Goal: Task Accomplishment & Management: Manage account settings

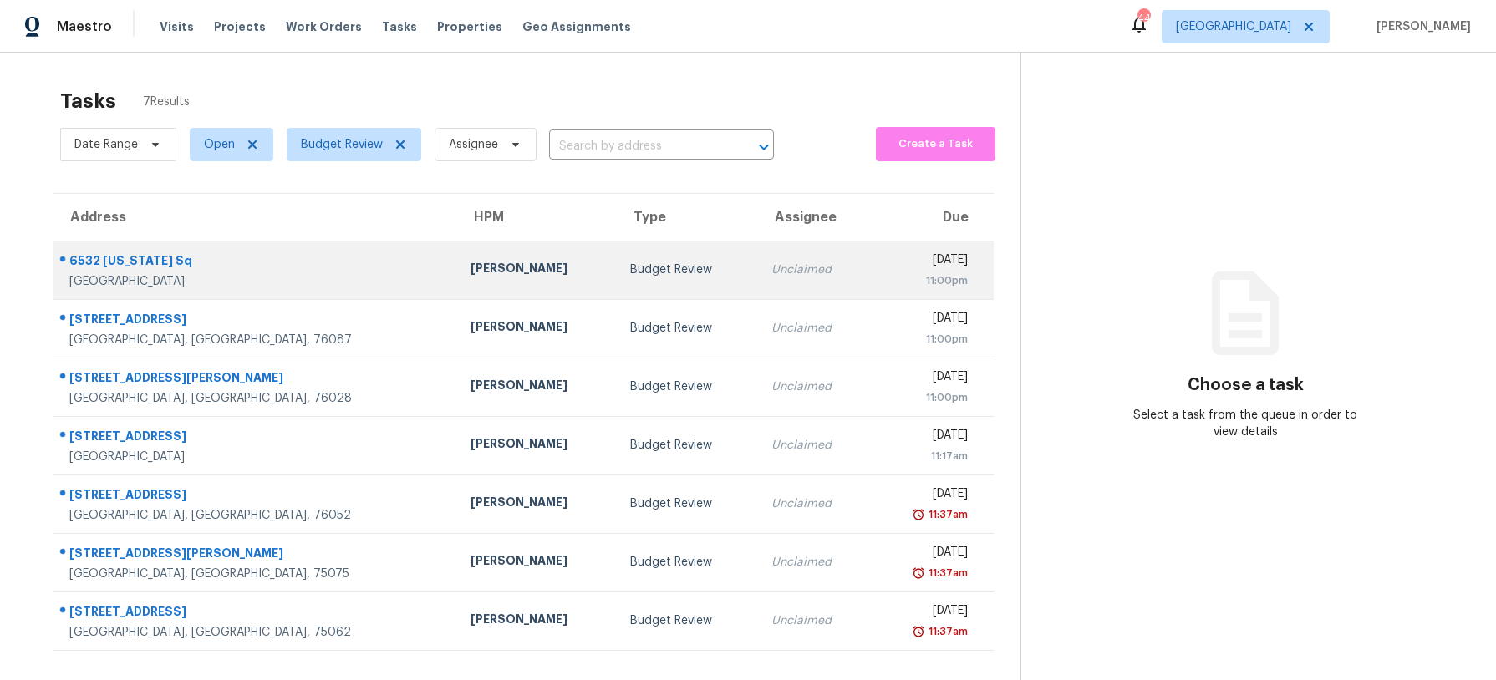
click at [470, 265] on div "[PERSON_NAME]" at bounding box center [537, 270] width 134 height 21
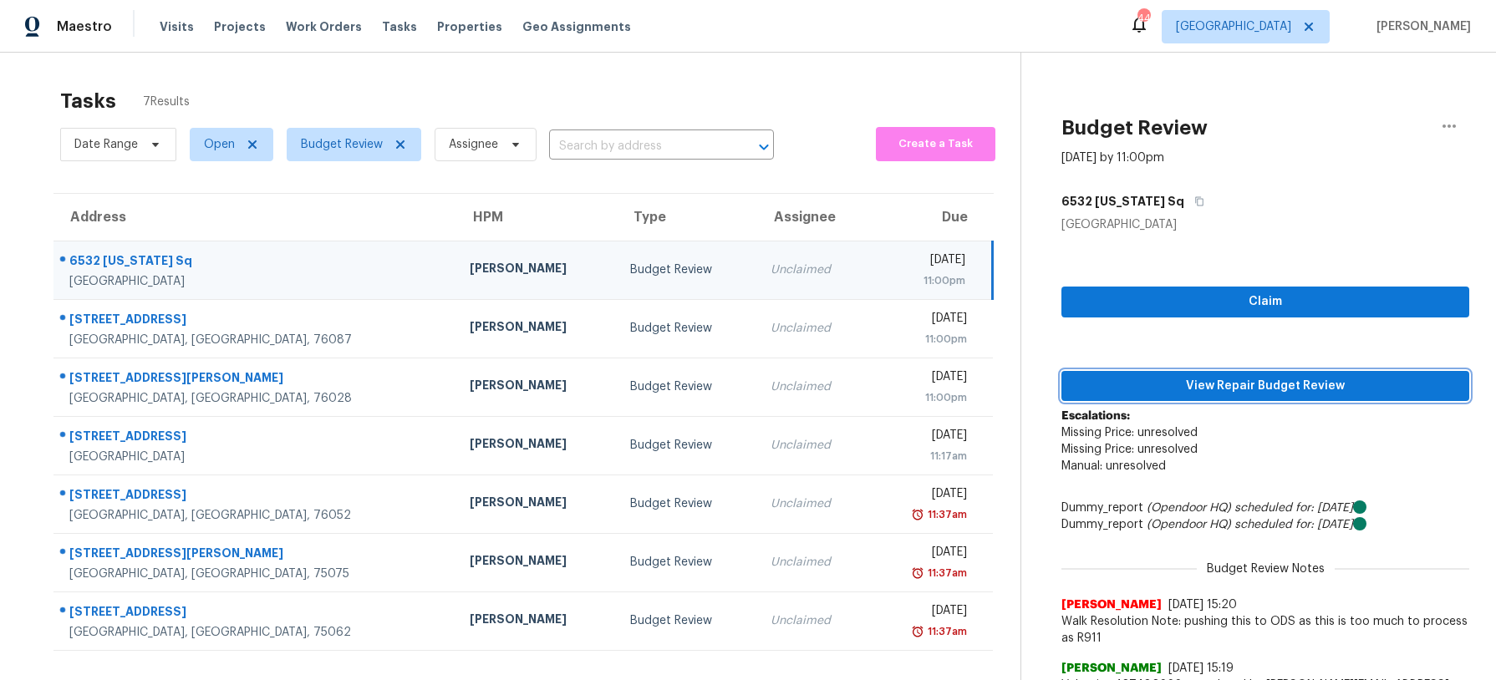
click at [1189, 384] on span "View Repair Budget Review" at bounding box center [1265, 386] width 381 height 21
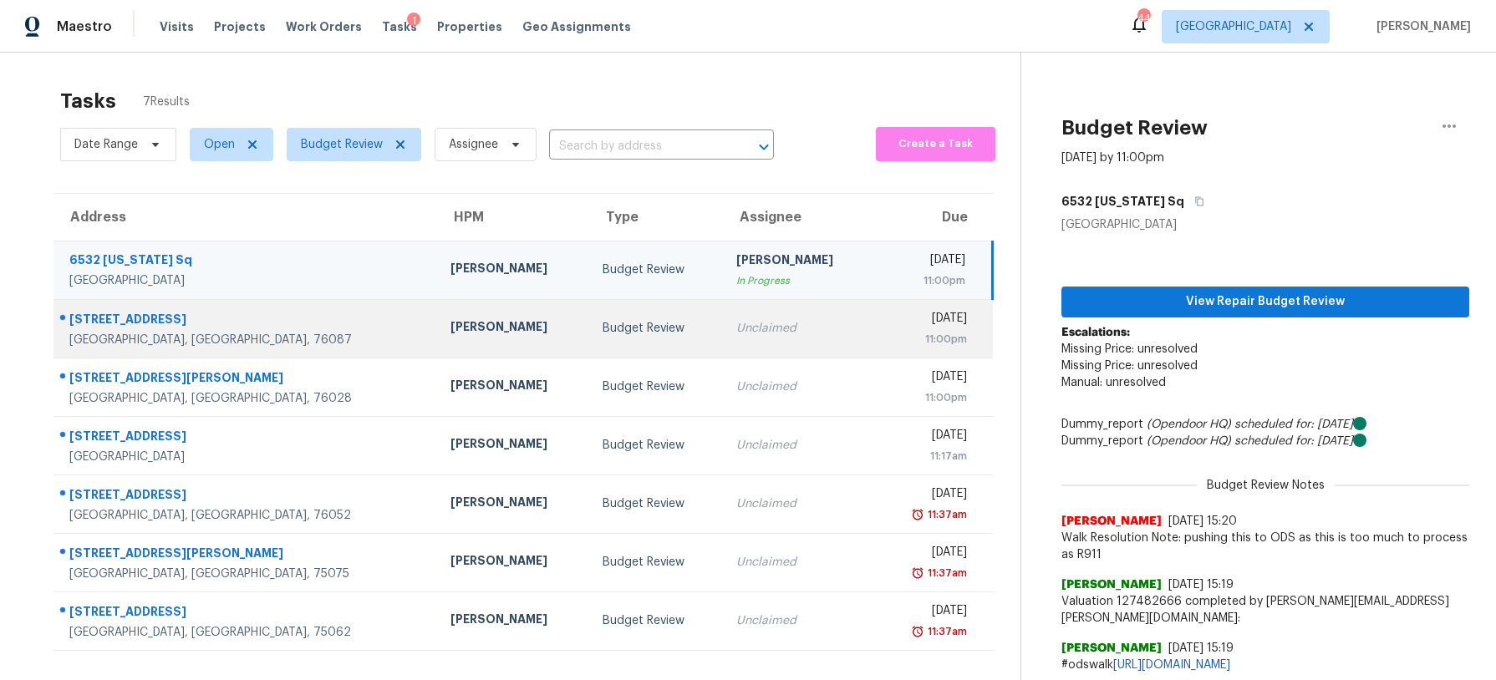
click at [615, 319] on td "Budget Review" at bounding box center [656, 328] width 134 height 58
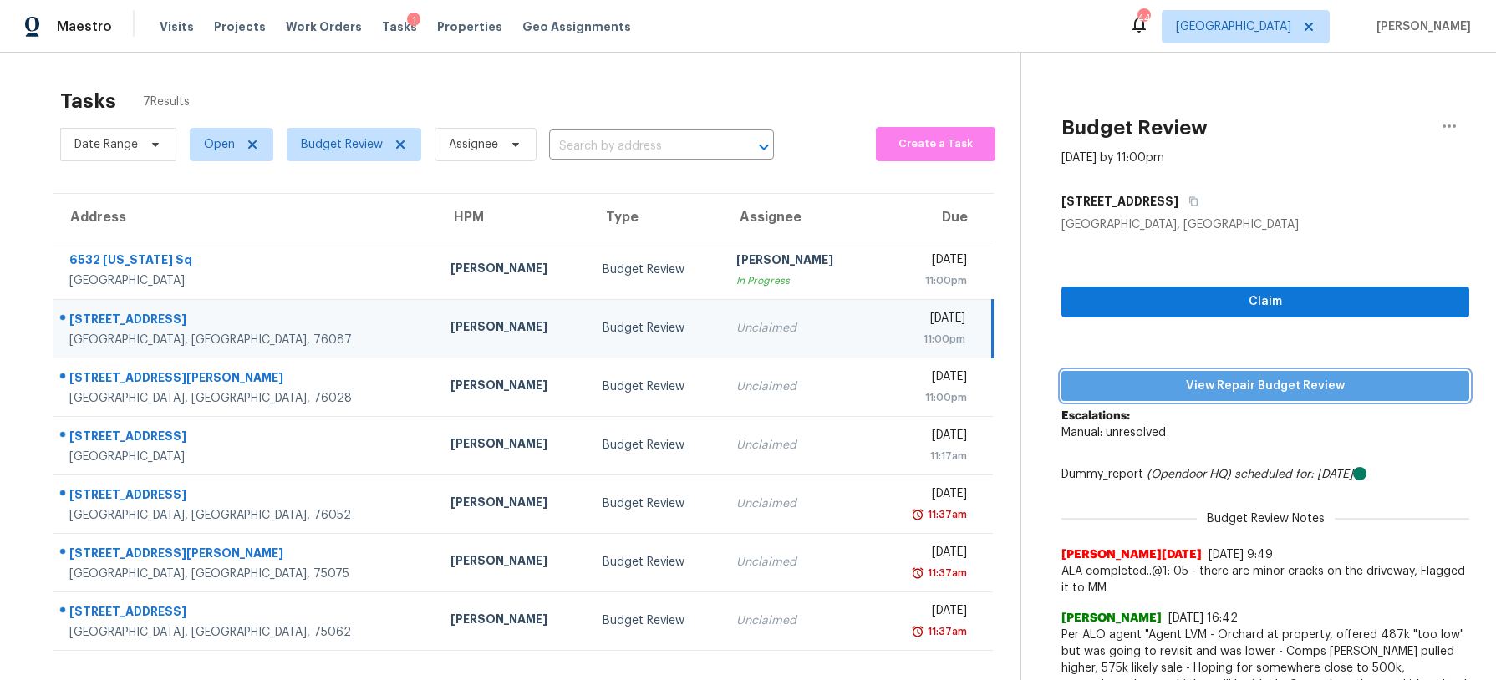
click at [1233, 384] on span "View Repair Budget Review" at bounding box center [1265, 386] width 381 height 21
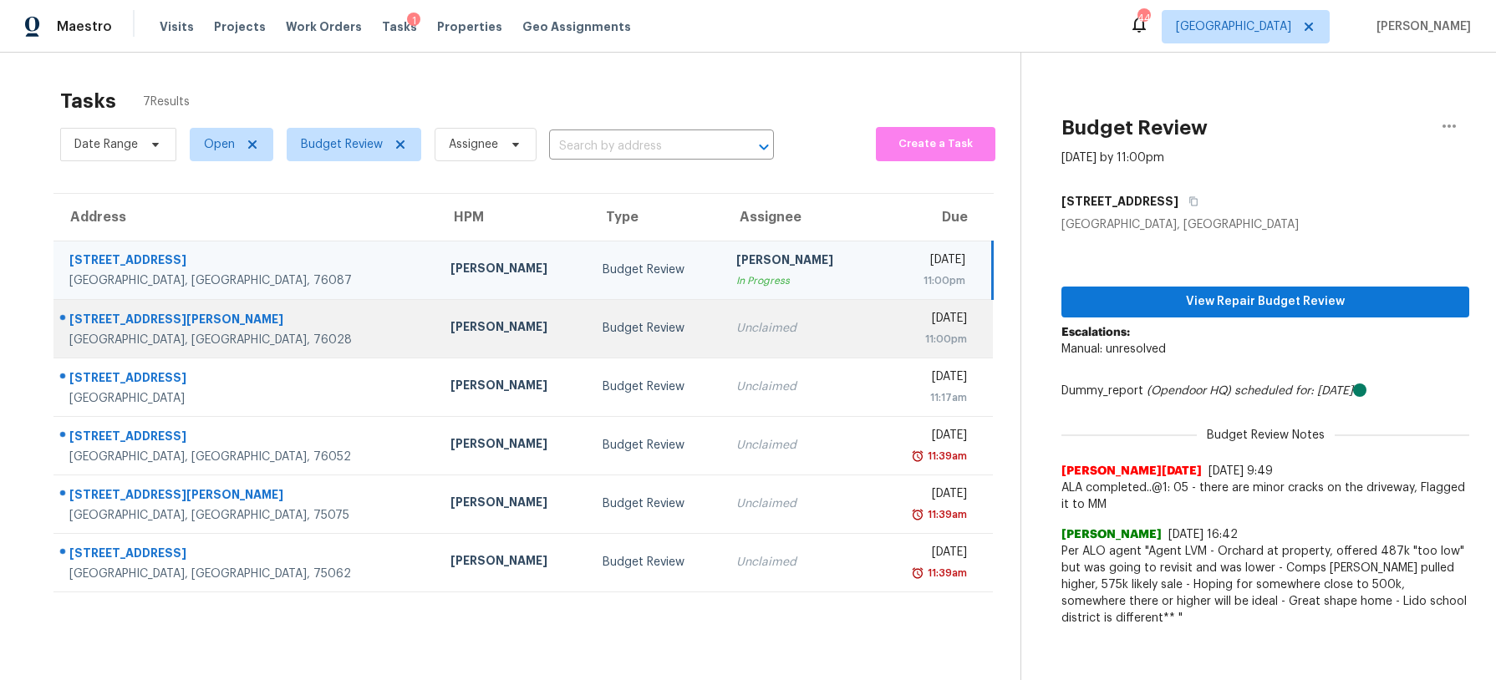
click at [723, 315] on td "Unclaimed" at bounding box center [799, 328] width 152 height 58
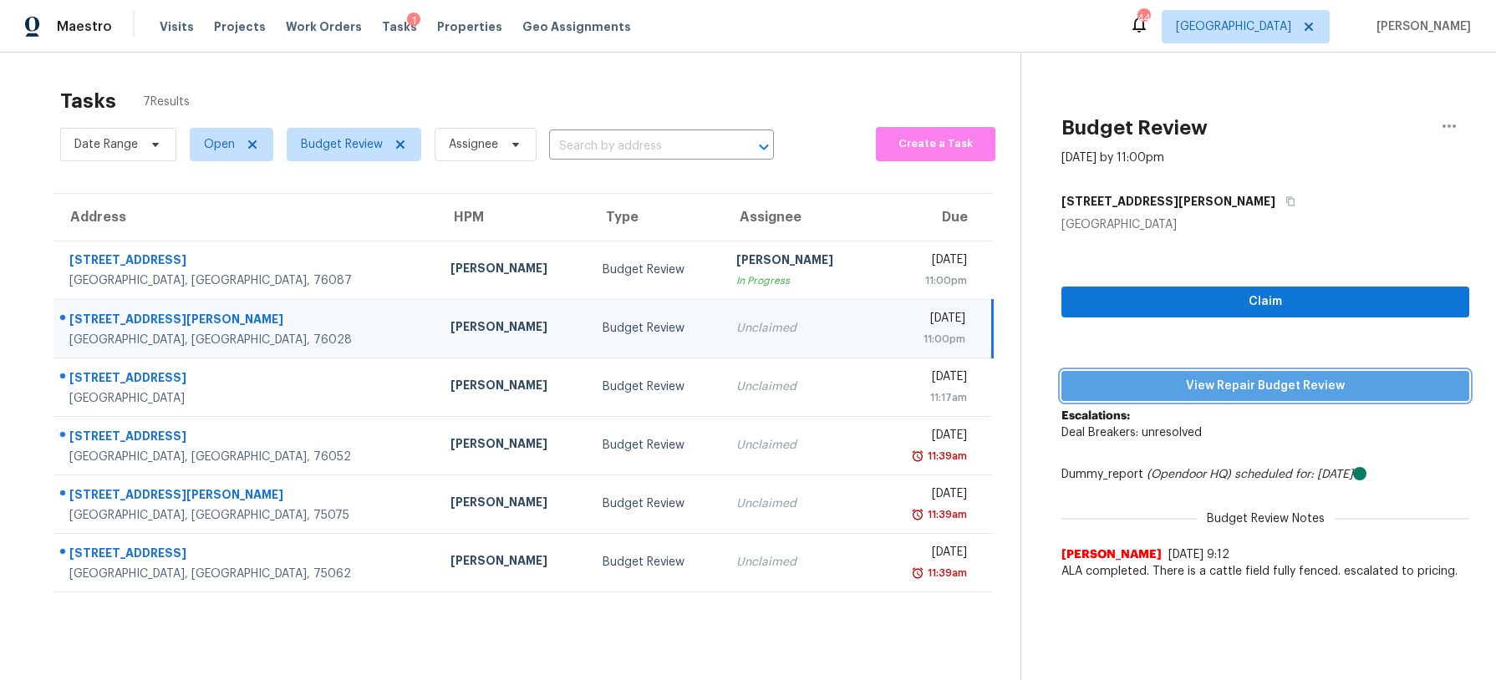
click at [1239, 384] on span "View Repair Budget Review" at bounding box center [1265, 386] width 381 height 21
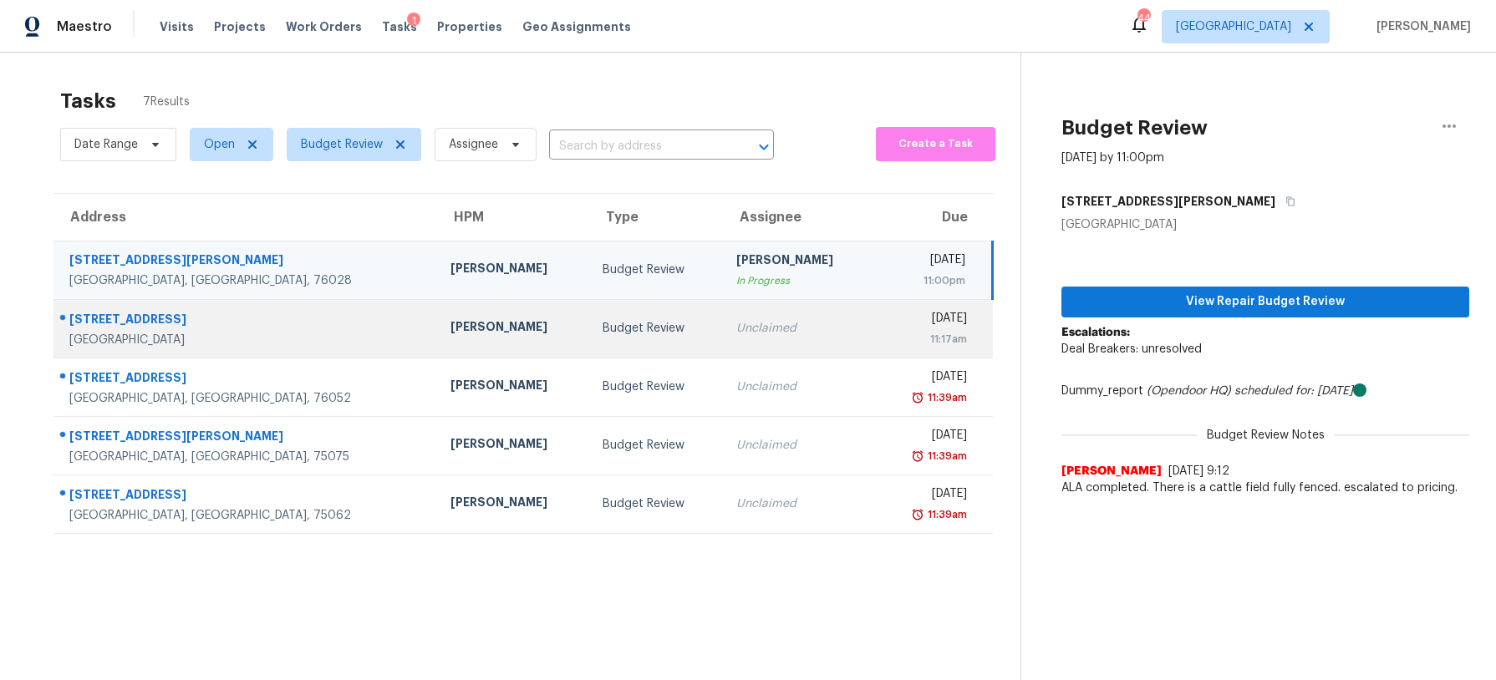
click at [736, 335] on div "Unclaimed" at bounding box center [798, 328] width 125 height 17
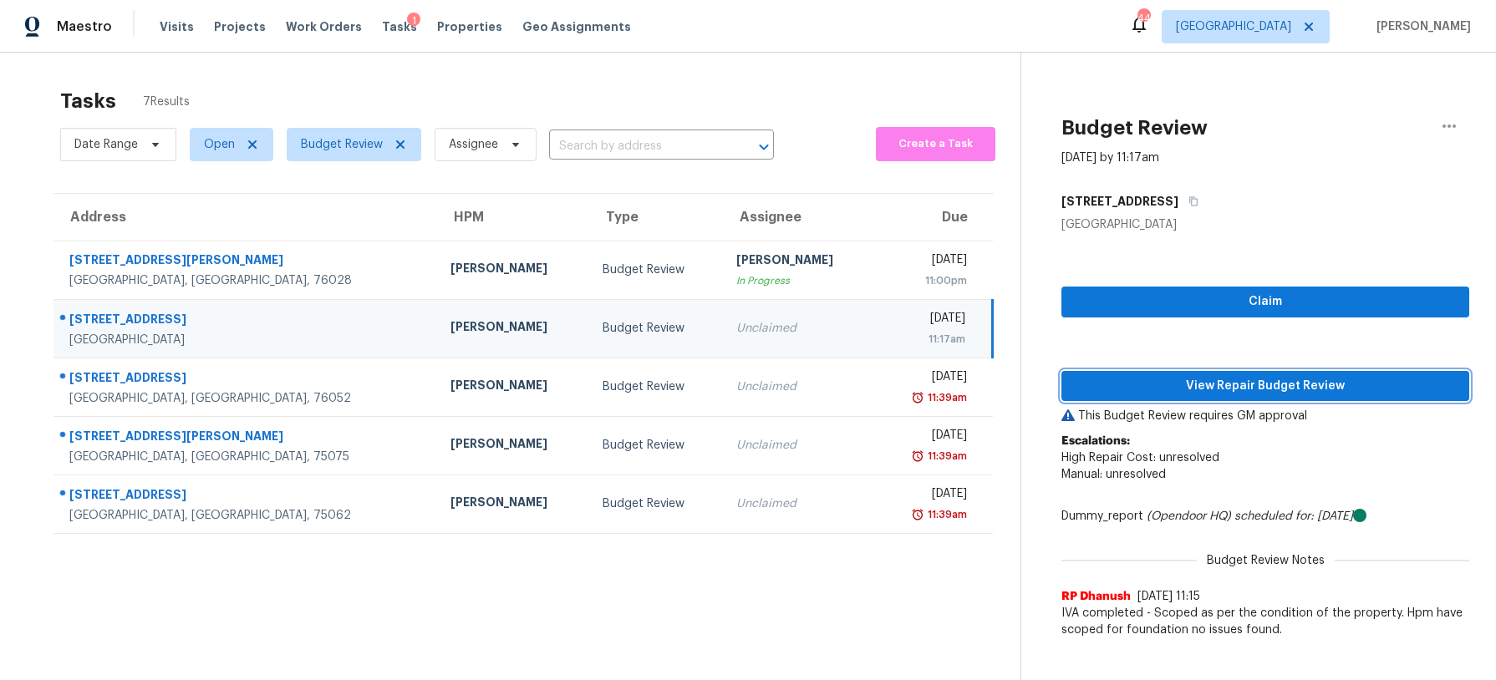
click at [1121, 378] on span "View Repair Budget Review" at bounding box center [1265, 386] width 381 height 21
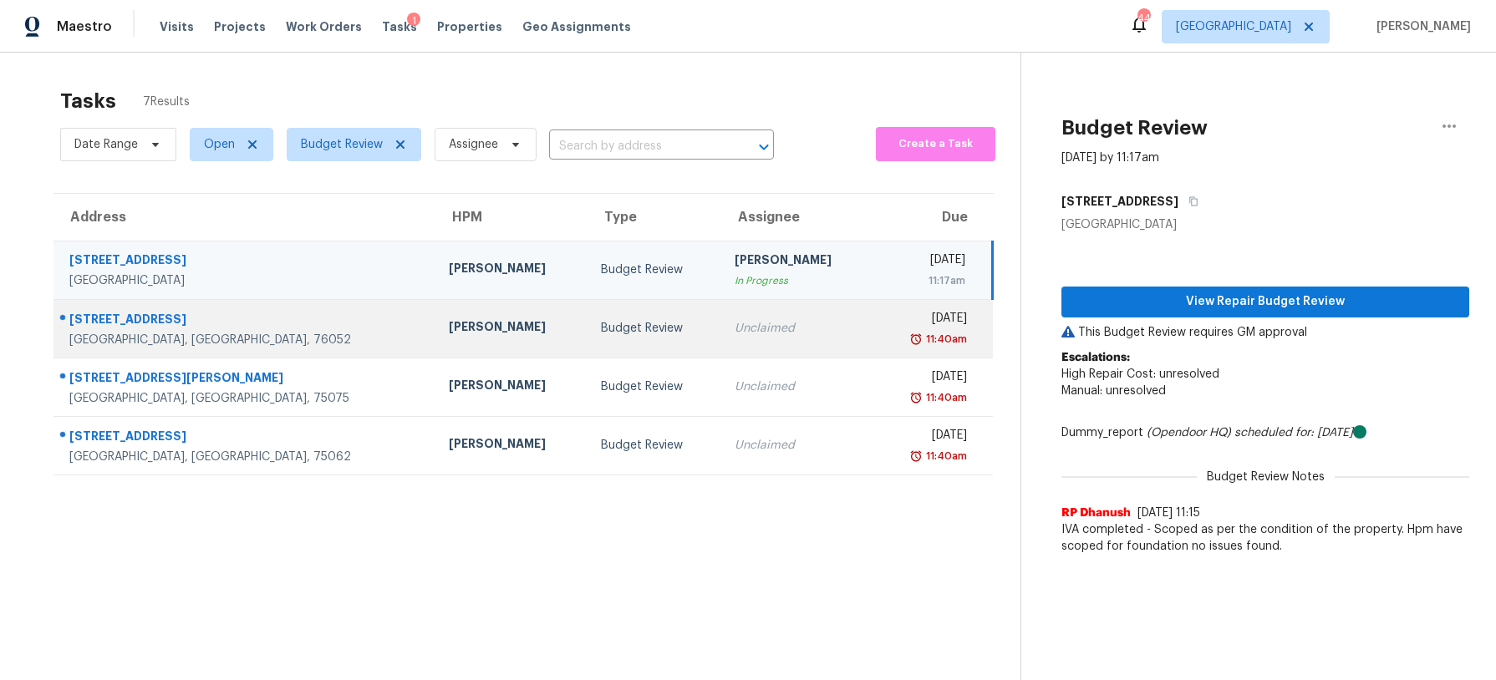
click at [735, 331] on div "Unclaimed" at bounding box center [797, 328] width 125 height 17
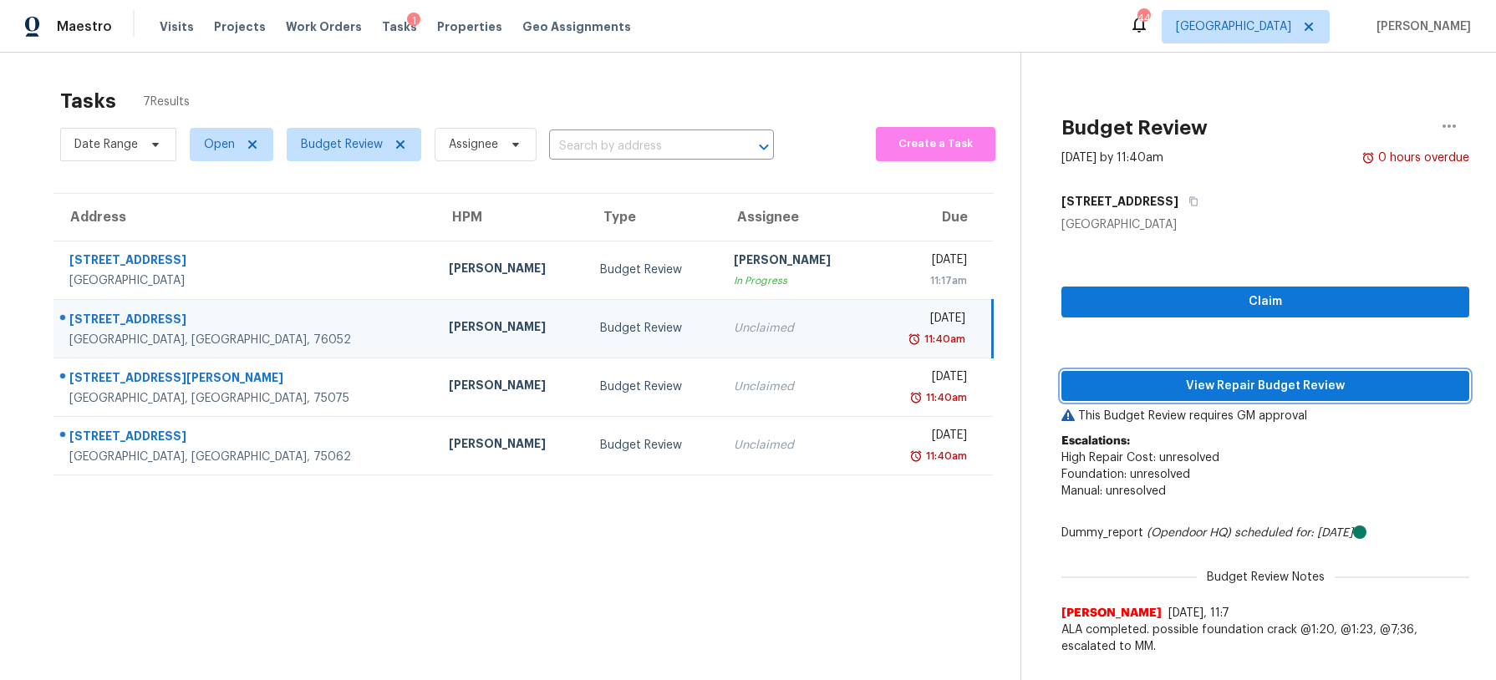
click at [1190, 382] on span "View Repair Budget Review" at bounding box center [1265, 386] width 381 height 21
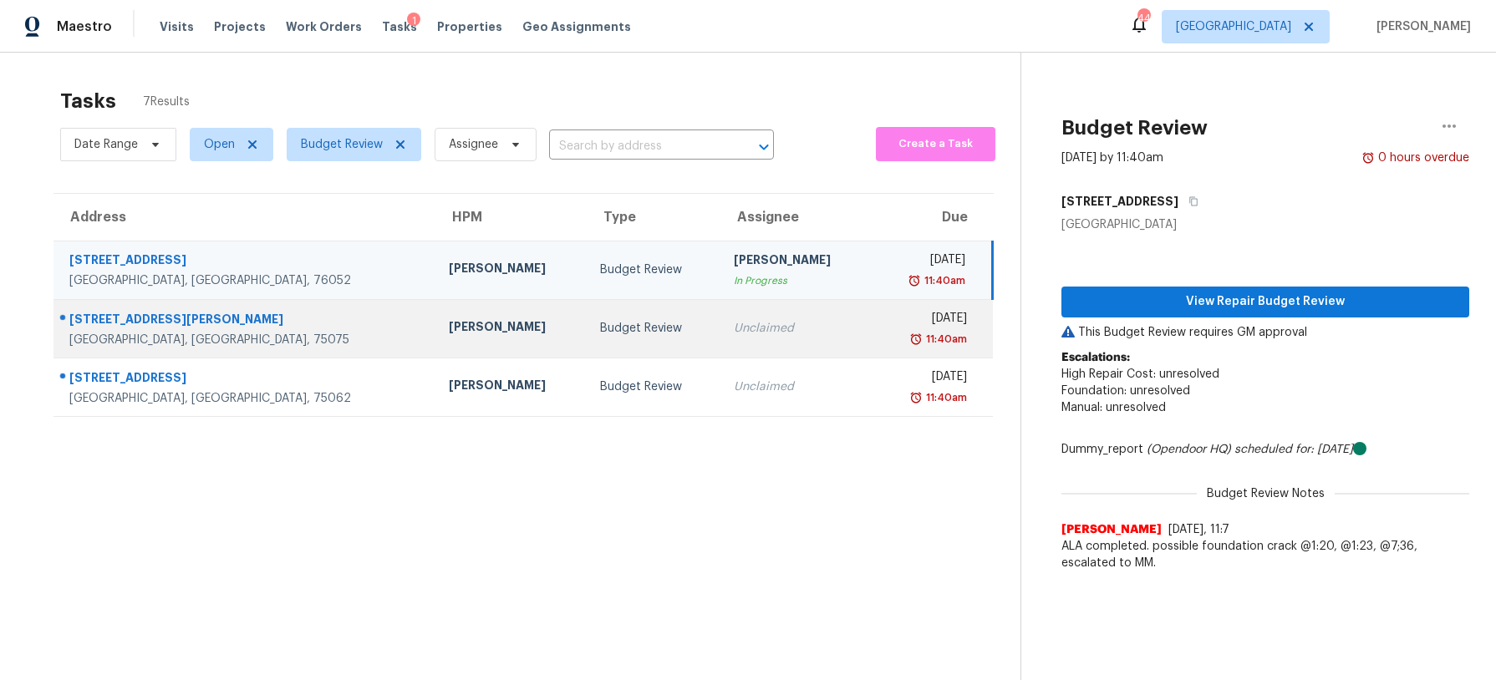
click at [734, 331] on div "Unclaimed" at bounding box center [796, 328] width 125 height 17
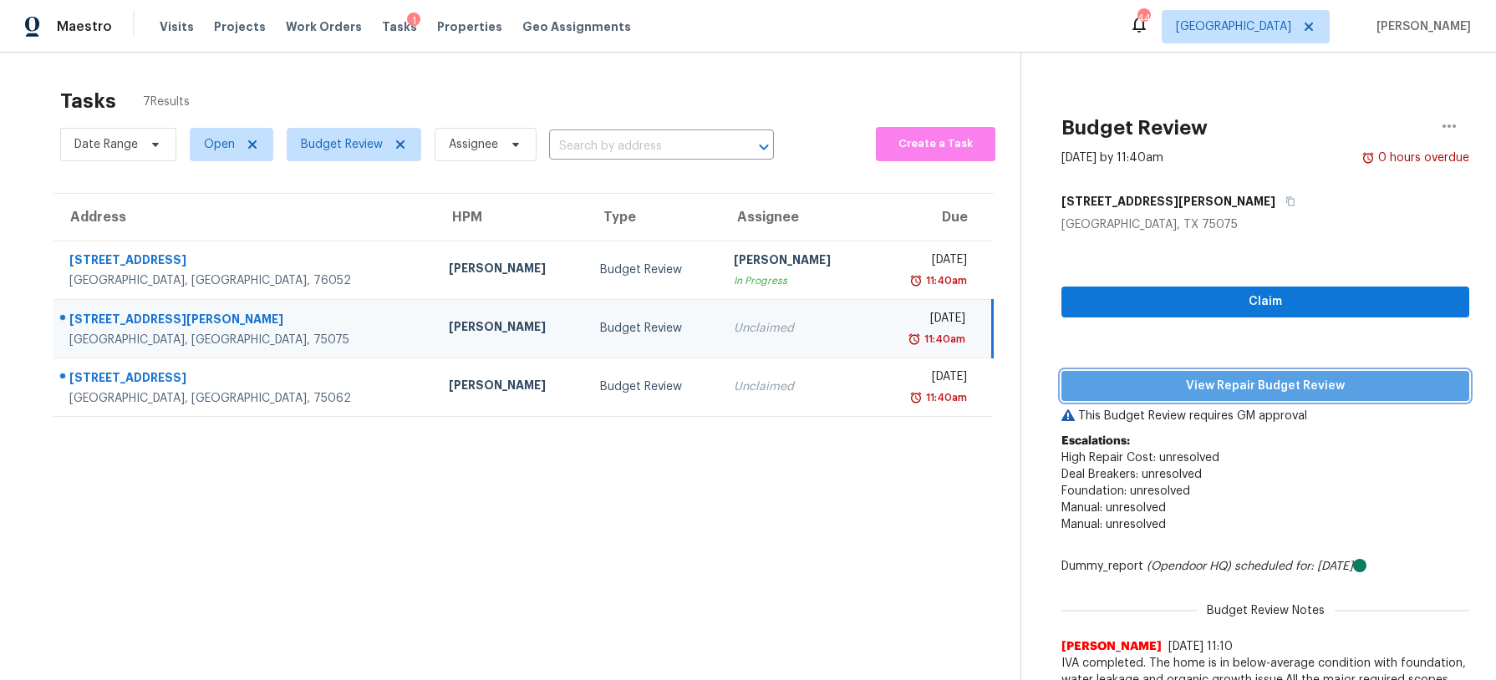
click at [1164, 379] on span "View Repair Budget Review" at bounding box center [1265, 386] width 381 height 21
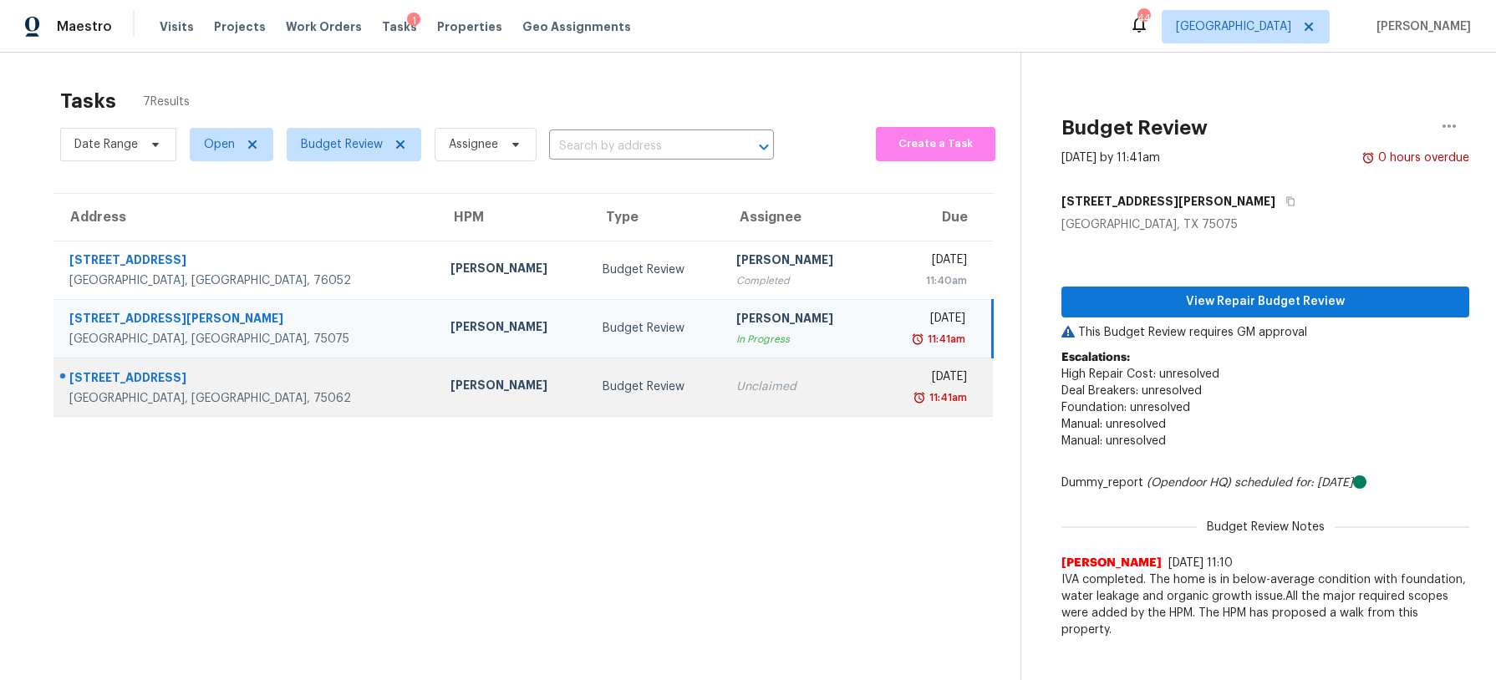
click at [611, 383] on td "Budget Review" at bounding box center [656, 387] width 134 height 58
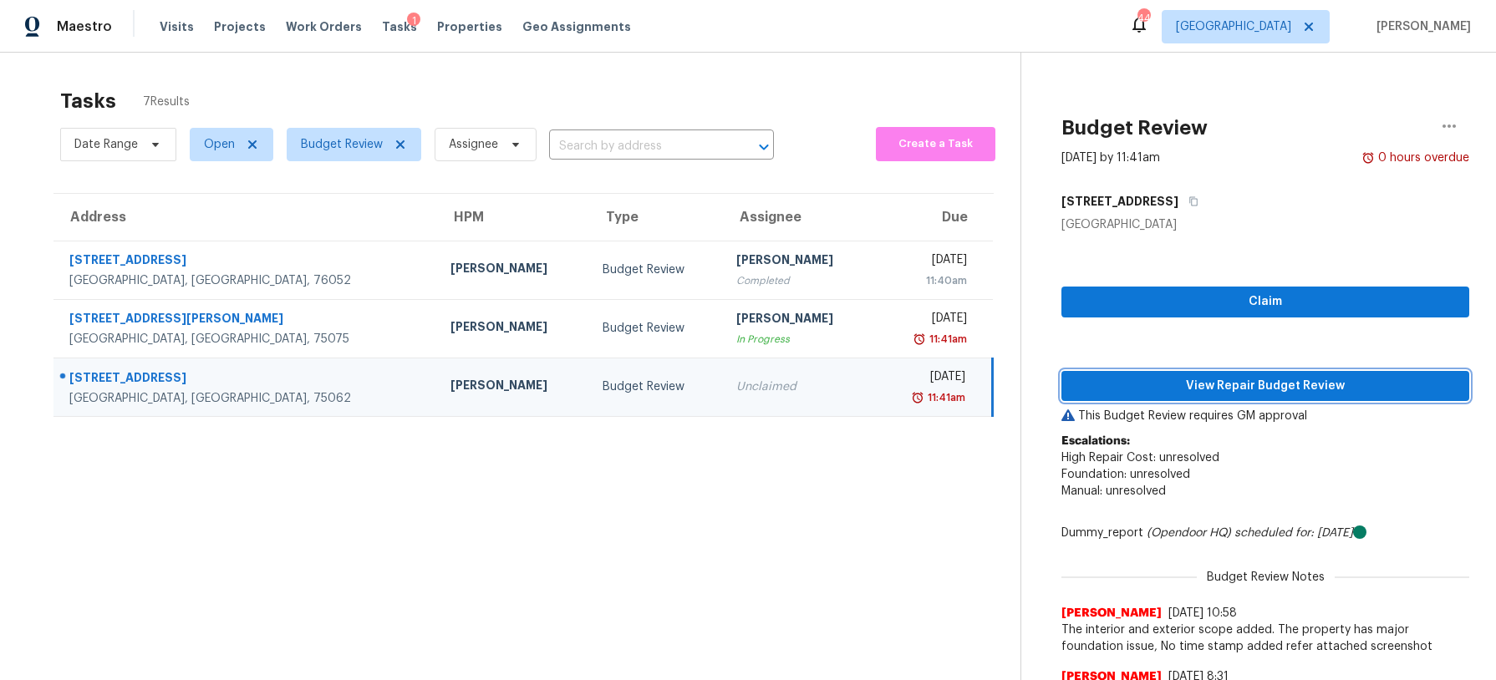
click at [1198, 378] on span "View Repair Budget Review" at bounding box center [1265, 386] width 381 height 21
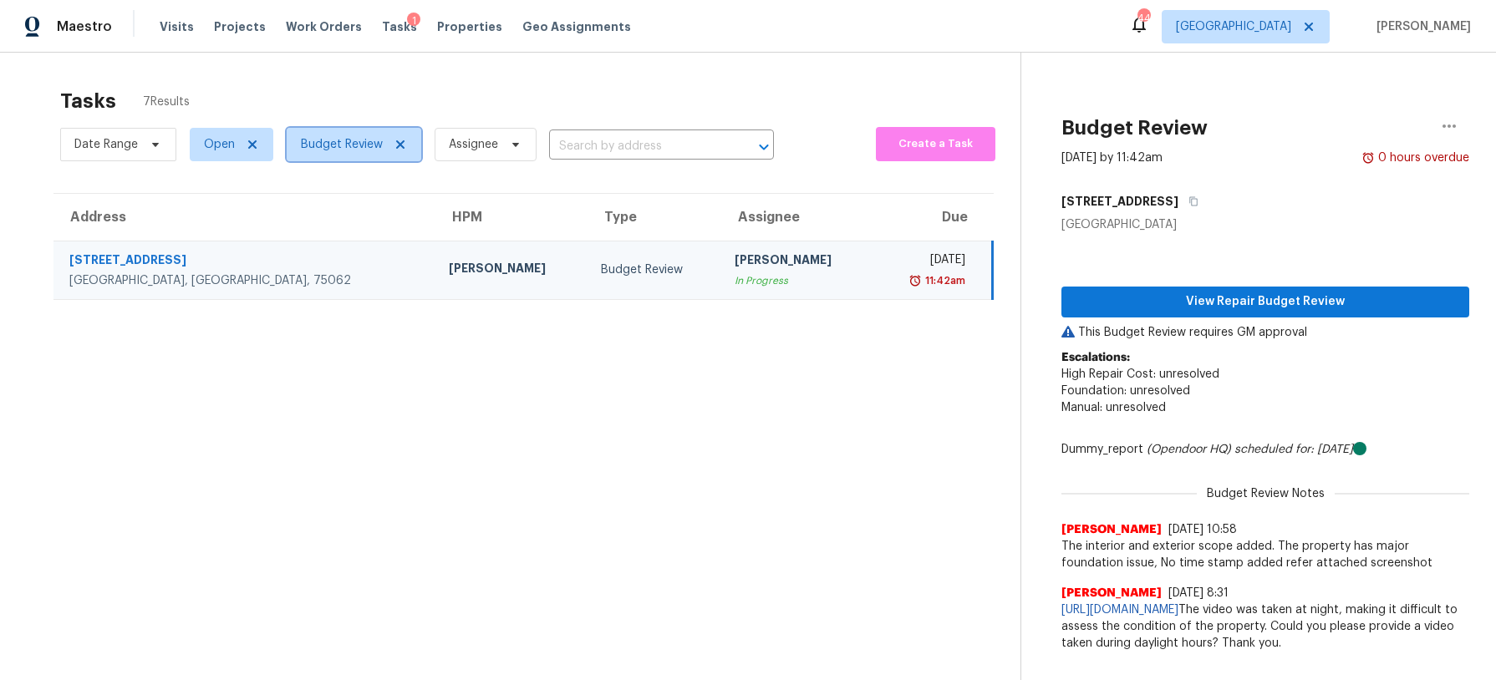
click at [329, 151] on span "Budget Review" at bounding box center [342, 144] width 82 height 17
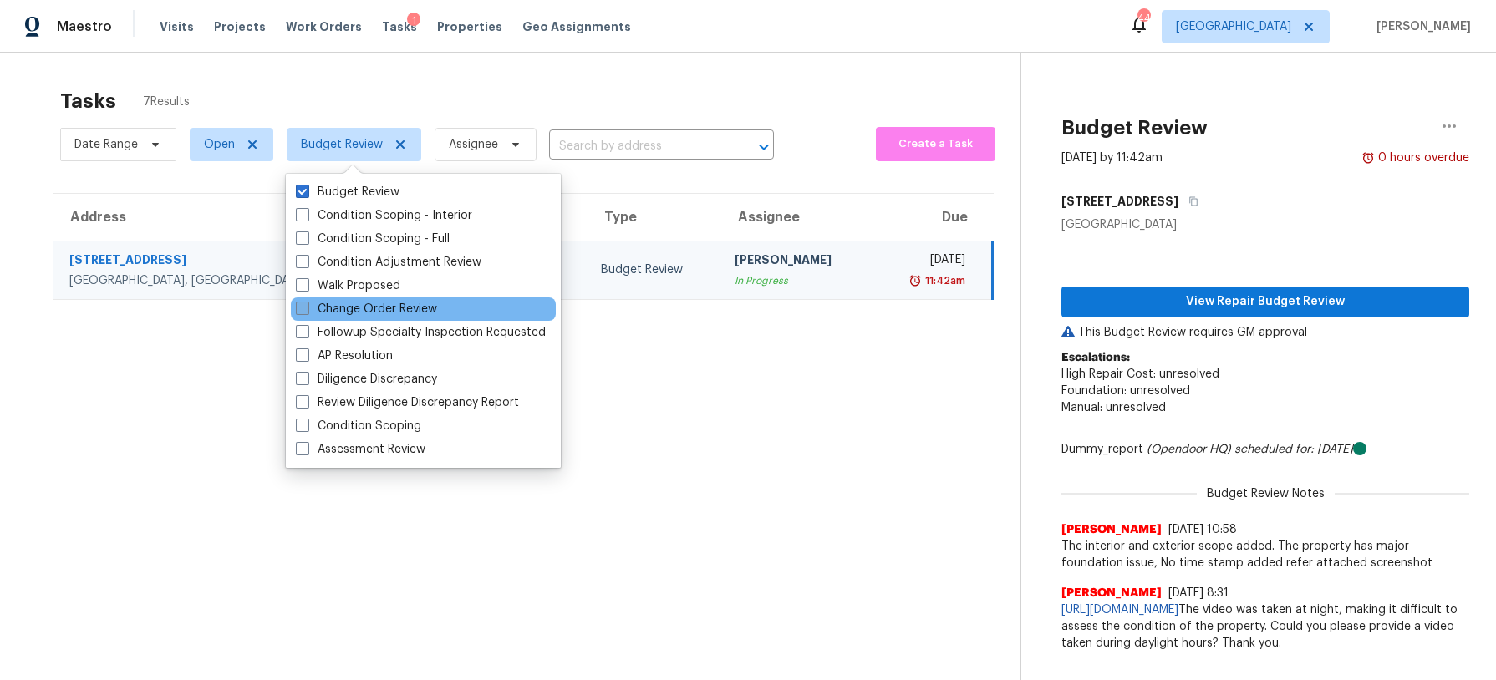
click at [338, 308] on label "Change Order Review" at bounding box center [366, 309] width 141 height 17
click at [307, 308] on input "Change Order Review" at bounding box center [301, 306] width 11 height 11
checkbox input "true"
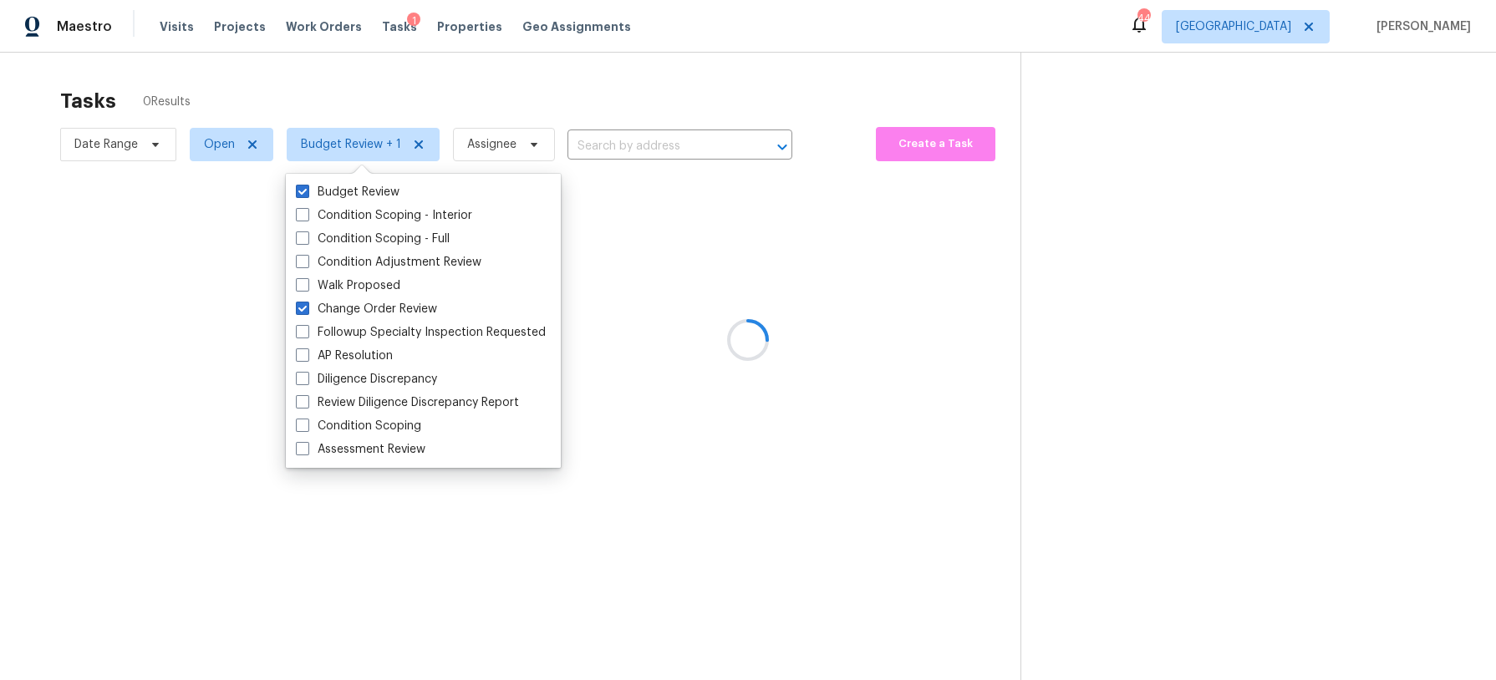
click at [419, 104] on div at bounding box center [748, 340] width 1496 height 680
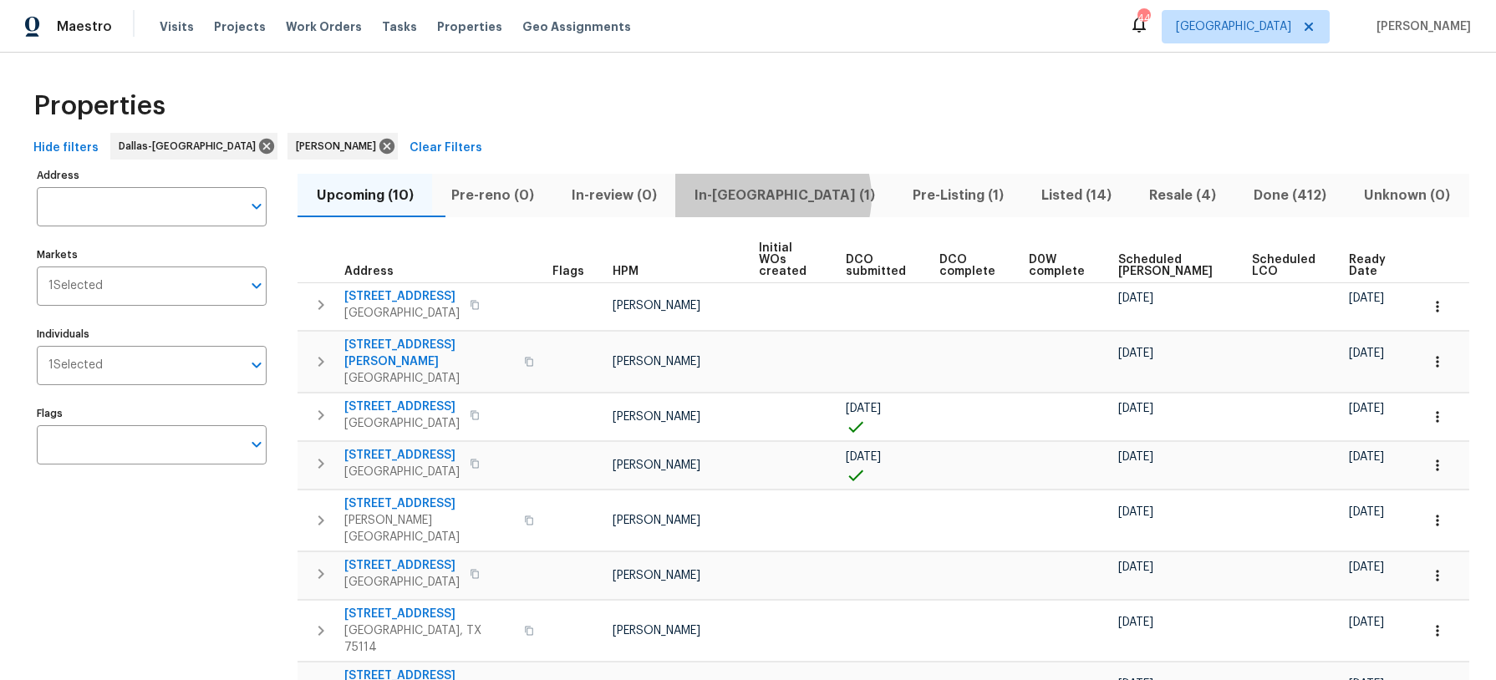
click at [810, 196] on span "In-reno (1)" at bounding box center [784, 195] width 198 height 23
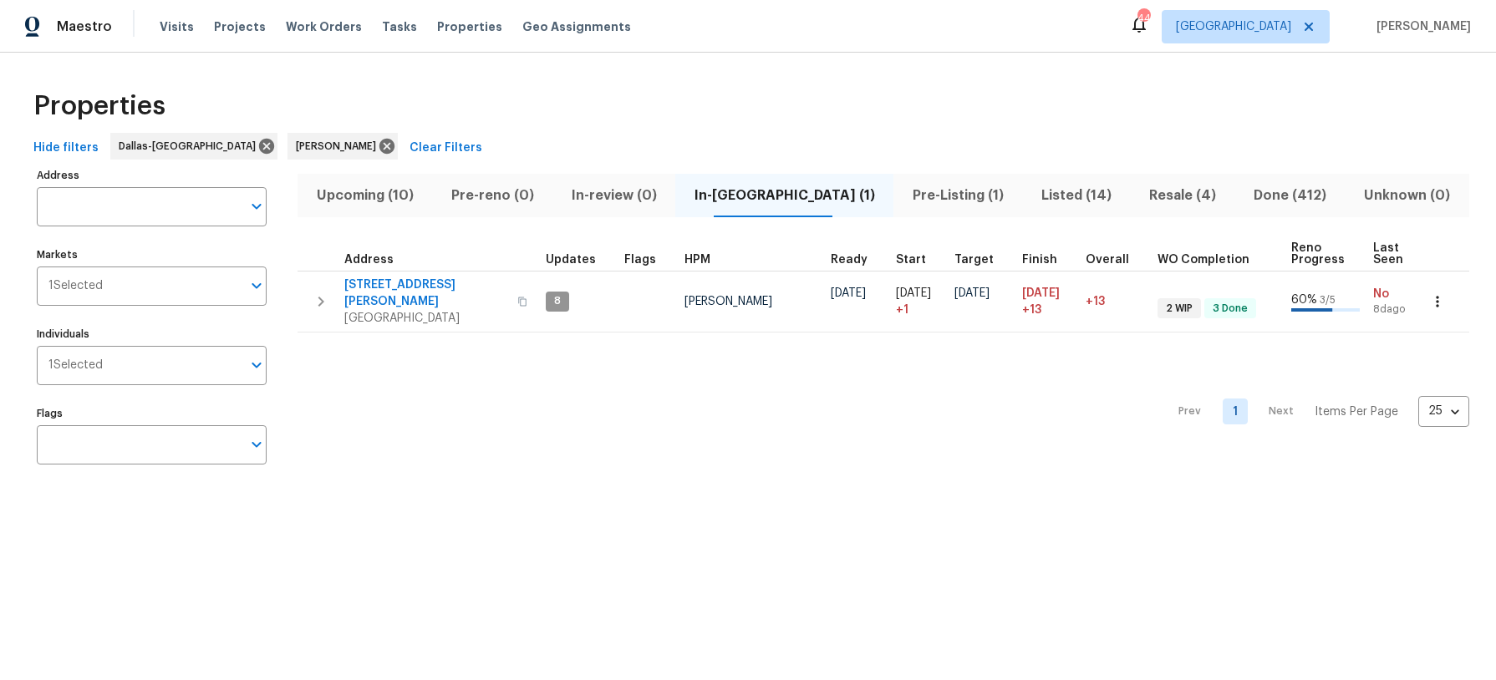
click at [400, 191] on span "Upcoming (10)" at bounding box center [365, 195] width 114 height 23
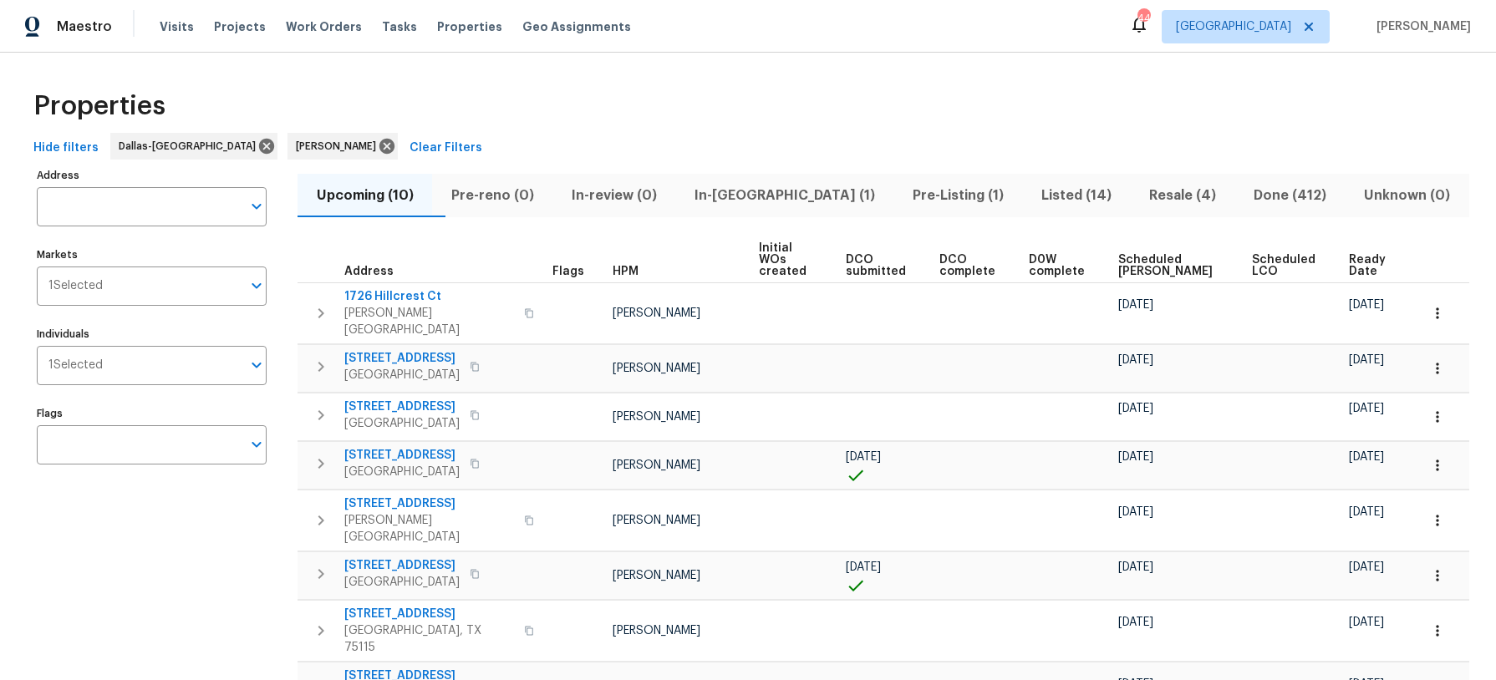
click at [1391, 256] on div "Ready Date" at bounding box center [1377, 265] width 57 height 23
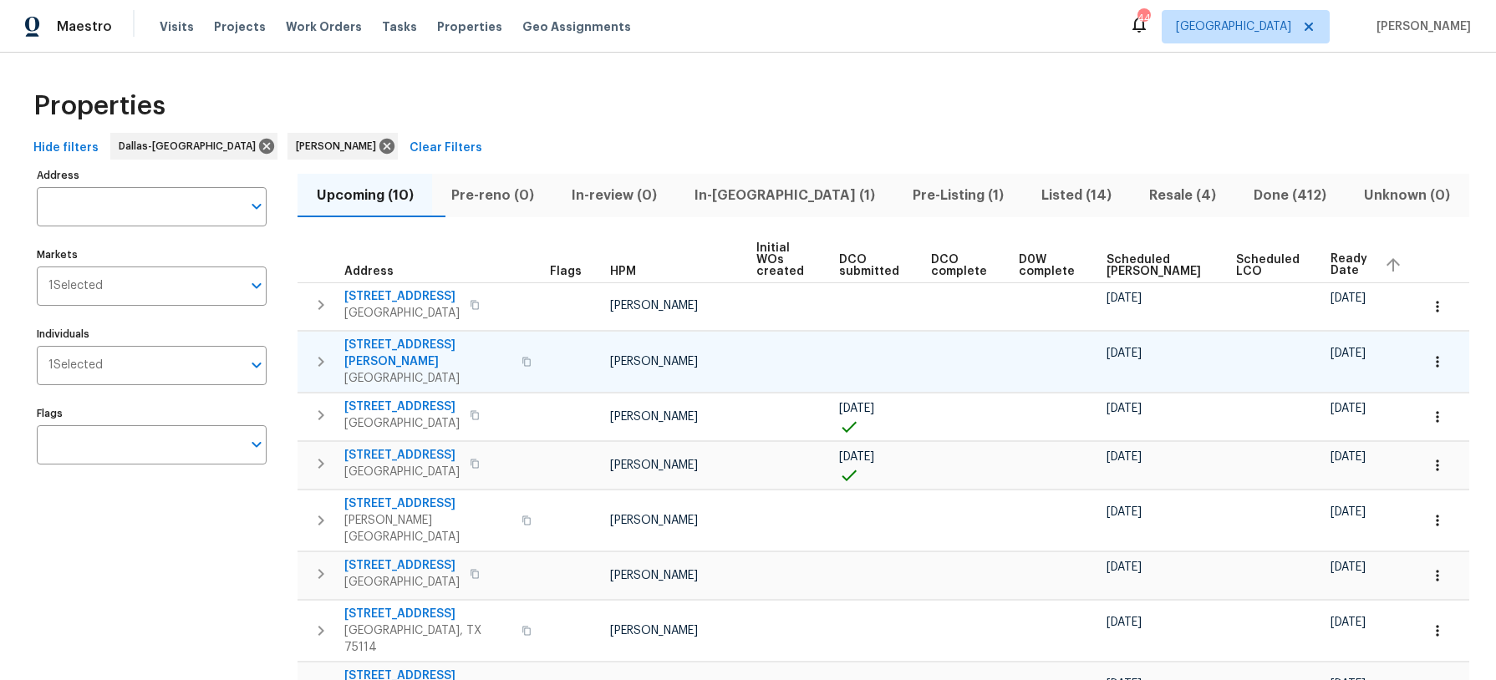
scroll to position [1, 0]
click at [450, 446] on span "[STREET_ADDRESS]" at bounding box center [401, 454] width 115 height 17
click at [383, 446] on span "[STREET_ADDRESS]" at bounding box center [401, 454] width 115 height 17
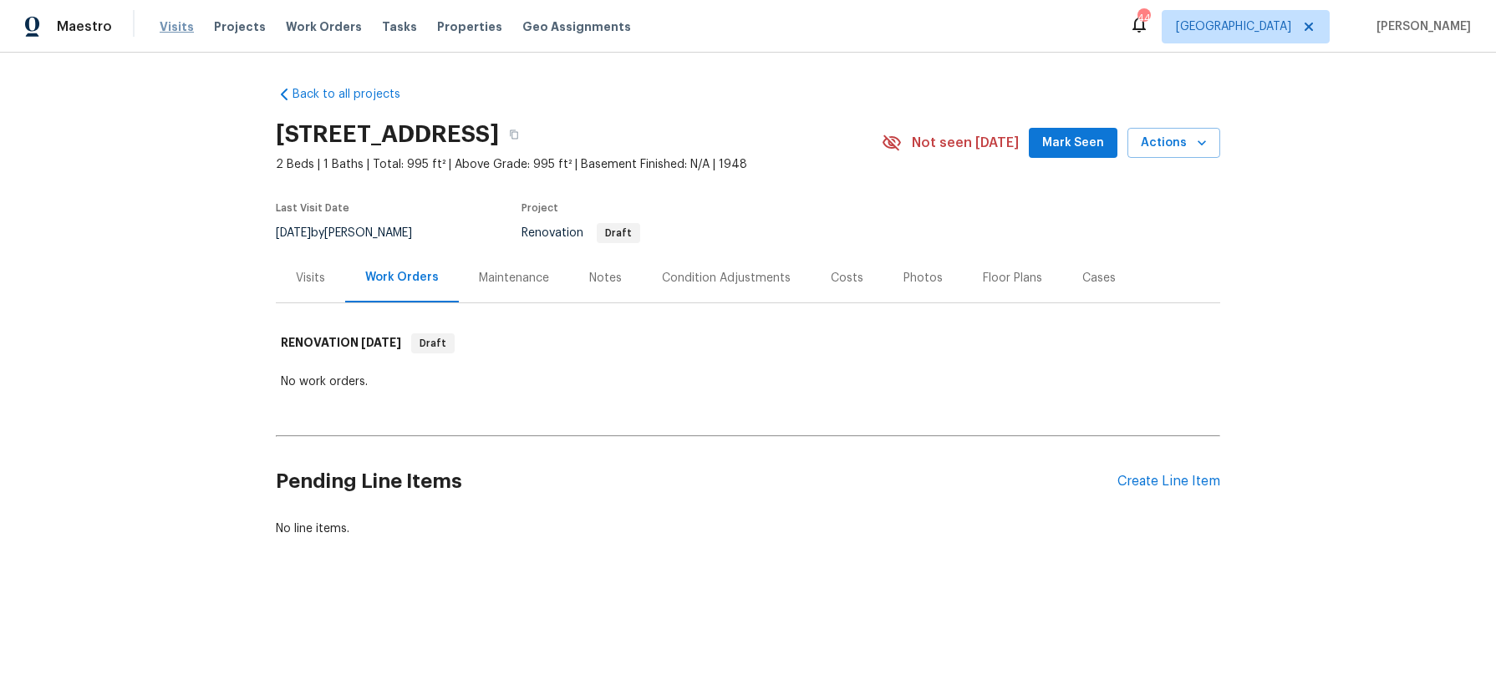
click at [178, 25] on span "Visits" at bounding box center [177, 26] width 34 height 17
click at [314, 280] on div "Visits" at bounding box center [310, 278] width 29 height 17
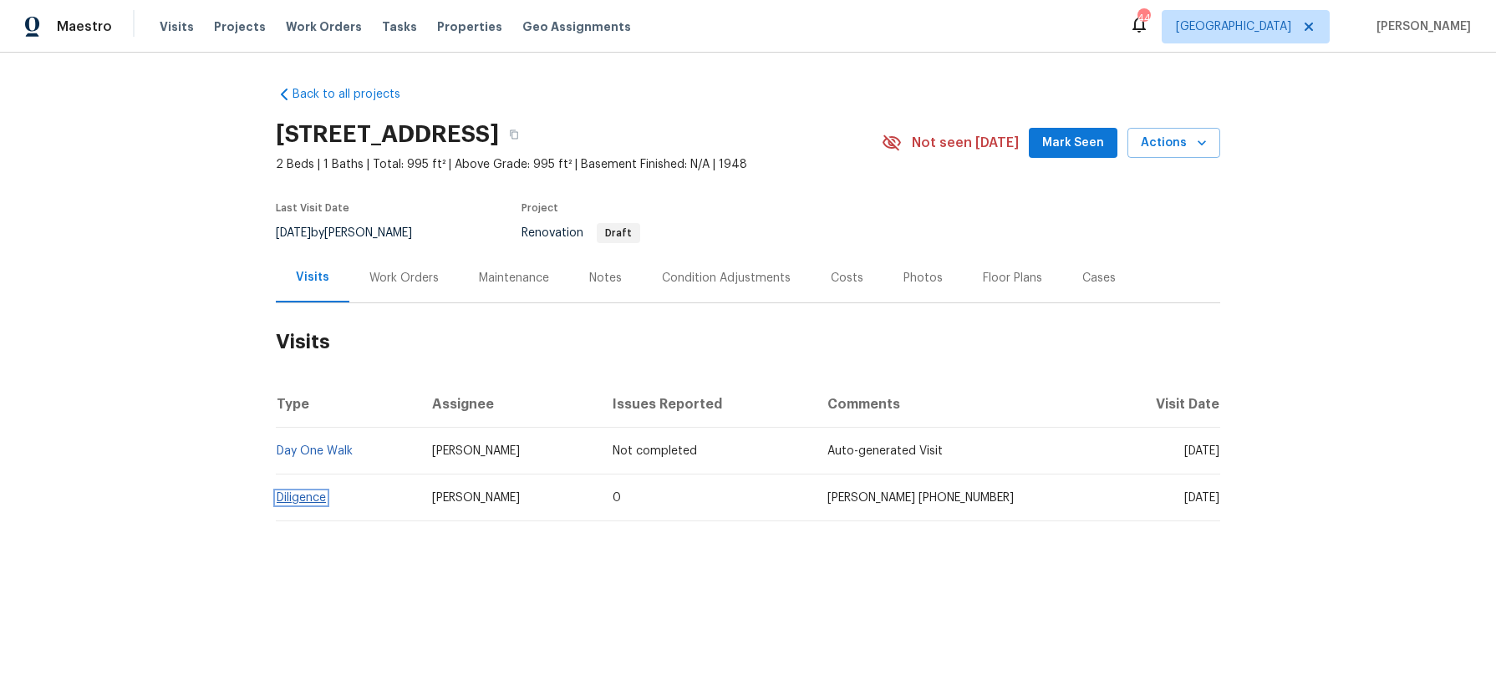
click at [282, 497] on link "Diligence" at bounding box center [301, 498] width 49 height 12
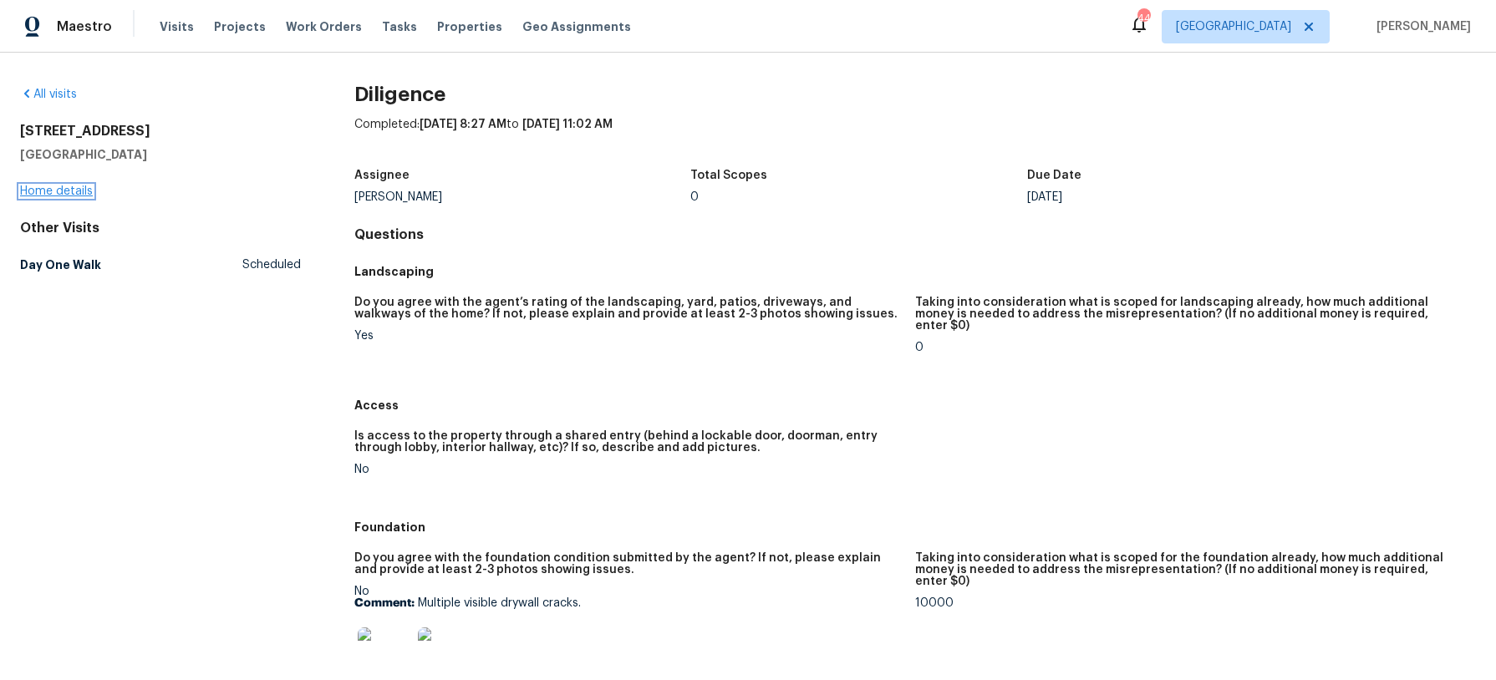
click at [48, 190] on link "Home details" at bounding box center [56, 192] width 73 height 12
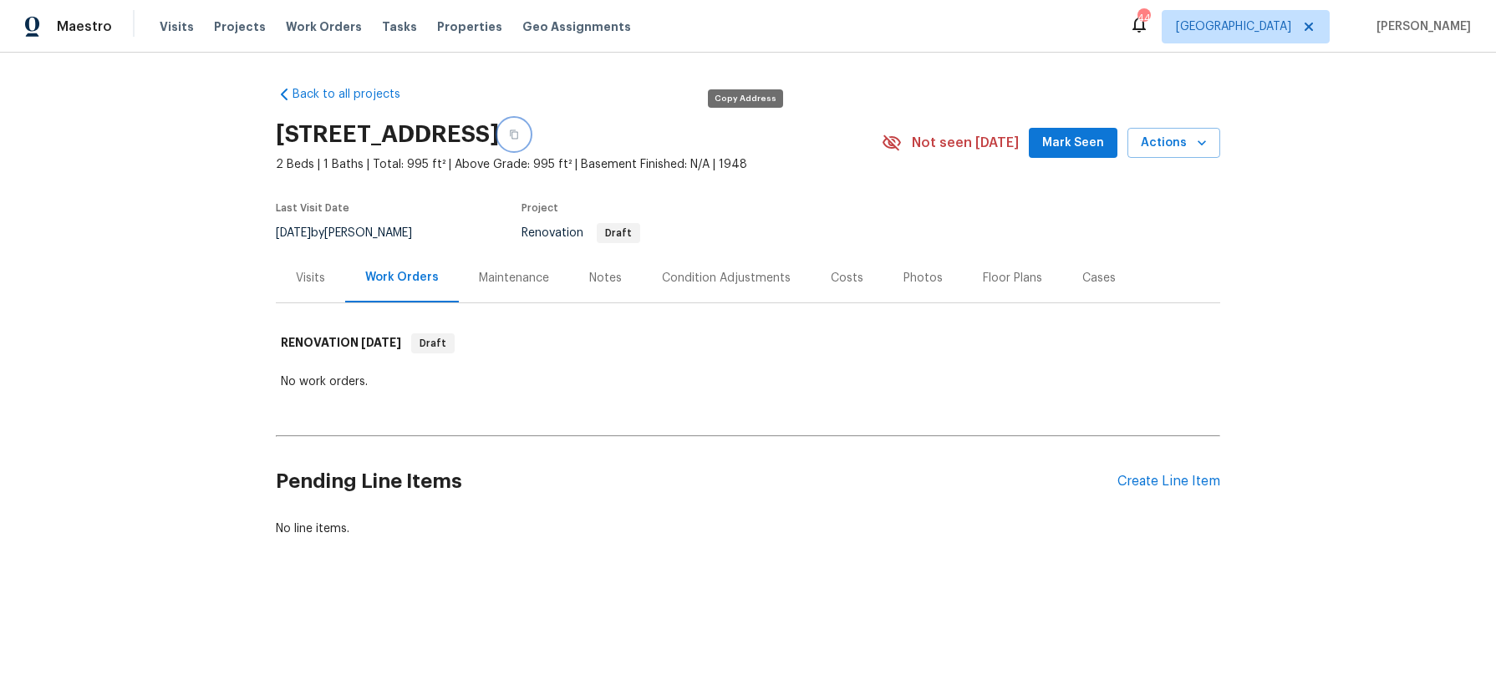
click at [518, 136] on icon "button" at bounding box center [514, 134] width 8 height 9
click at [308, 278] on div "Visits" at bounding box center [310, 278] width 29 height 17
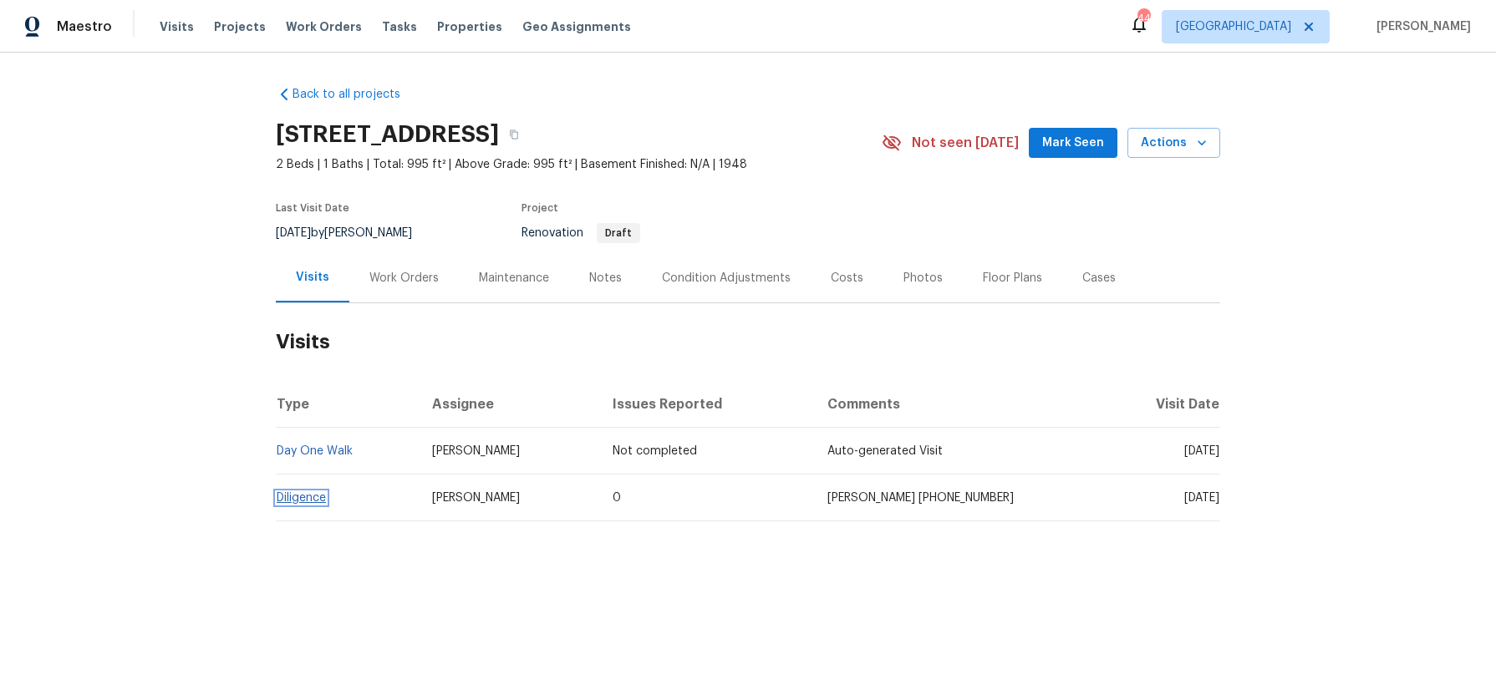
click at [300, 492] on span "Diligence" at bounding box center [301, 498] width 49 height 12
click at [307, 496] on link "Diligence" at bounding box center [301, 498] width 49 height 12
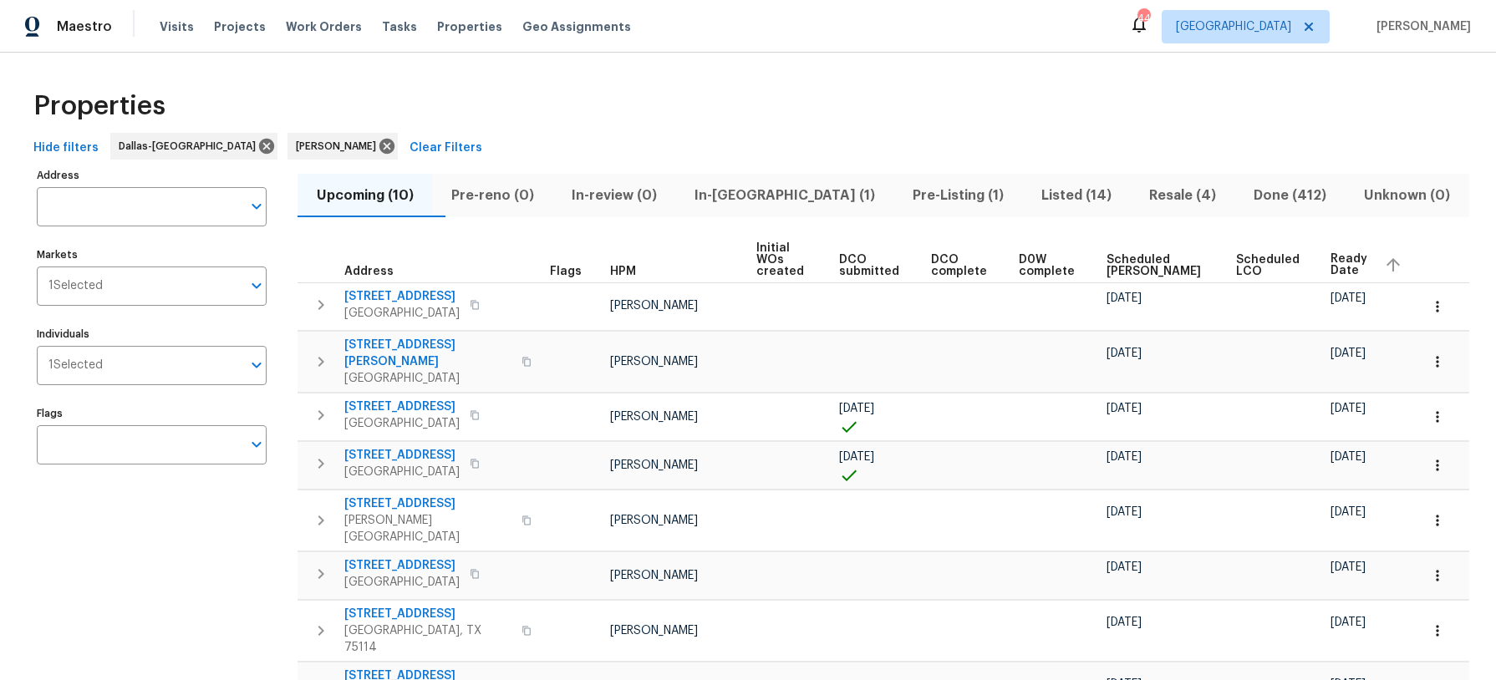
scroll to position [1, 0]
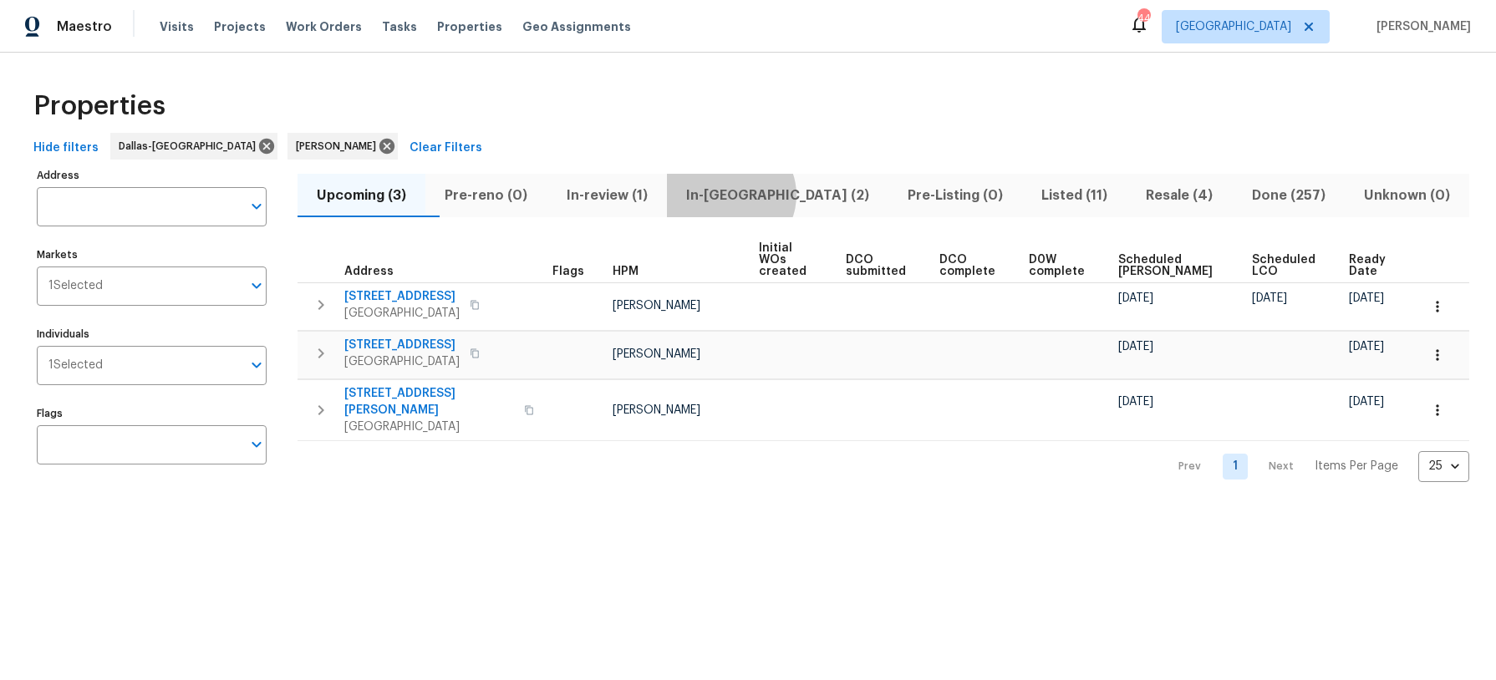
click at [768, 195] on span "In-reno (2)" at bounding box center [777, 195] width 201 height 23
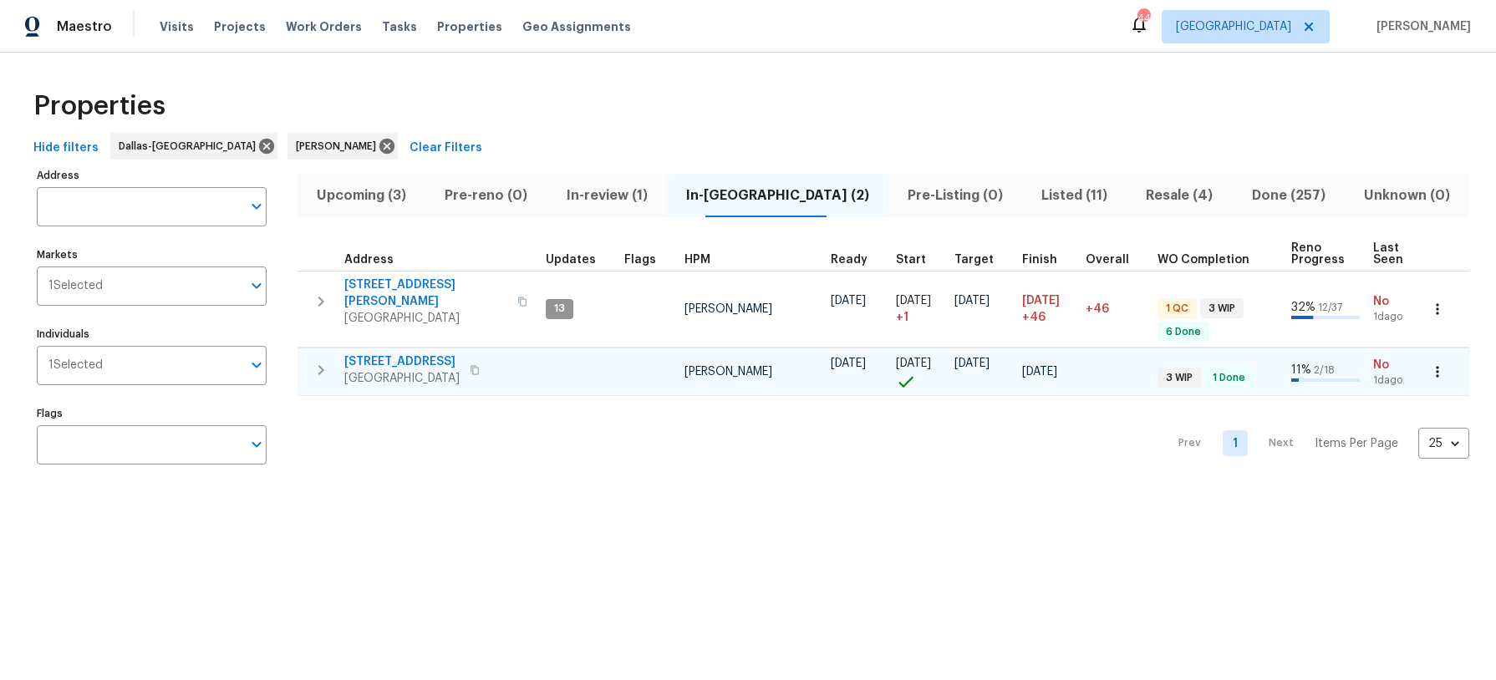
click at [479, 366] on icon "button" at bounding box center [474, 370] width 8 height 9
click at [341, 188] on span "Upcoming (3)" at bounding box center [362, 195] width 108 height 23
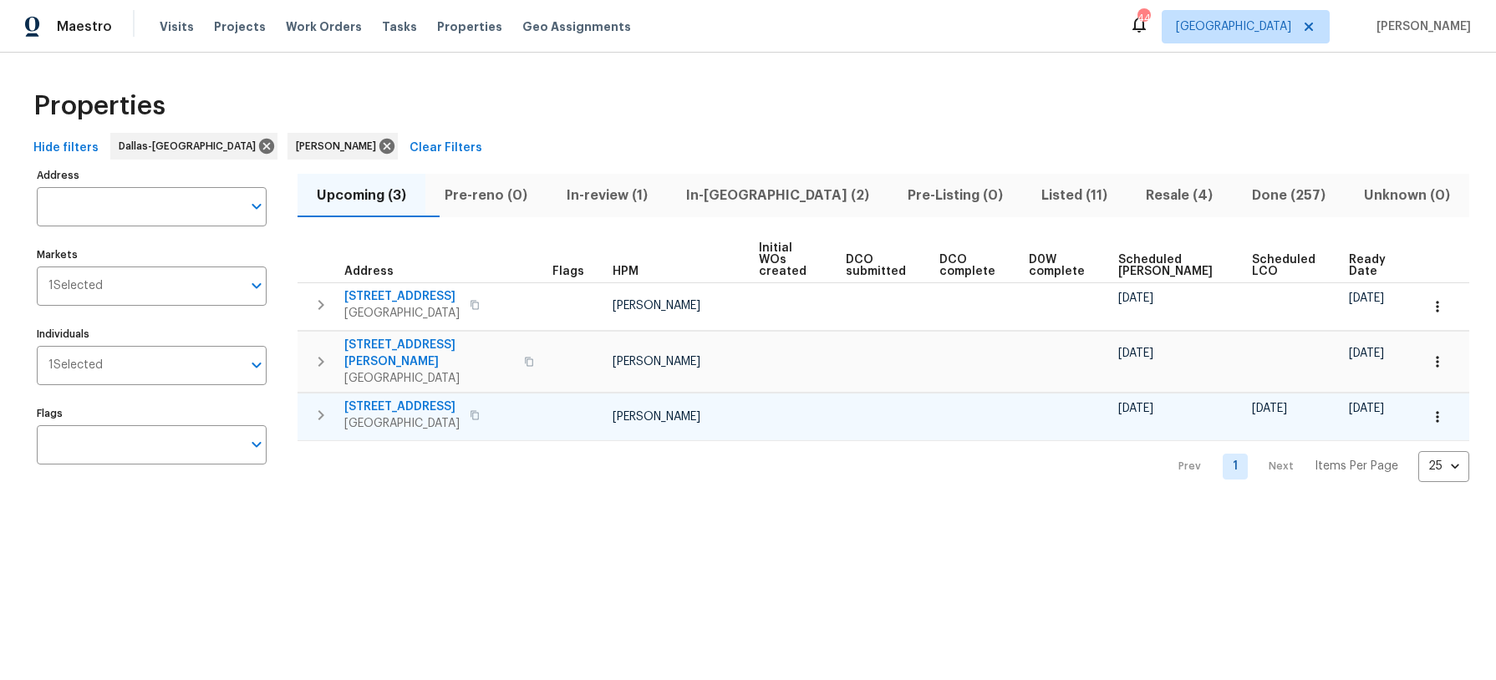
click at [384, 399] on span "3605 Bayshore Dr" at bounding box center [401, 407] width 115 height 17
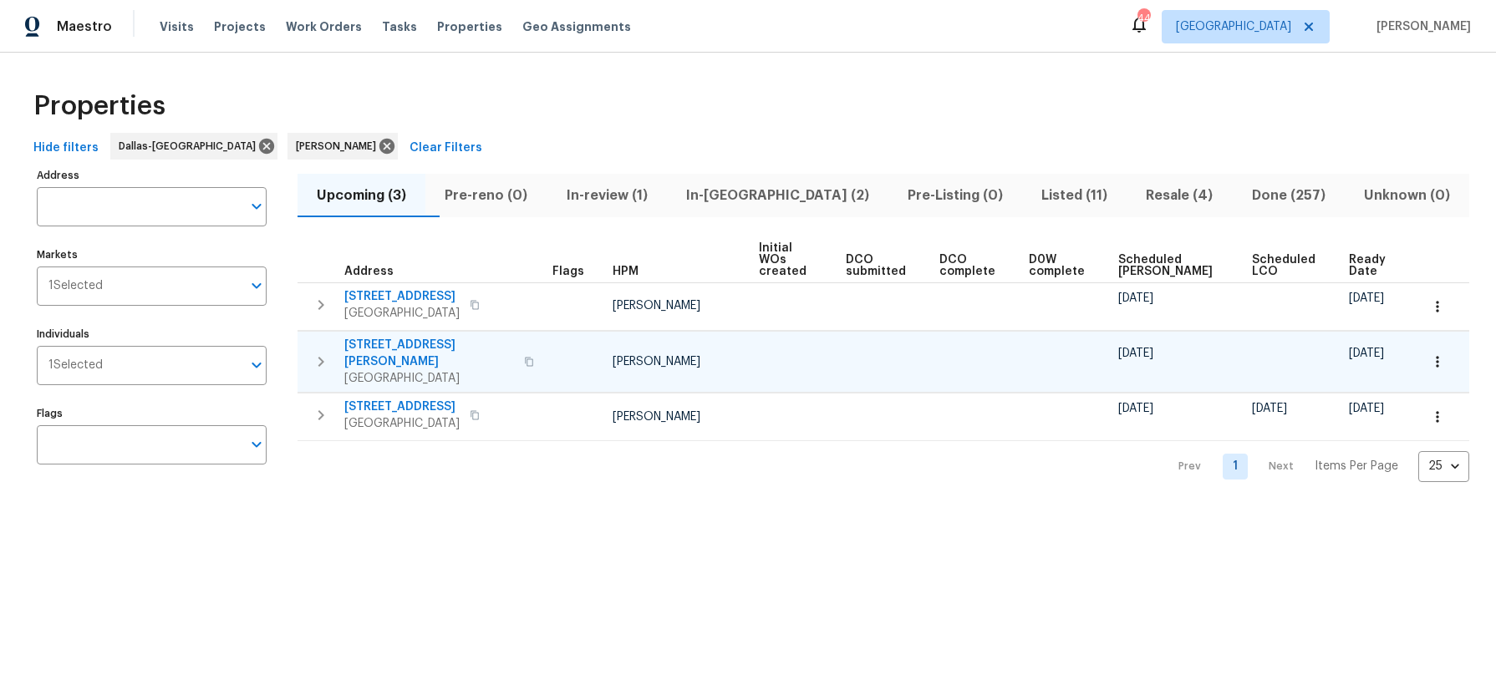
click at [374, 337] on span "2107 Wilson Dr" at bounding box center [429, 353] width 170 height 33
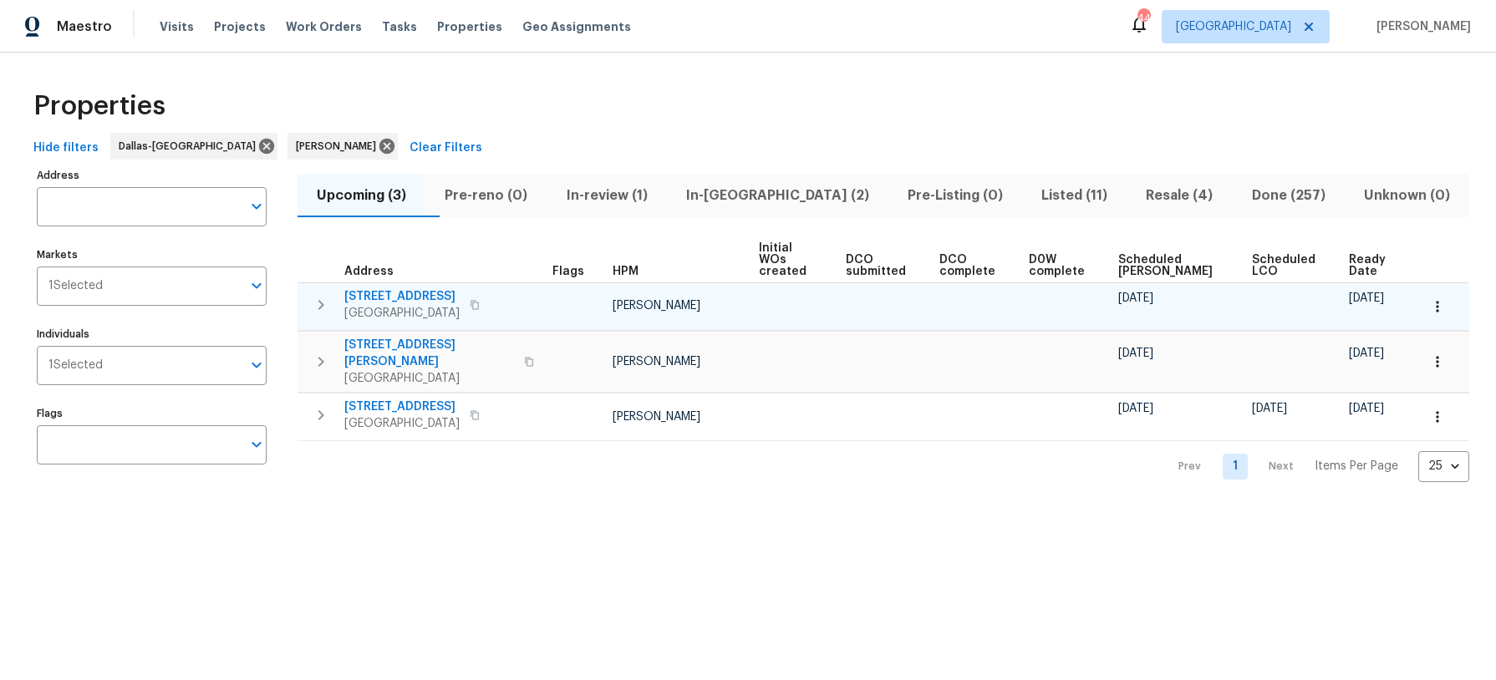
click at [382, 288] on span "928 Shady Oaks Dr" at bounding box center [401, 296] width 115 height 17
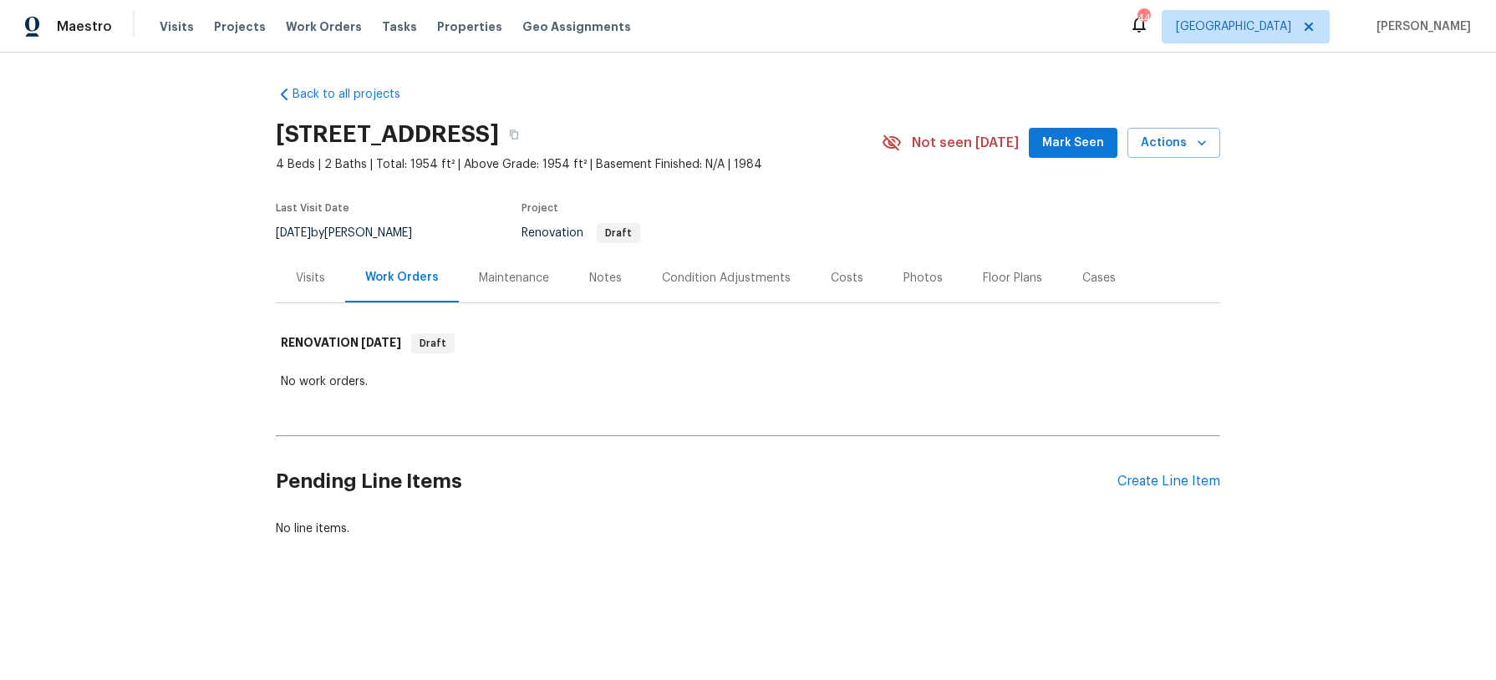
click at [611, 282] on div "Notes" at bounding box center [605, 278] width 33 height 17
click at [604, 290] on div "Notes" at bounding box center [605, 277] width 73 height 49
click at [605, 274] on div "Notes" at bounding box center [605, 278] width 33 height 17
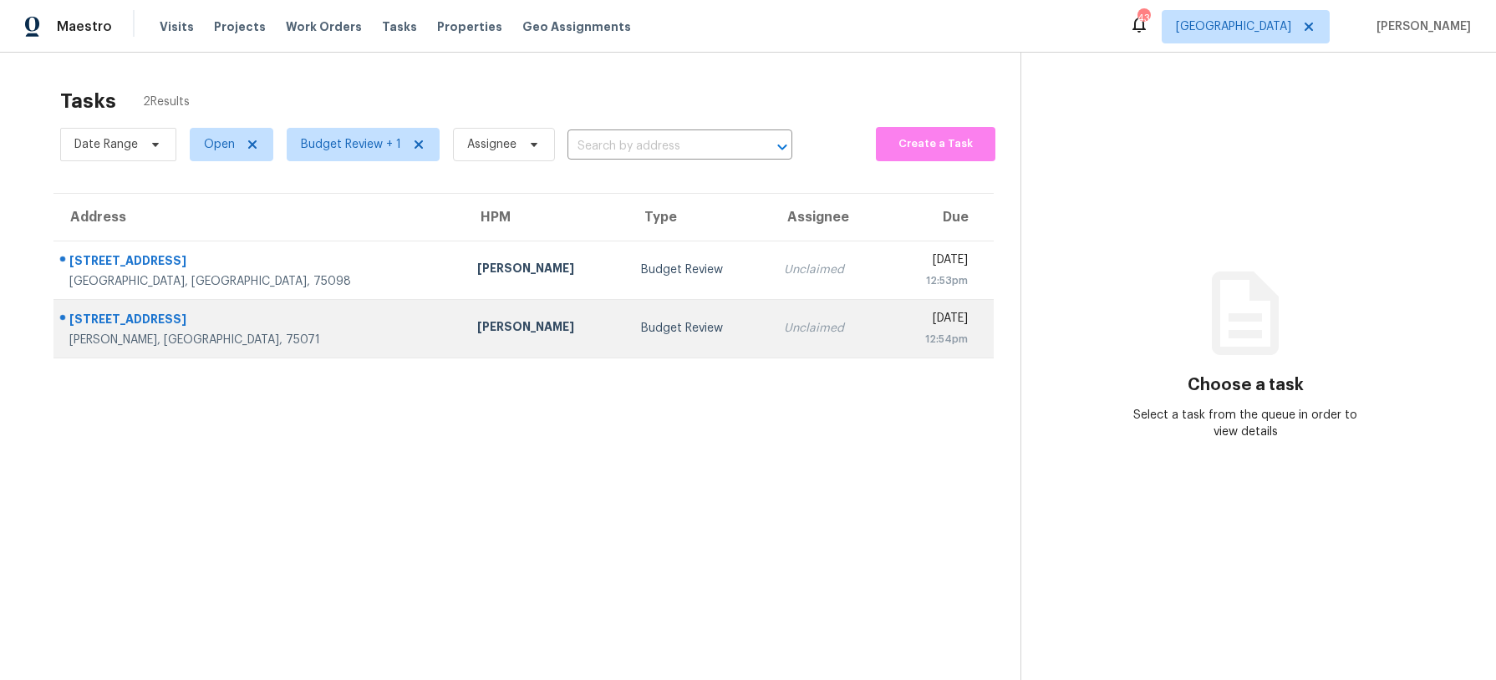
click at [477, 327] on div "Alicia Anices" at bounding box center [545, 328] width 136 height 21
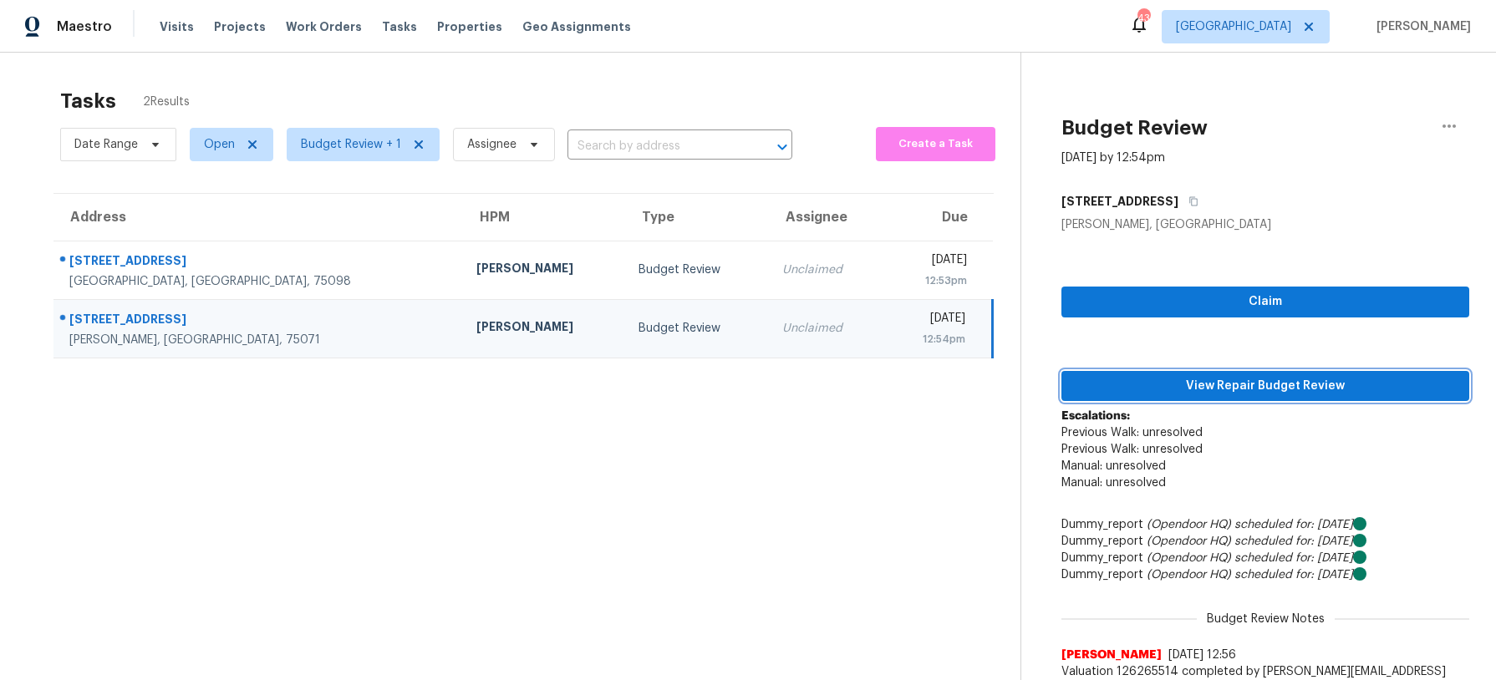
click at [1183, 381] on span "View Repair Budget Review" at bounding box center [1265, 386] width 381 height 21
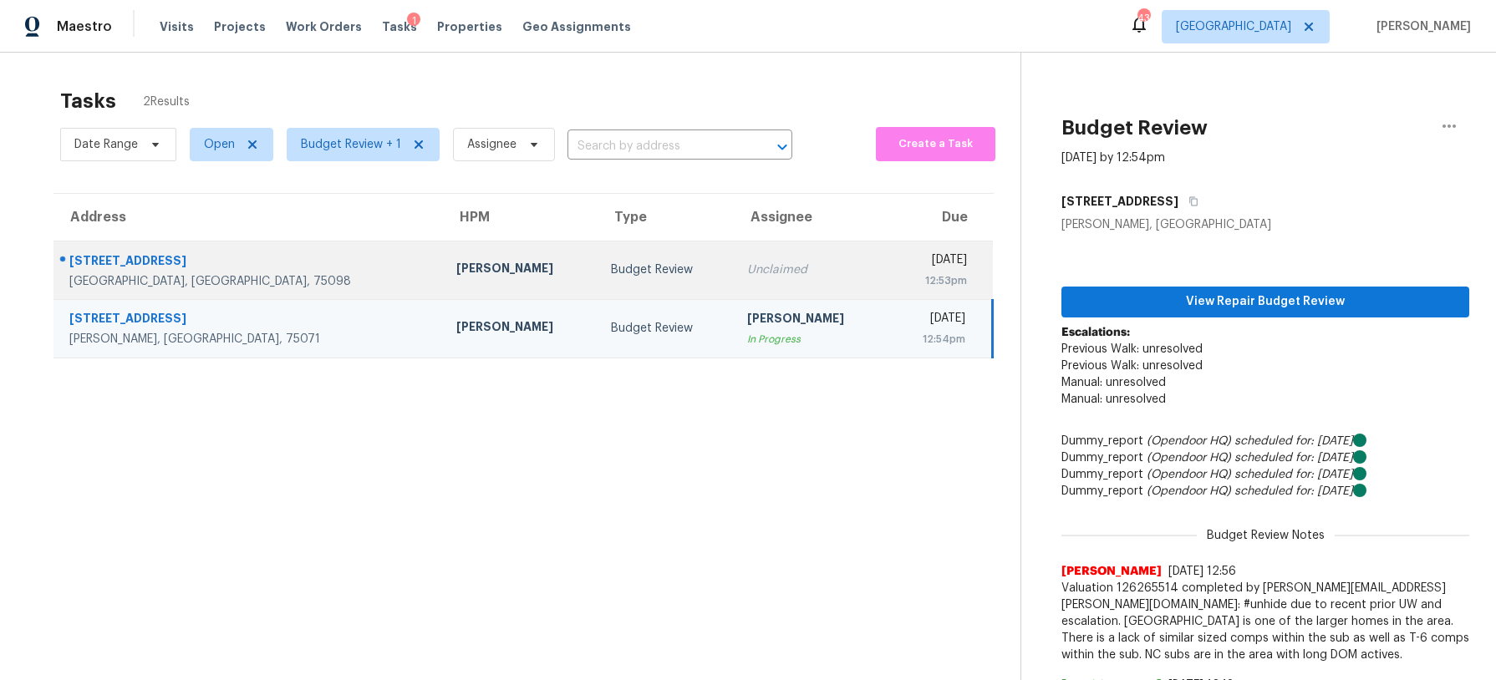
click at [611, 271] on div "Budget Review" at bounding box center [665, 270] width 109 height 17
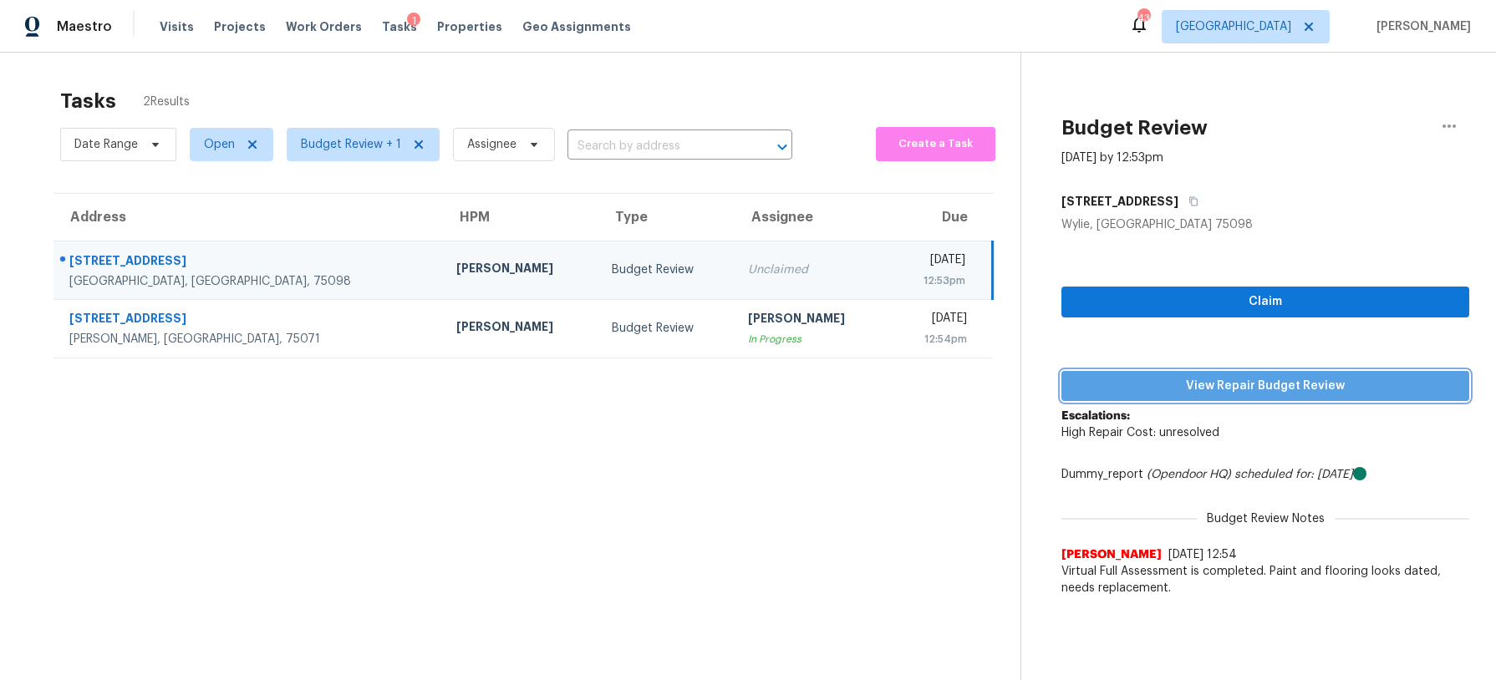
click at [1217, 376] on span "View Repair Budget Review" at bounding box center [1265, 386] width 381 height 21
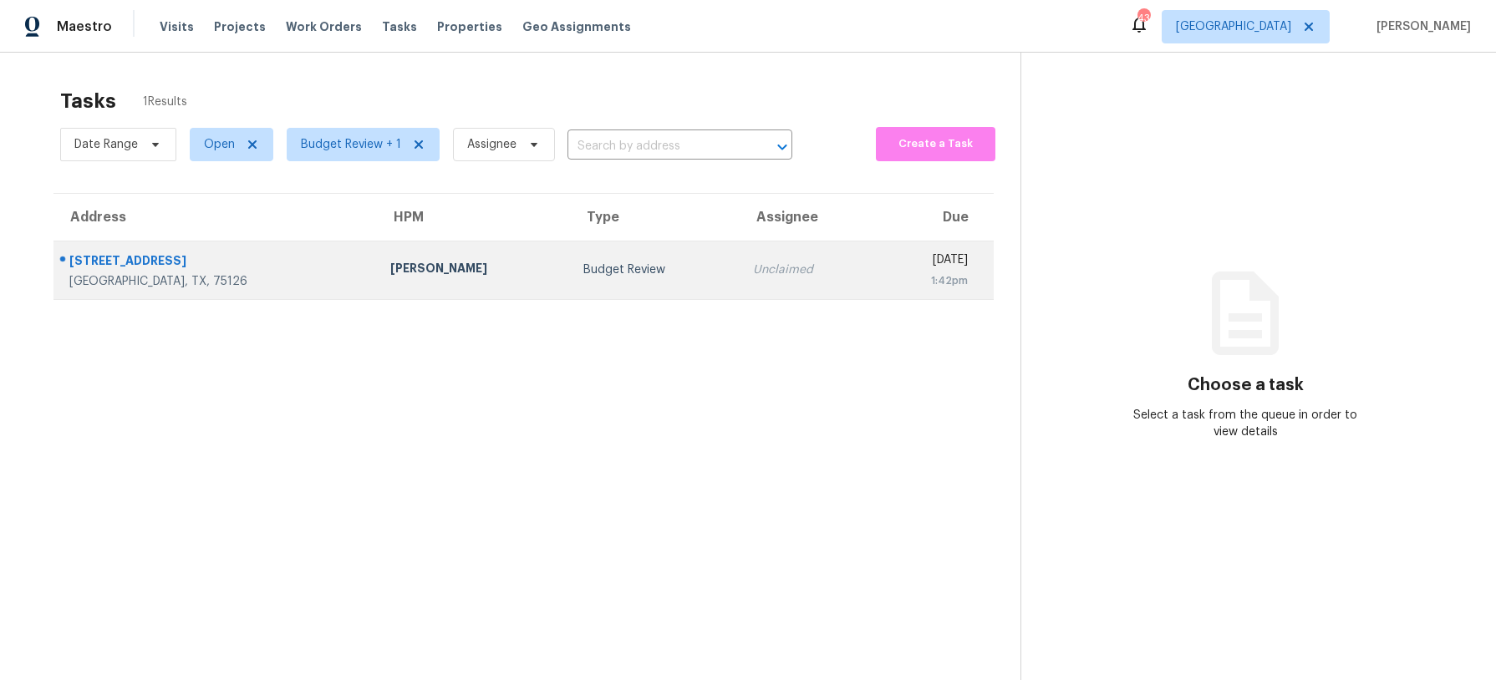
click at [753, 262] on div "Unclaimed" at bounding box center [807, 270] width 109 height 17
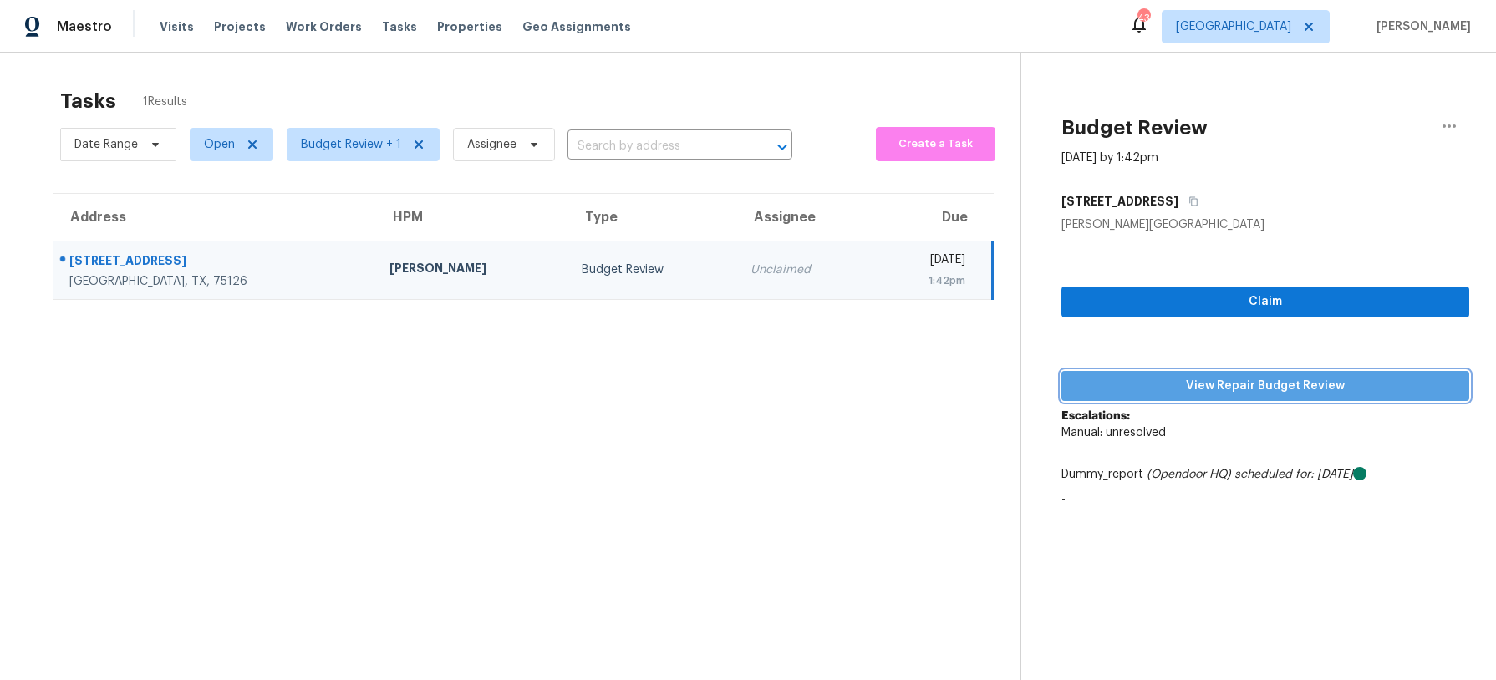
click at [1295, 391] on span "View Repair Budget Review" at bounding box center [1265, 386] width 381 height 21
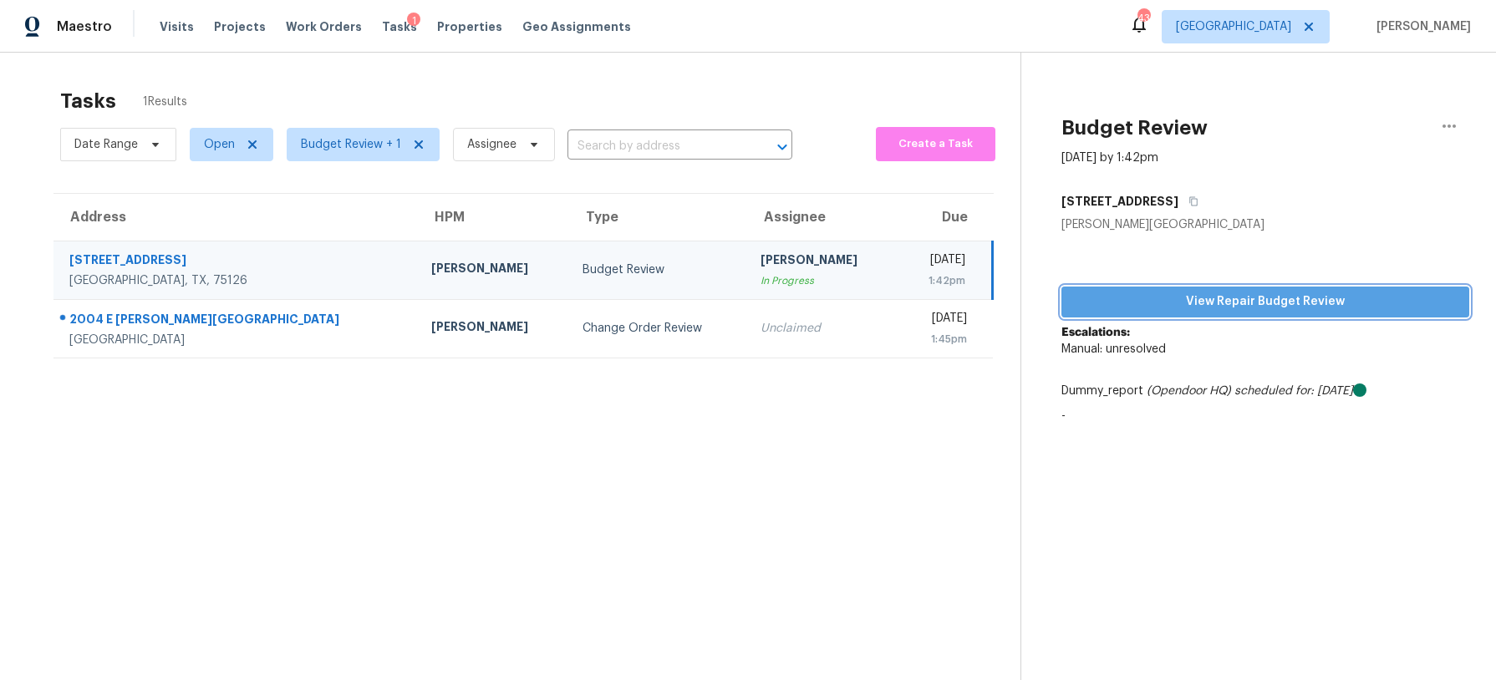
click at [1132, 302] on span "View Repair Budget Review" at bounding box center [1265, 302] width 381 height 21
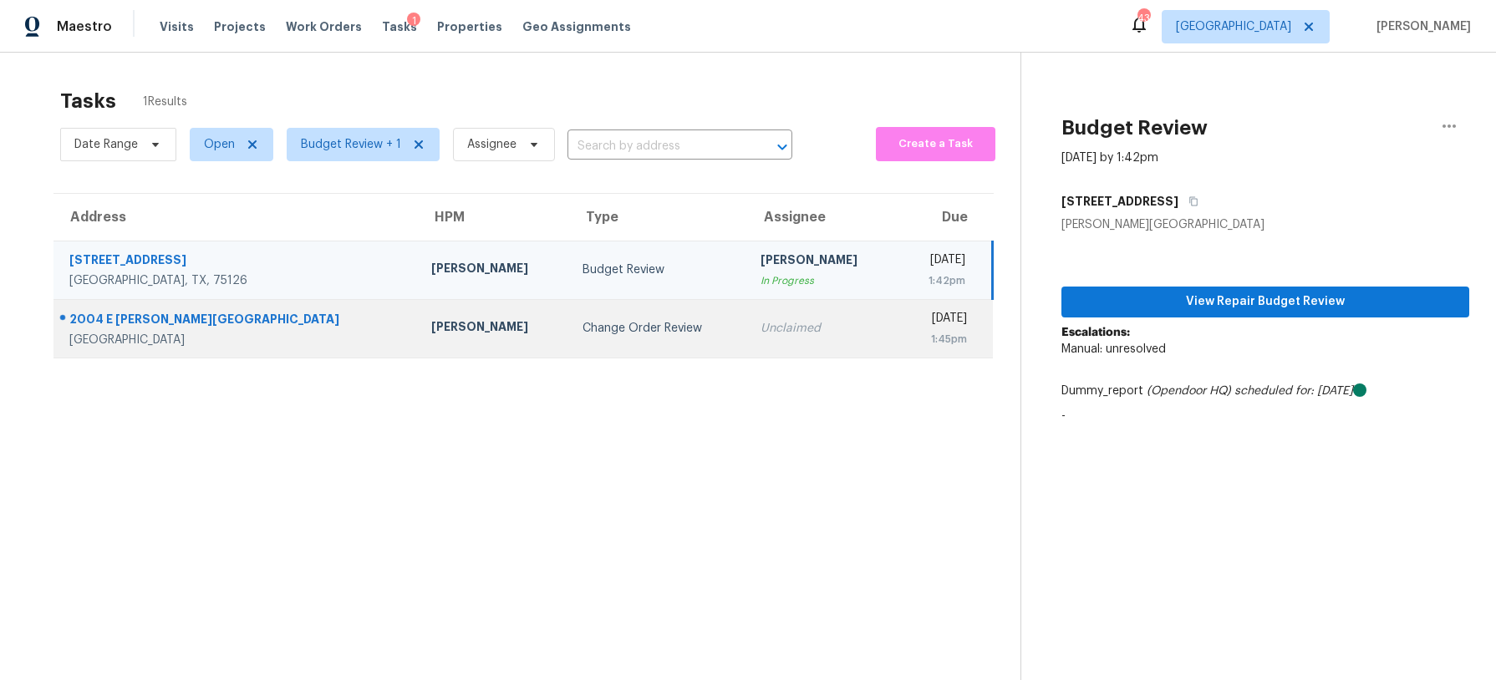
click at [451, 335] on td "[PERSON_NAME]" at bounding box center [493, 328] width 150 height 58
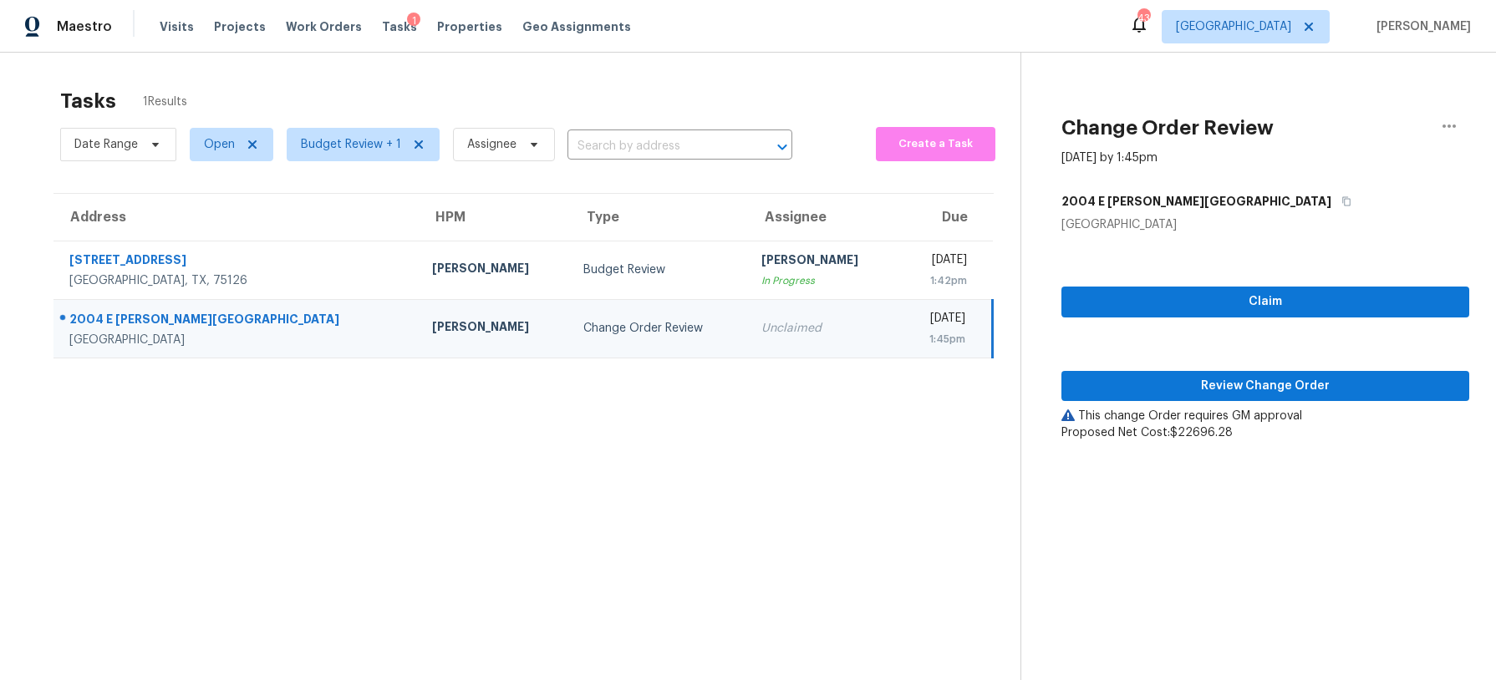
click at [175, 316] on div "2004 E [PERSON_NAME][GEOGRAPHIC_DATA]" at bounding box center [237, 321] width 336 height 21
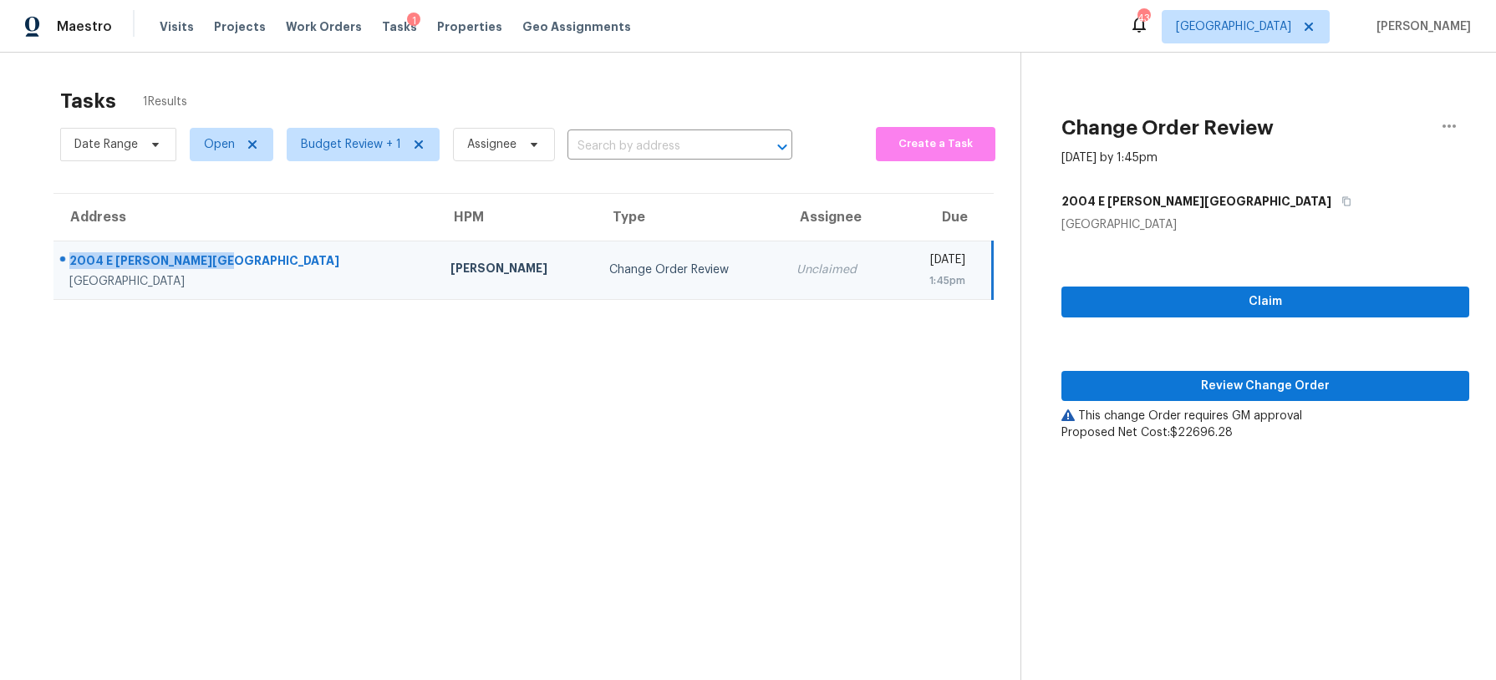
drag, startPoint x: 211, startPoint y: 260, endPoint x: 69, endPoint y: 260, distance: 141.2
click at [70, 260] on div "2004 E [PERSON_NAME][GEOGRAPHIC_DATA]" at bounding box center [246, 262] width 354 height 21
copy div "2004 E [PERSON_NAME][GEOGRAPHIC_DATA]"
click at [1296, 382] on span "Review Change Order" at bounding box center [1265, 386] width 381 height 21
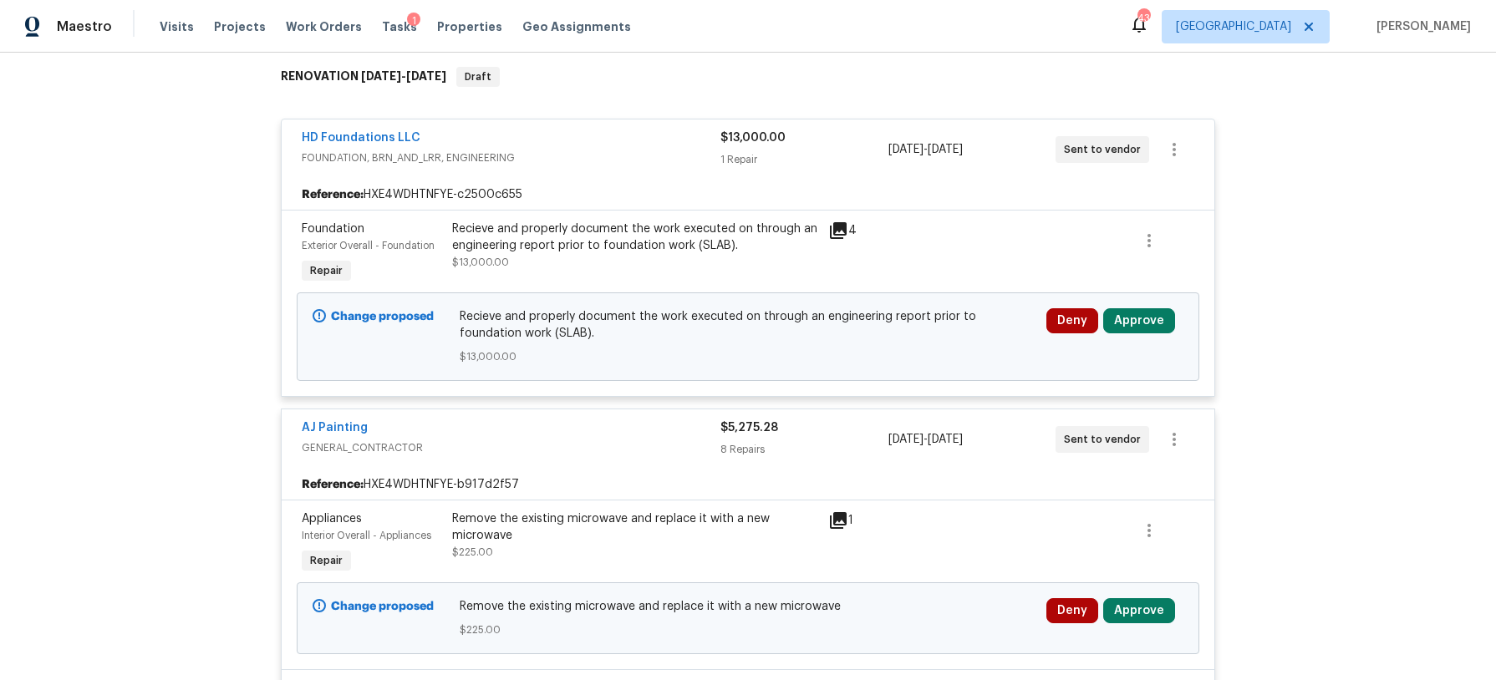
click at [592, 231] on div "Recieve and properly document the work executed on through an engineering repor…" at bounding box center [635, 237] width 366 height 33
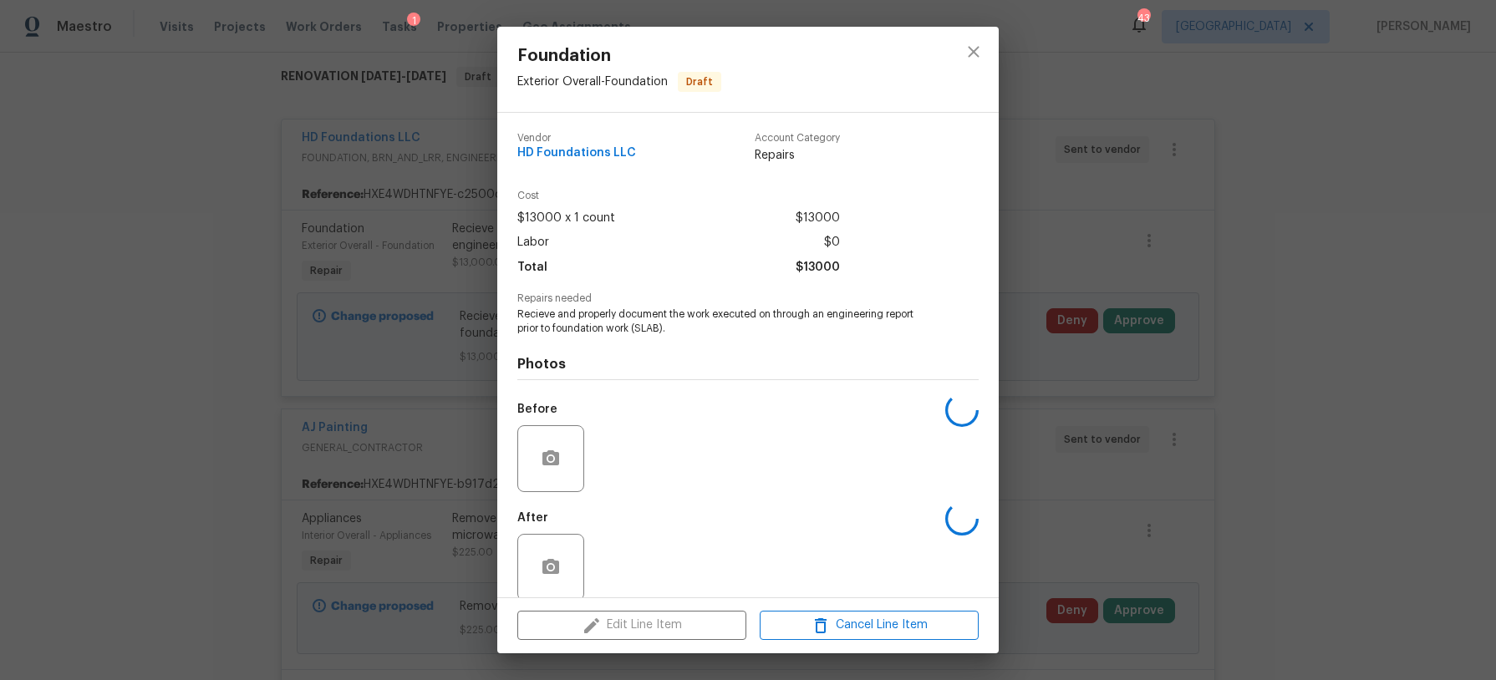
scroll to position [267, 0]
click at [655, 621] on div "Edit Line Item Cancel Line Item" at bounding box center [747, 625] width 501 height 56
click at [647, 447] on img at bounding box center [624, 458] width 67 height 67
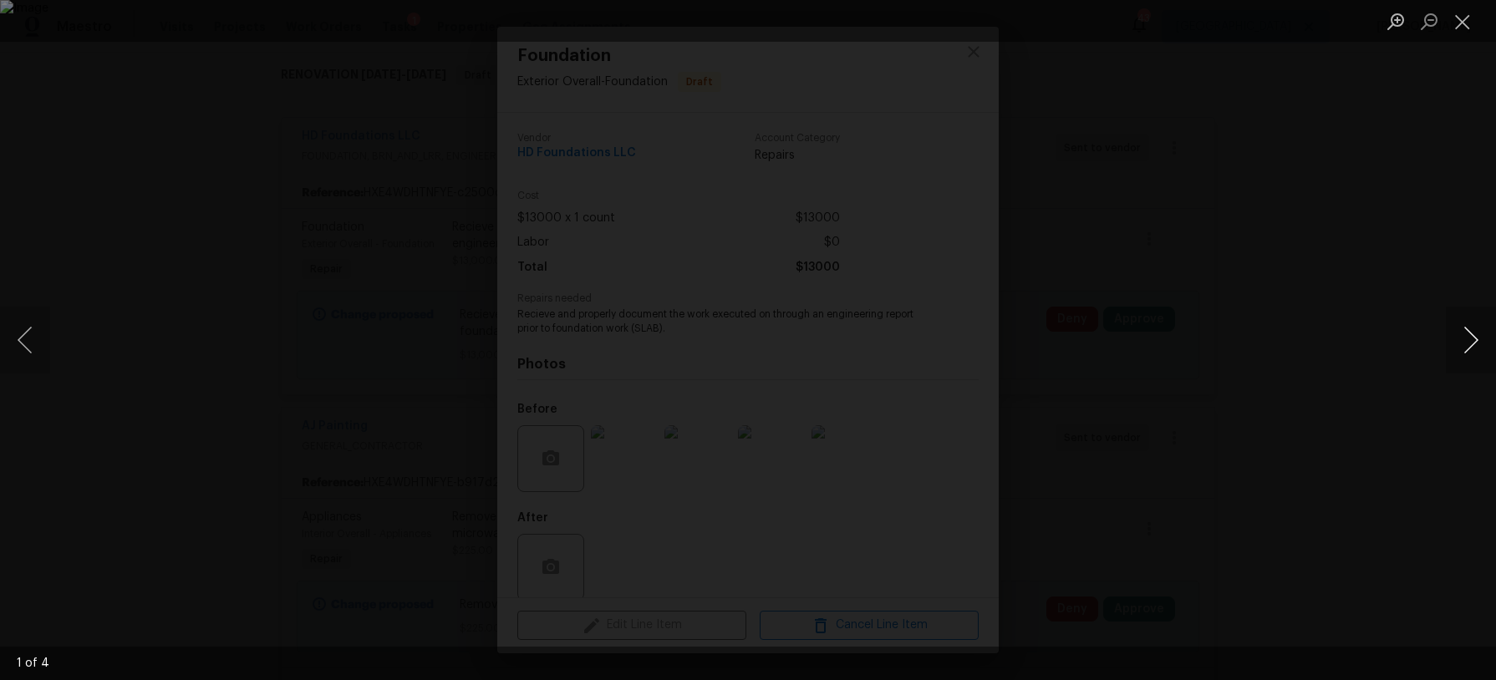
click at [1472, 328] on button "Next image" at bounding box center [1471, 340] width 50 height 67
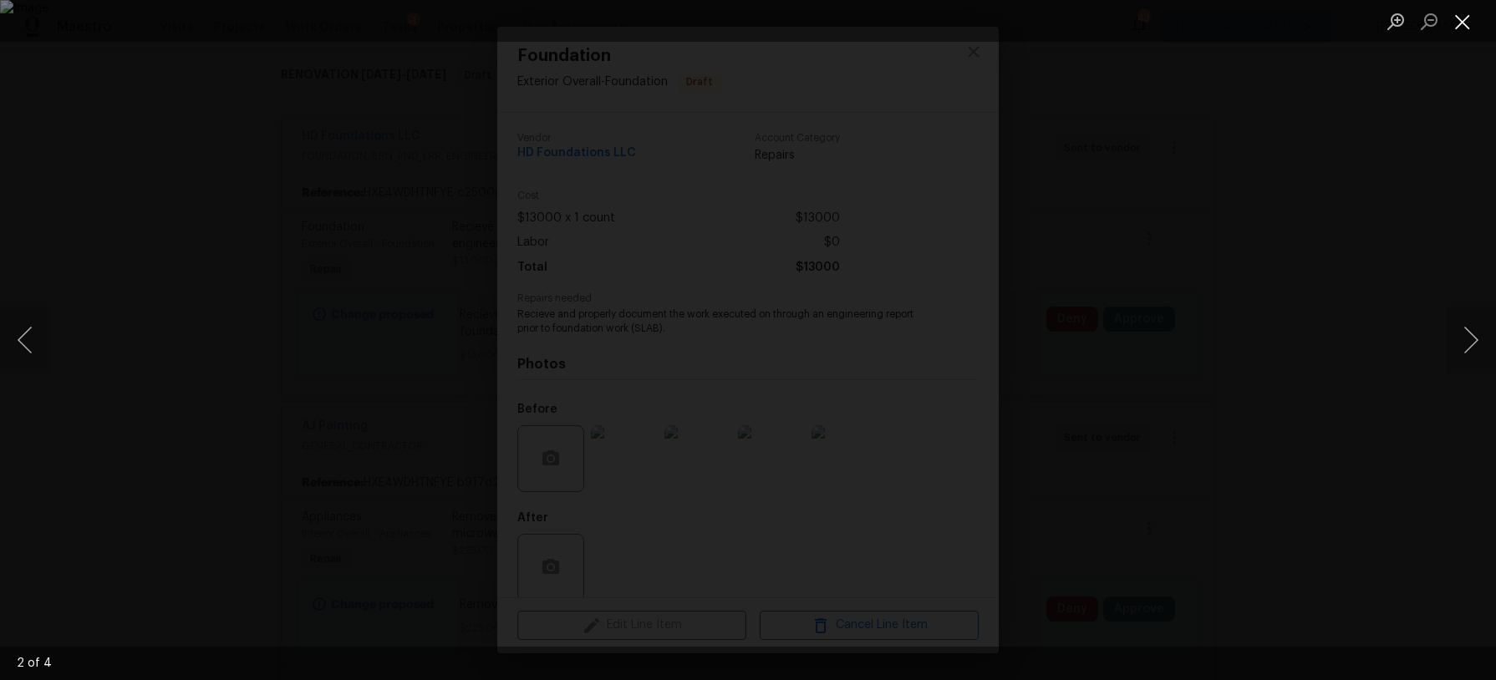
click at [1453, 20] on button "Close lightbox" at bounding box center [1462, 21] width 33 height 29
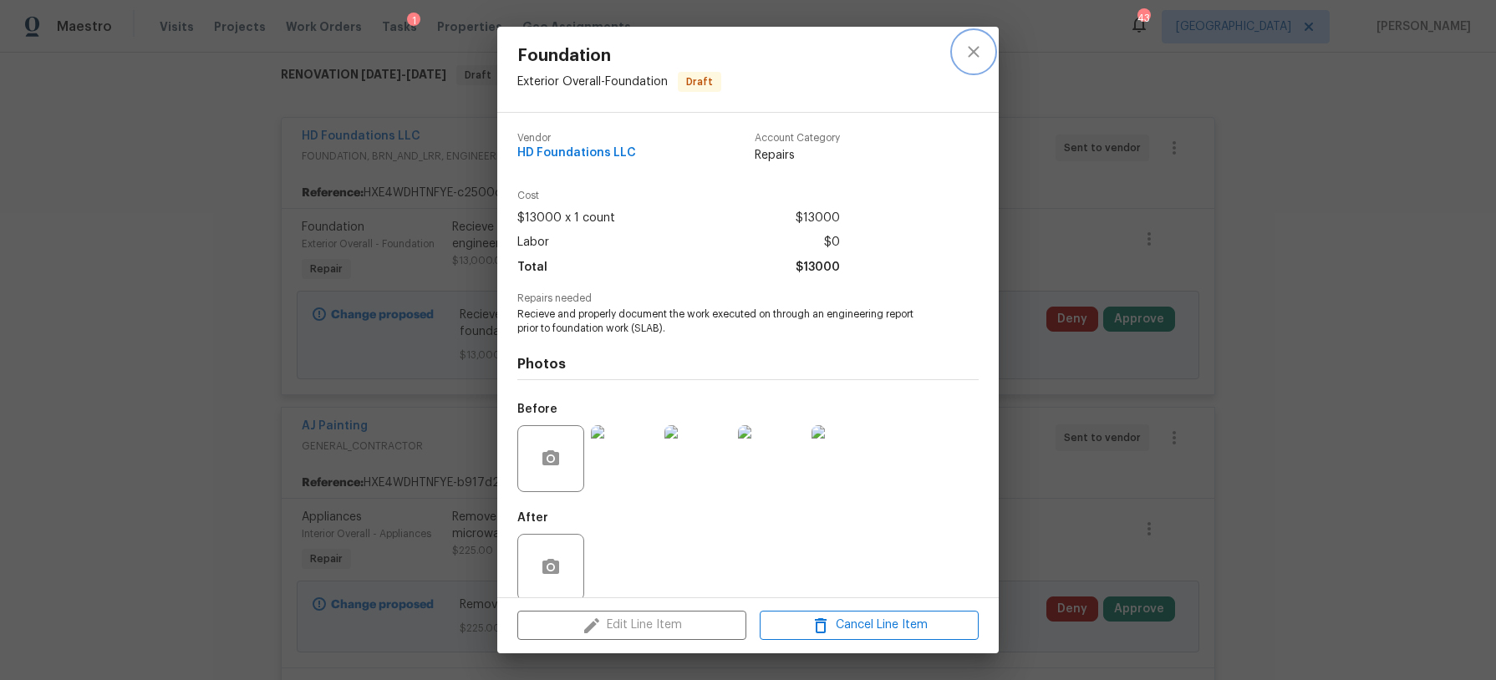
click at [974, 56] on icon "close" at bounding box center [974, 52] width 20 height 20
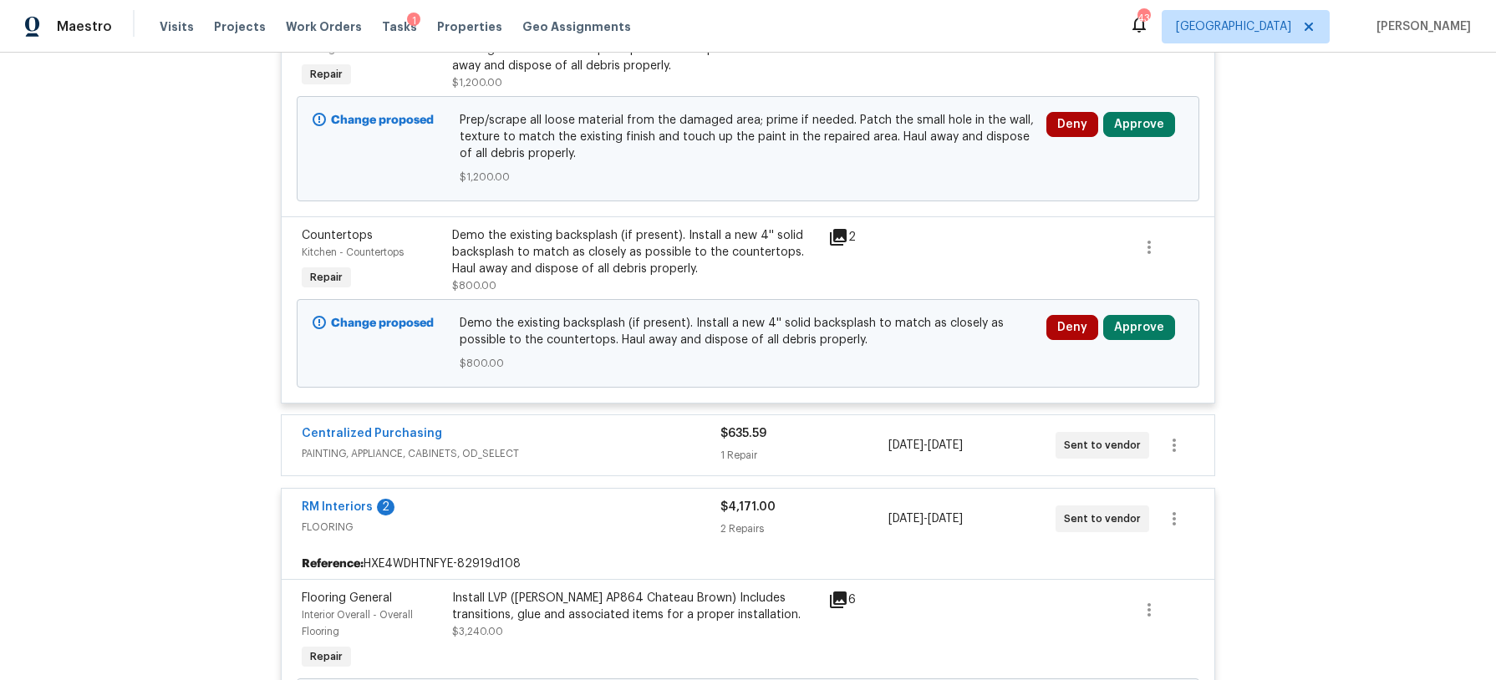
scroll to position [2240, 0]
click at [836, 241] on icon at bounding box center [838, 236] width 17 height 17
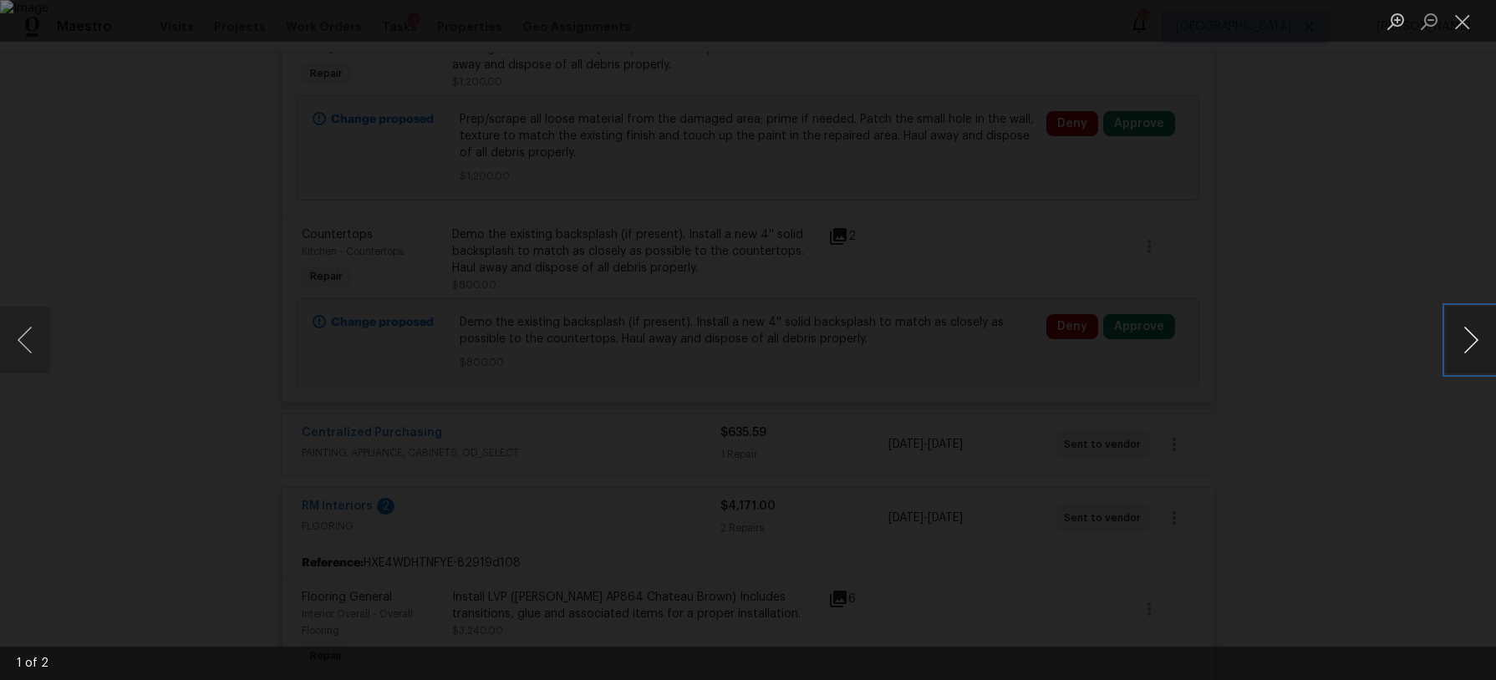
click at [1462, 341] on button "Next image" at bounding box center [1471, 340] width 50 height 67
click at [1460, 31] on button "Close lightbox" at bounding box center [1462, 21] width 33 height 29
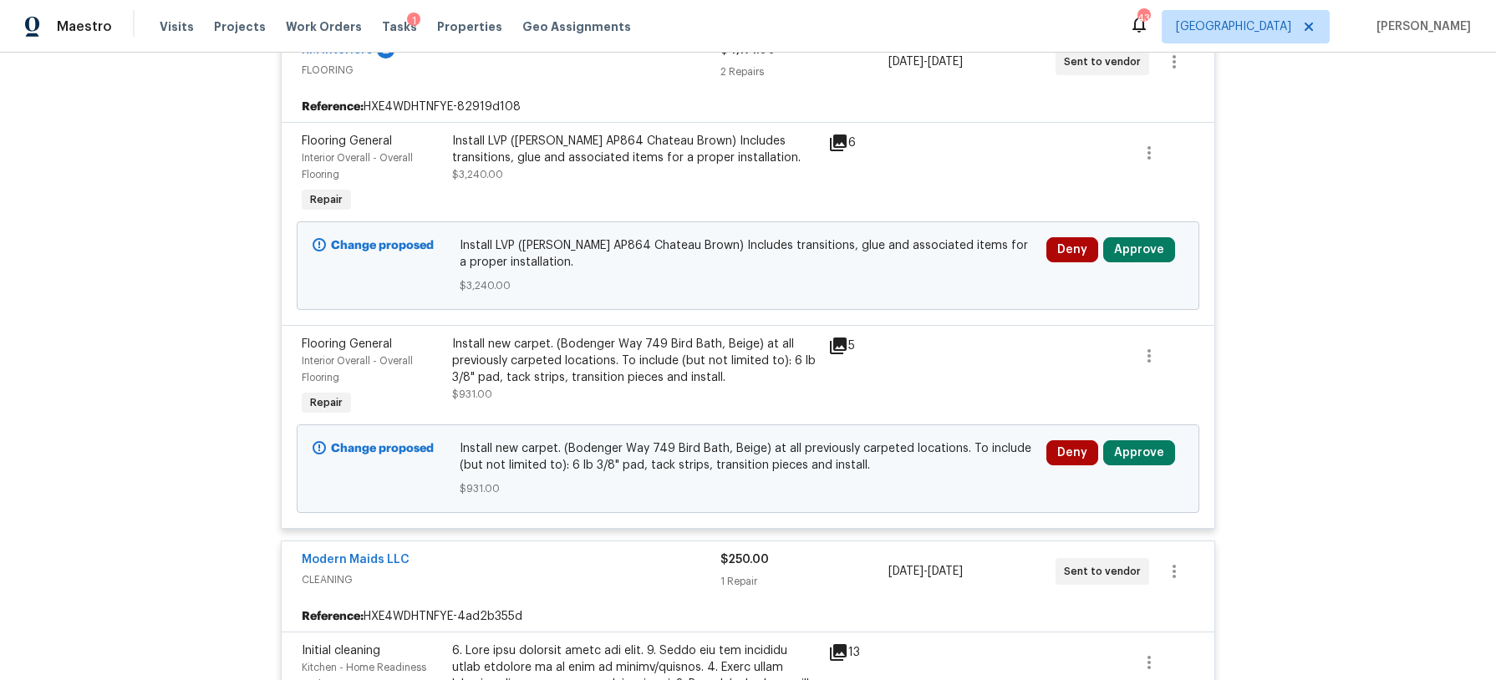
scroll to position [2674, 0]
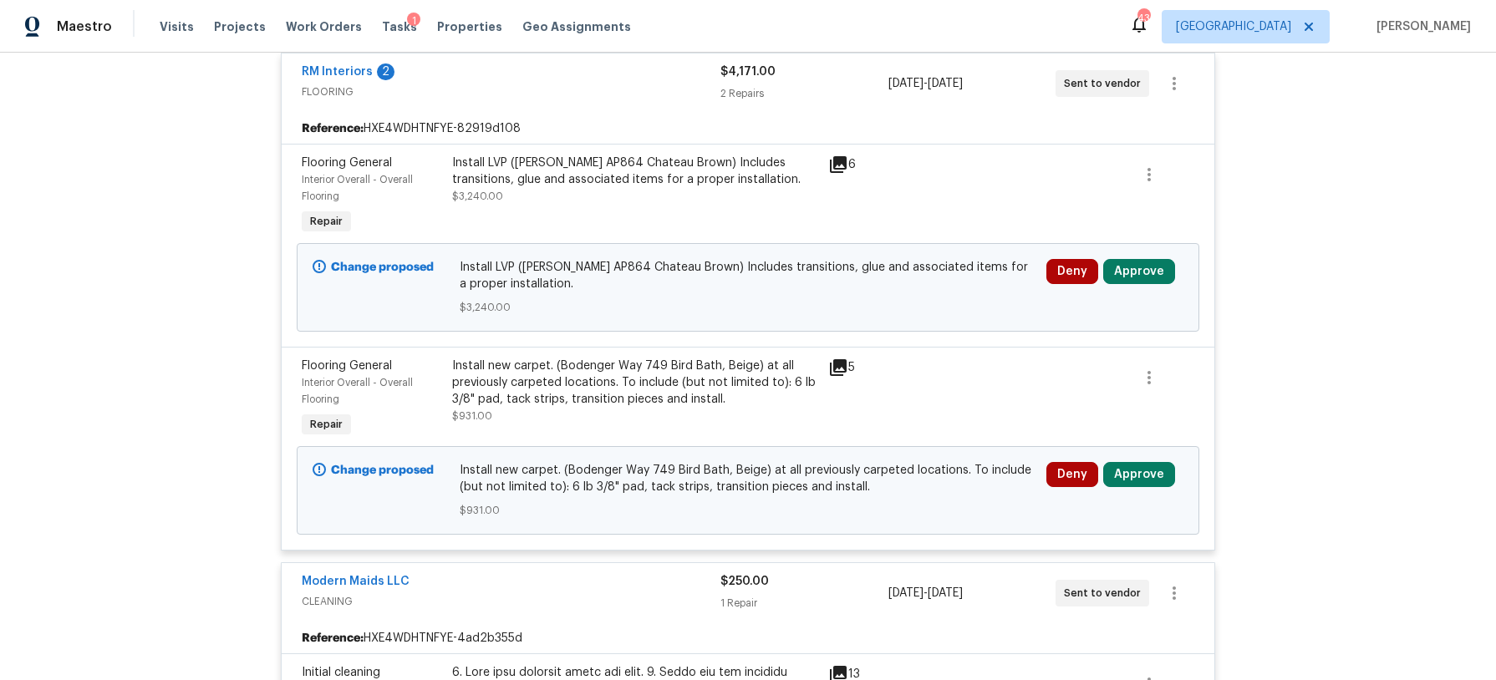
click at [841, 169] on icon at bounding box center [838, 164] width 17 height 17
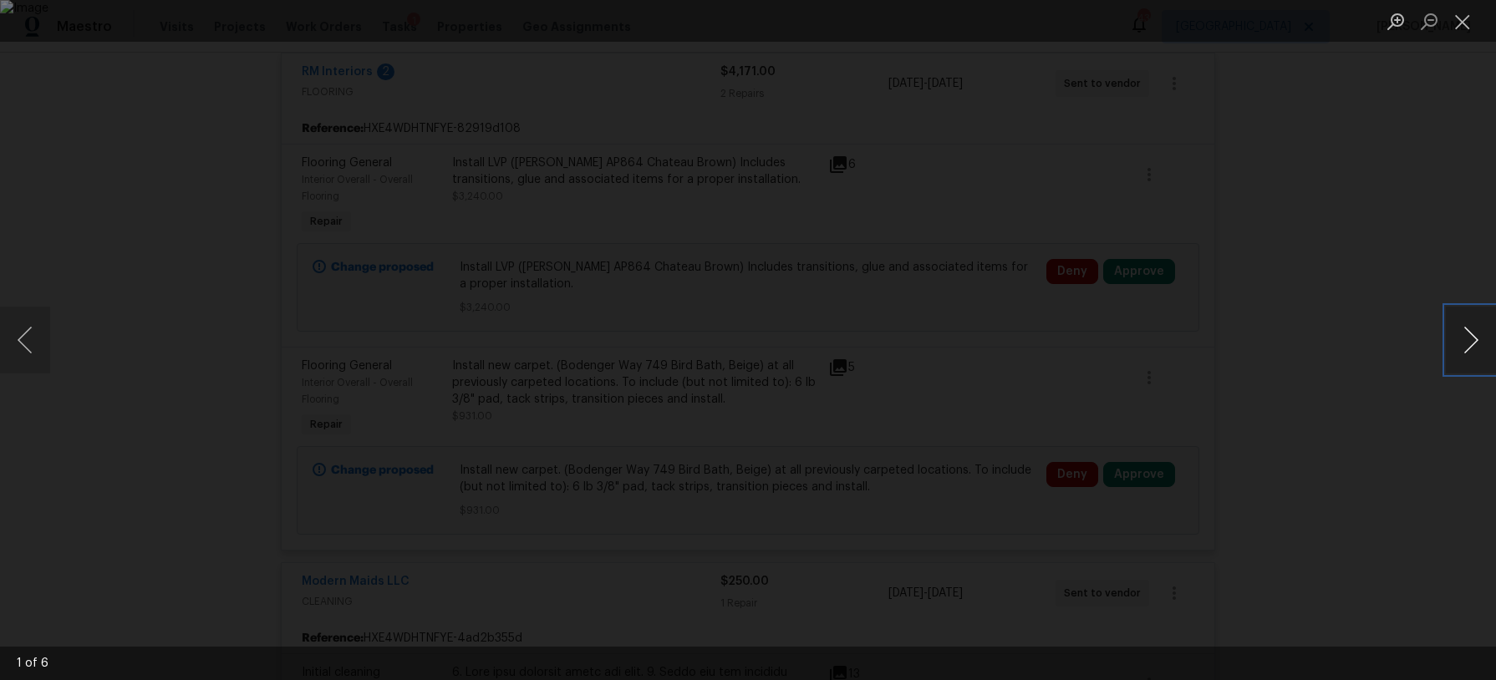
click at [1473, 343] on button "Next image" at bounding box center [1471, 340] width 50 height 67
click at [1461, 33] on button "Close lightbox" at bounding box center [1462, 21] width 33 height 29
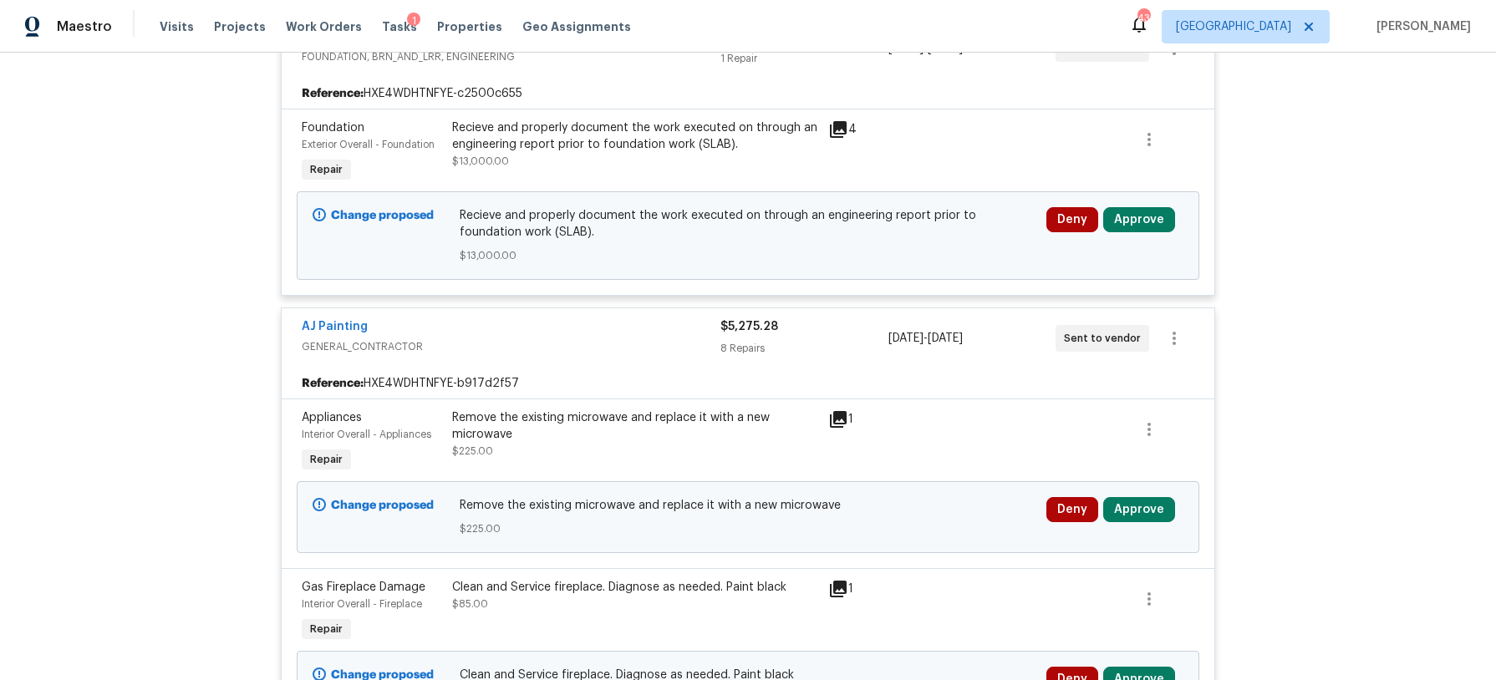
scroll to position [357, 0]
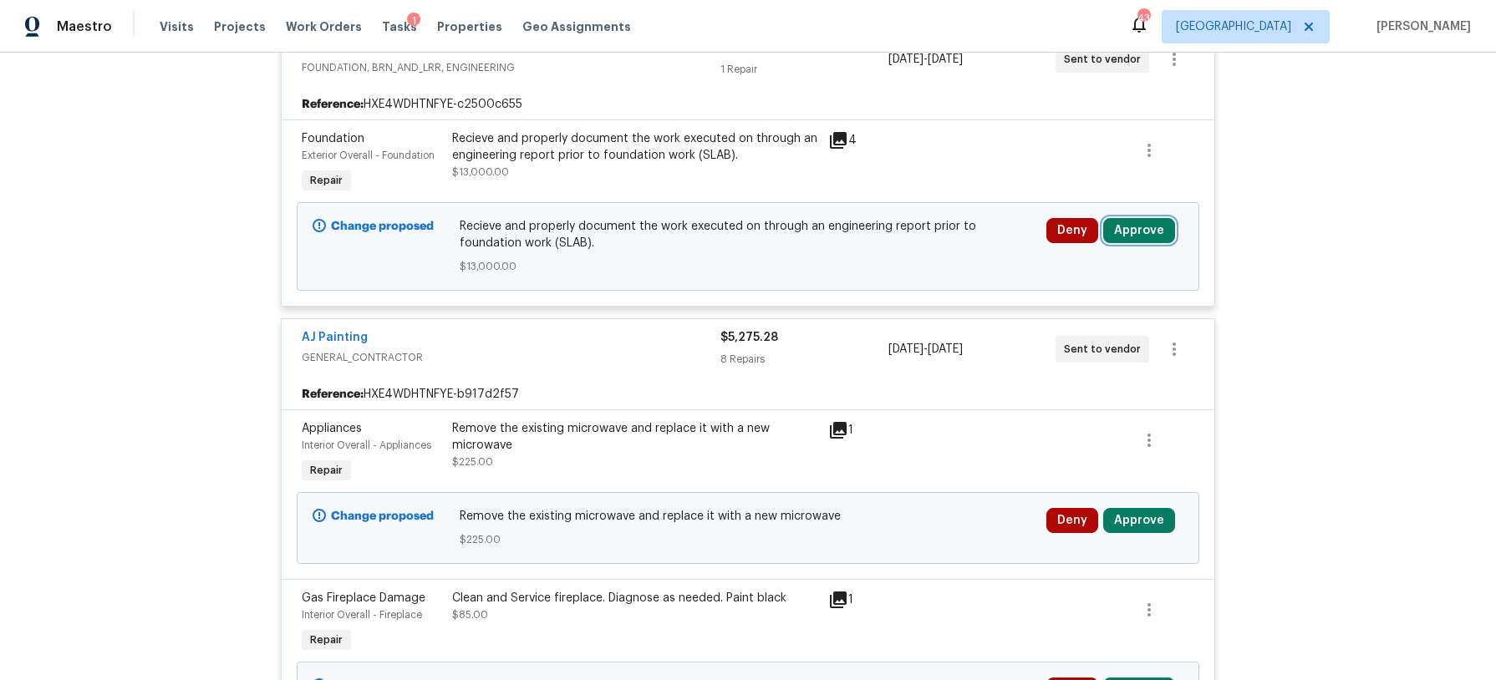
click at [1132, 228] on button "Approve" at bounding box center [1139, 230] width 72 height 25
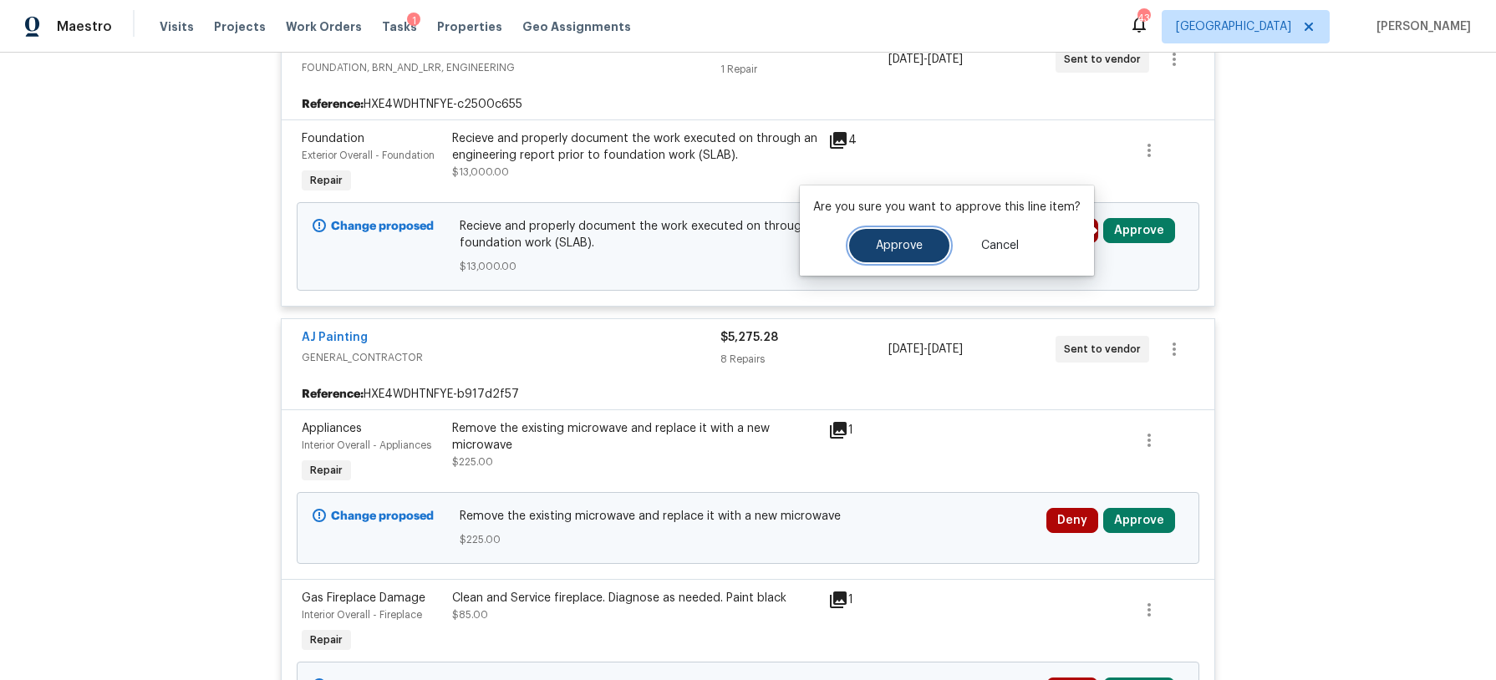
click at [877, 252] on button "Approve" at bounding box center [899, 245] width 100 height 33
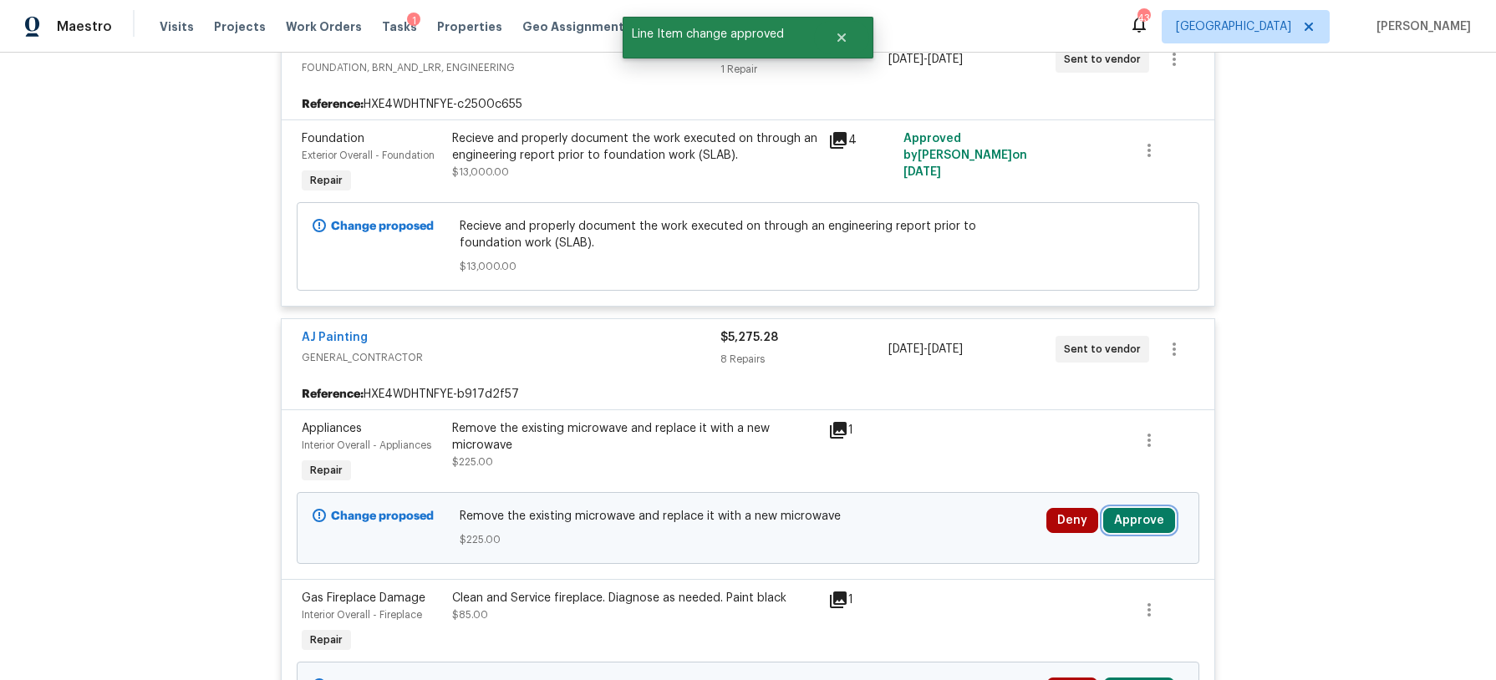
click at [1135, 516] on button "Approve" at bounding box center [1139, 520] width 72 height 25
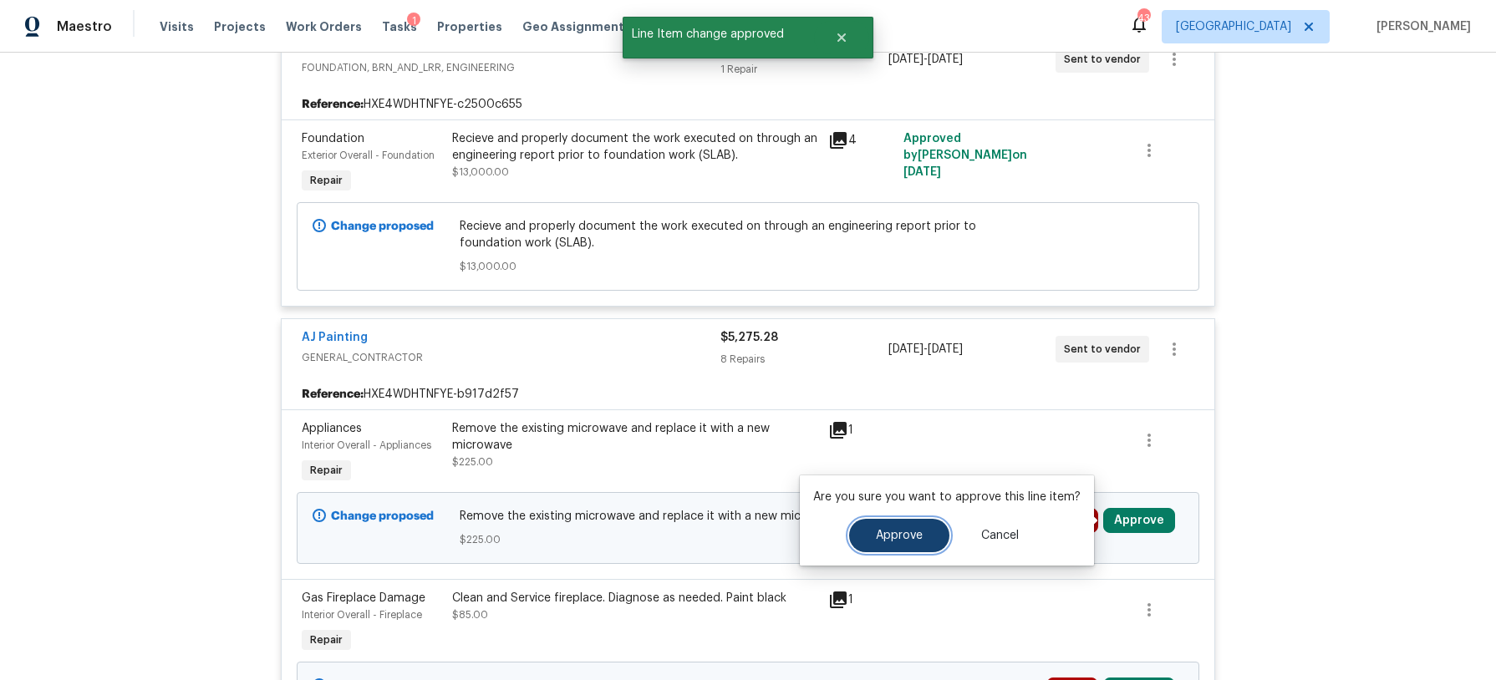
click at [910, 530] on span "Approve" at bounding box center [899, 536] width 47 height 13
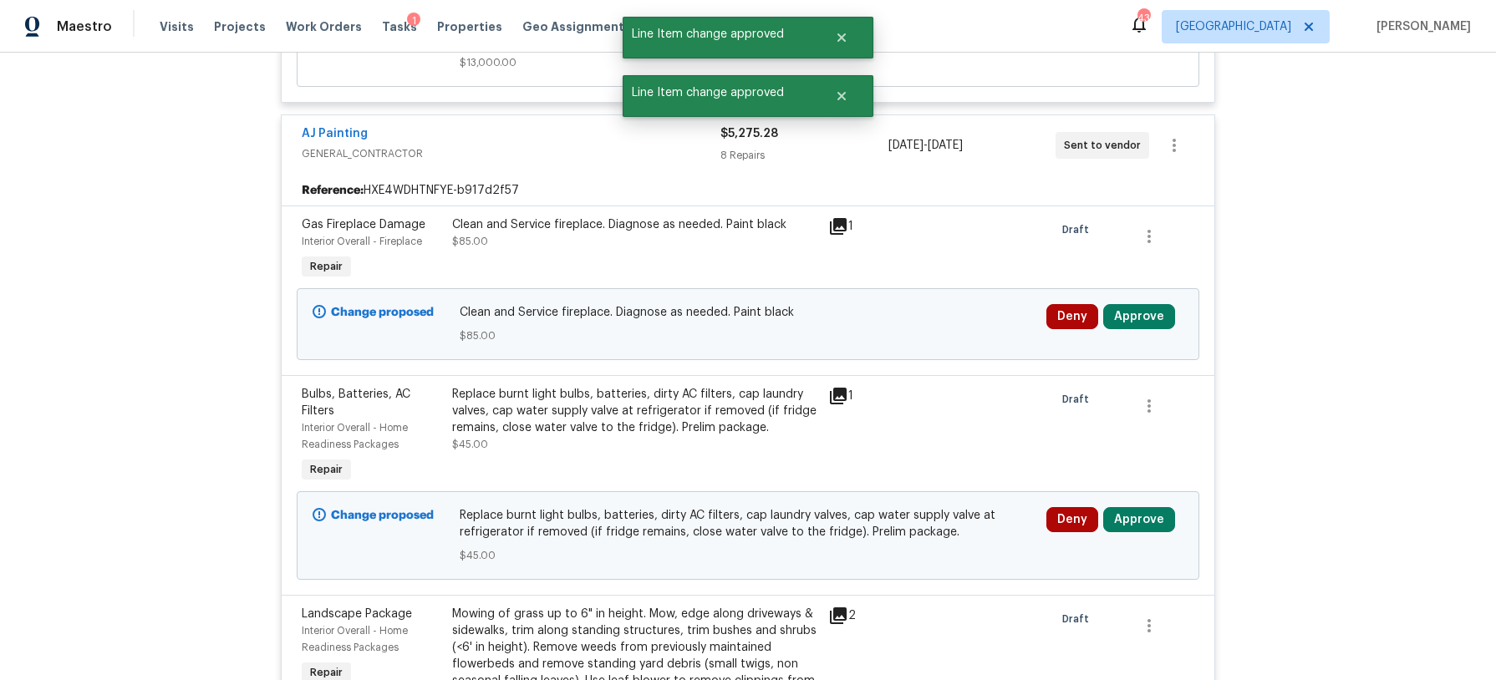
scroll to position [574, 0]
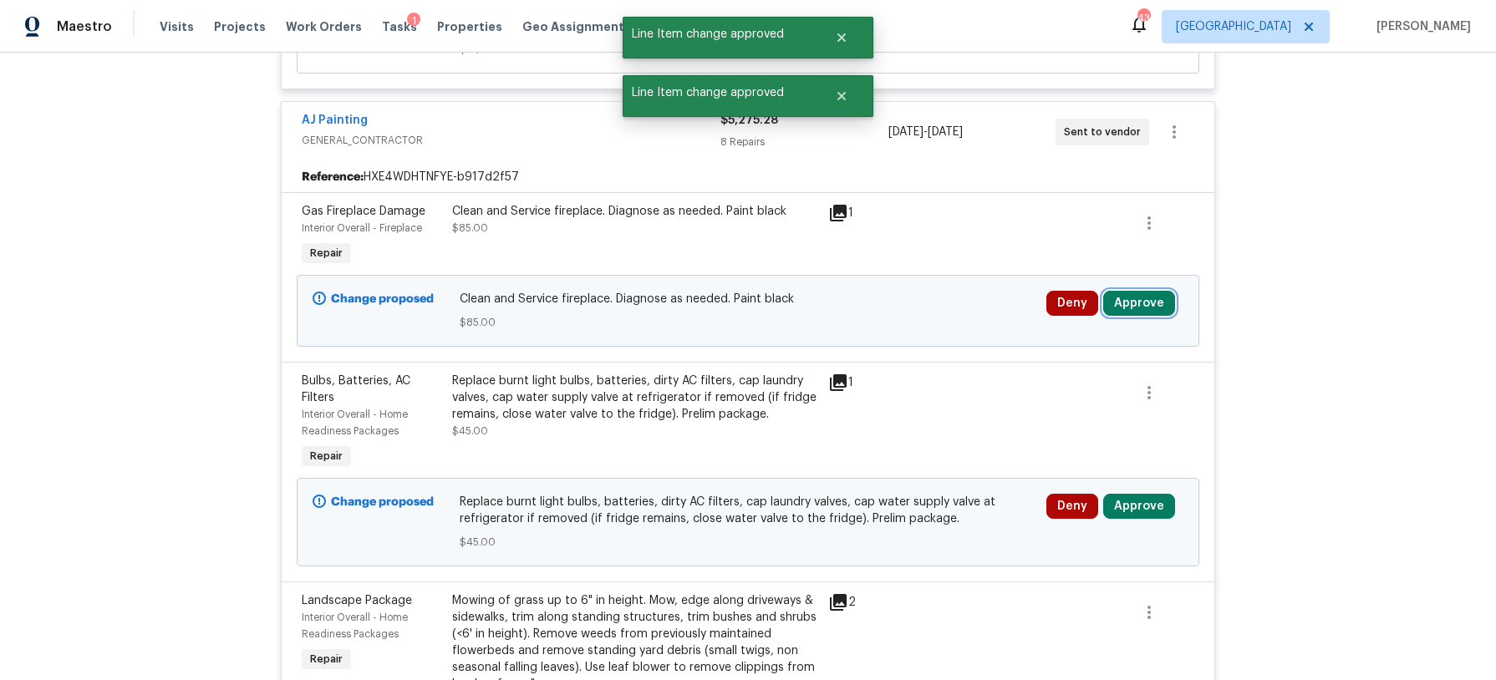
click at [1131, 311] on button "Approve" at bounding box center [1139, 303] width 72 height 25
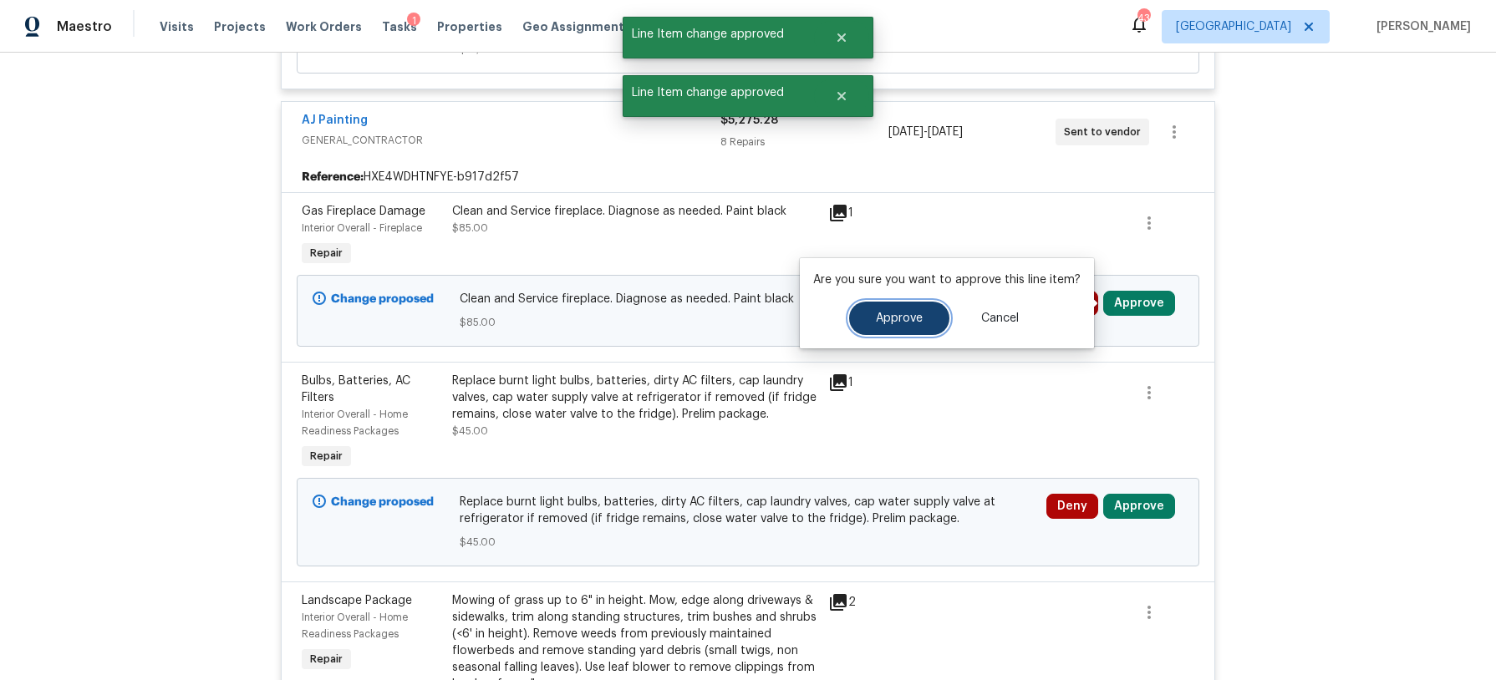
click at [882, 314] on span "Approve" at bounding box center [899, 319] width 47 height 13
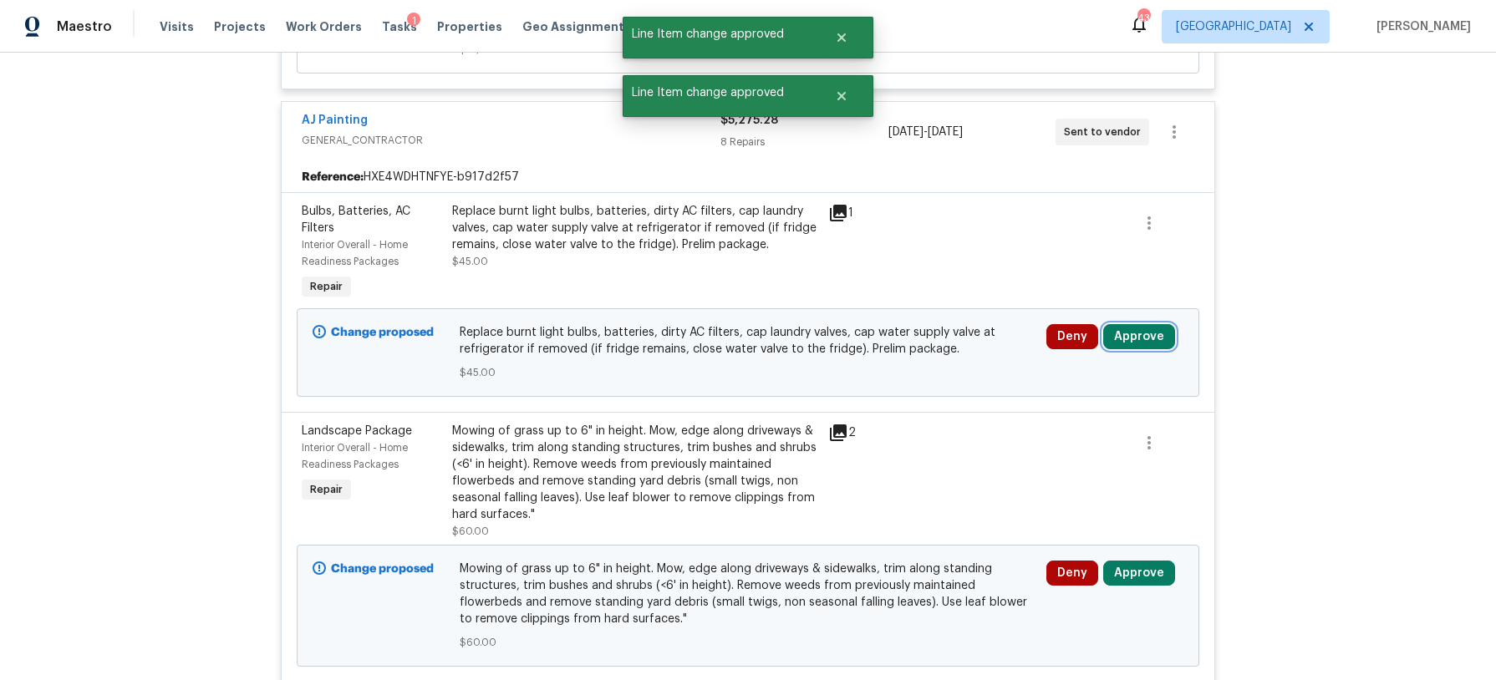
click at [1138, 339] on button "Approve" at bounding box center [1139, 336] width 72 height 25
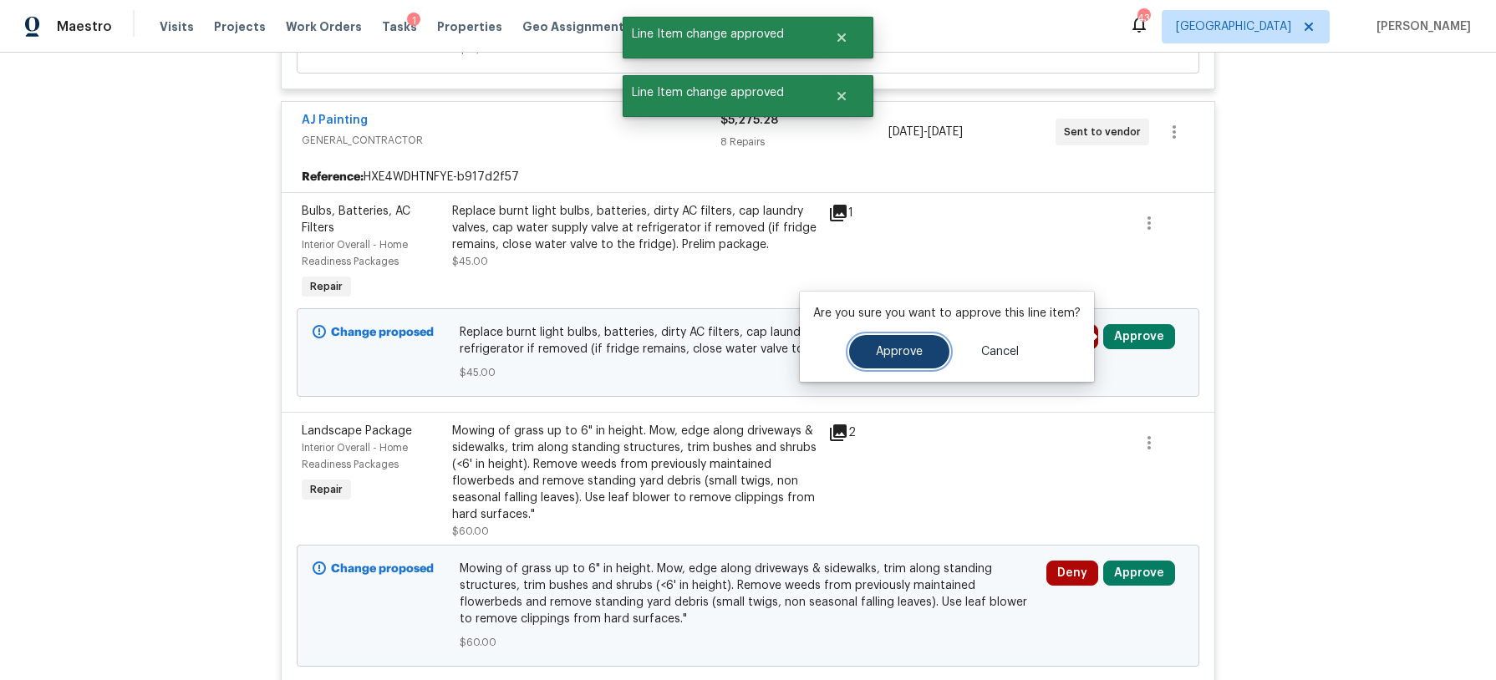
click at [913, 358] on span "Approve" at bounding box center [899, 352] width 47 height 13
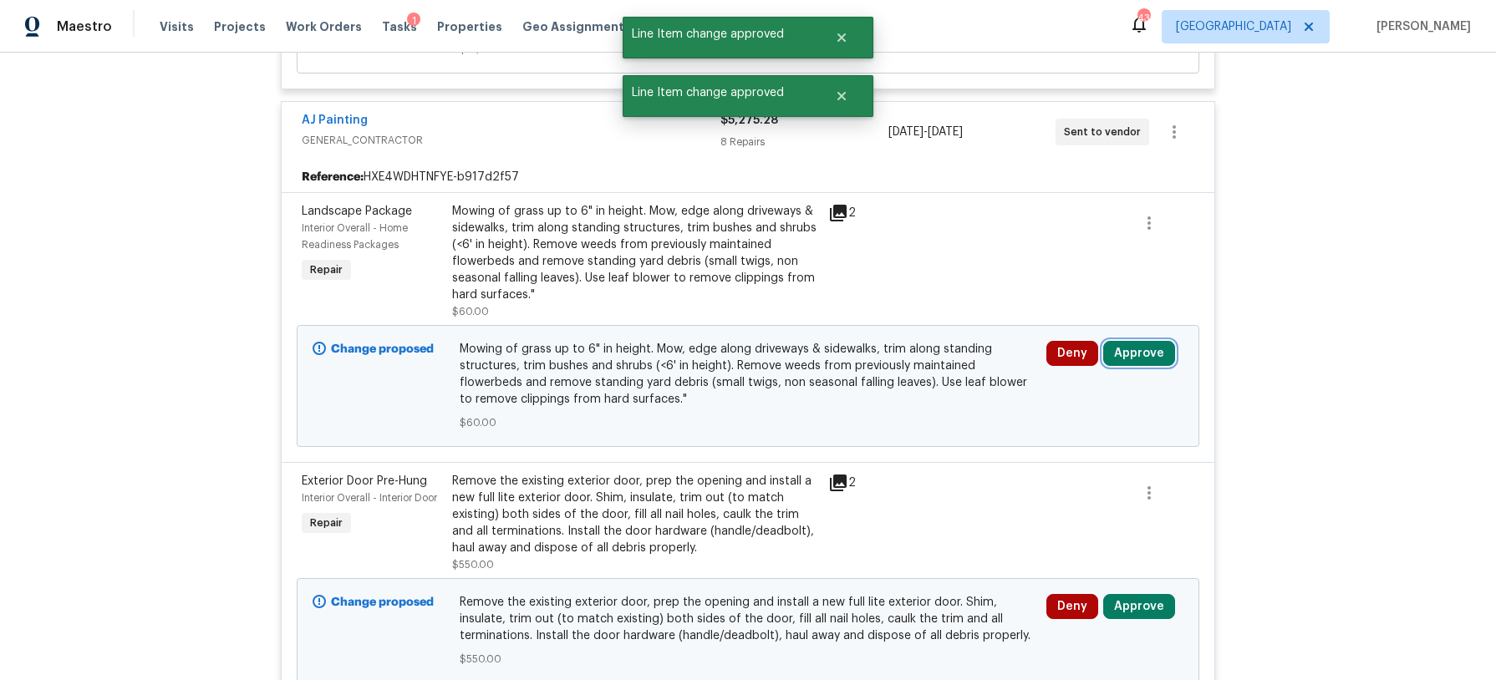
click at [1148, 353] on button "Approve" at bounding box center [1139, 353] width 72 height 25
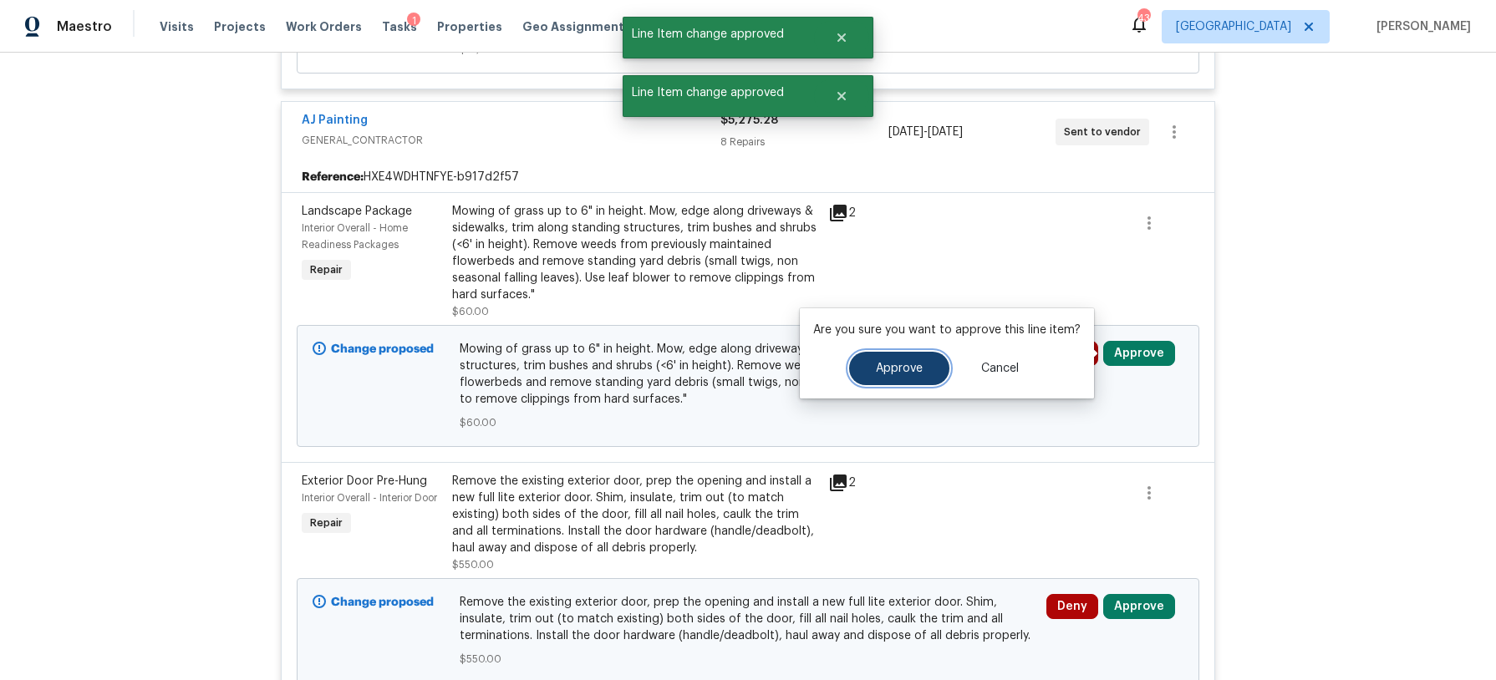
click at [876, 367] on span "Approve" at bounding box center [899, 369] width 47 height 13
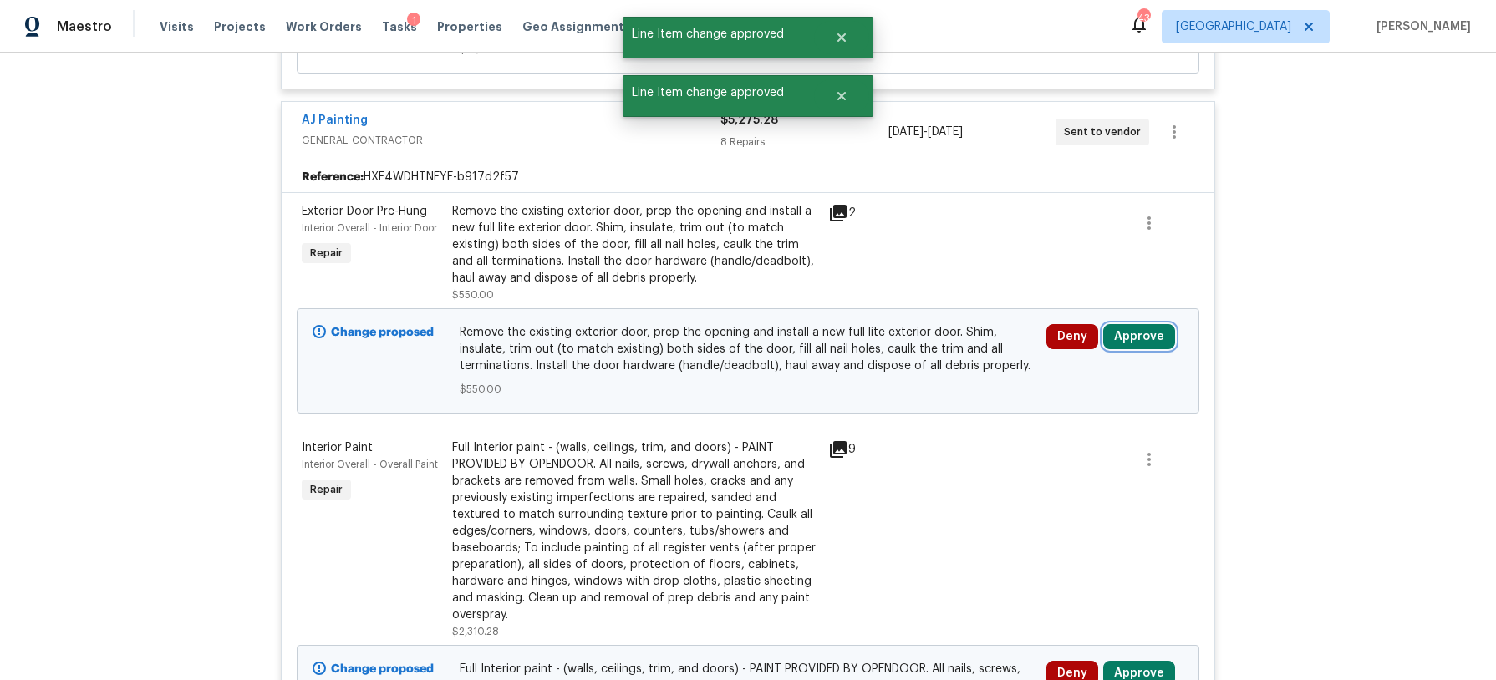
click at [1140, 327] on button "Approve" at bounding box center [1139, 336] width 72 height 25
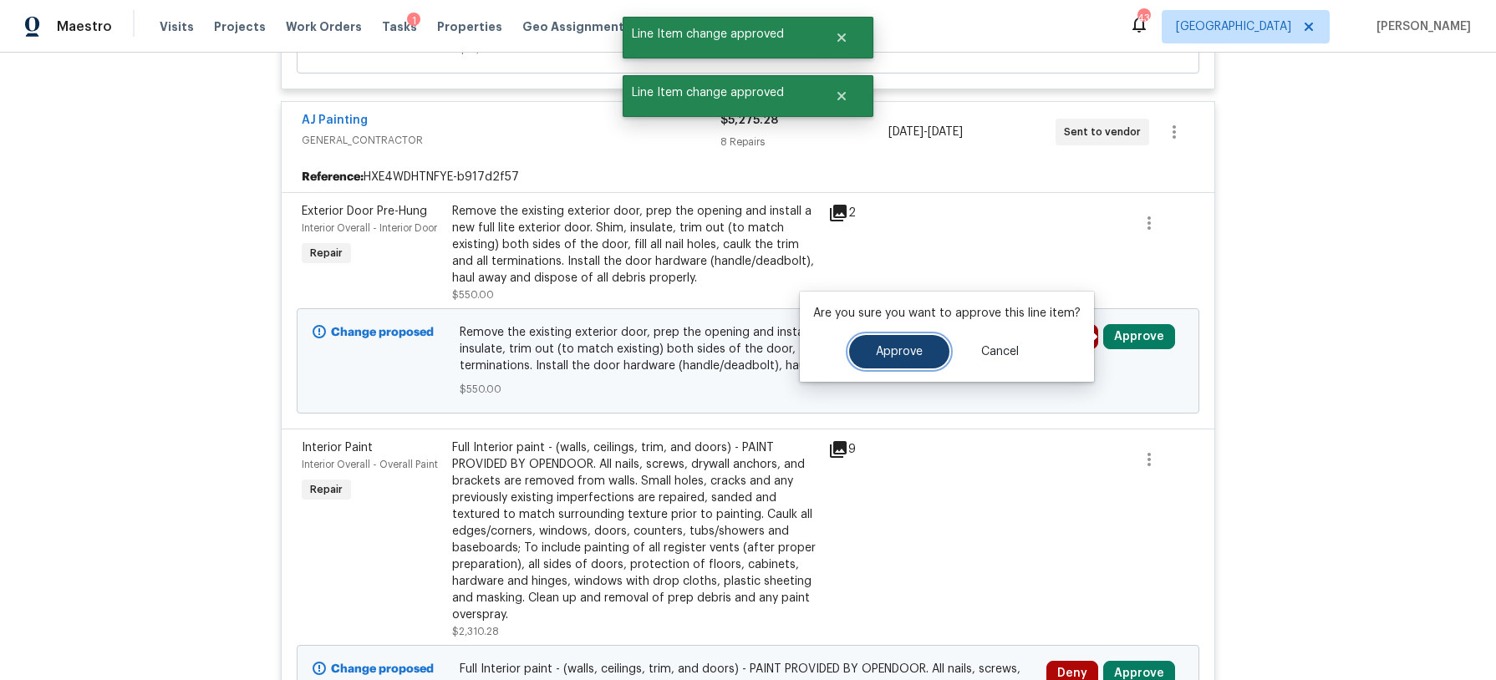
click at [868, 341] on button "Approve" at bounding box center [899, 351] width 100 height 33
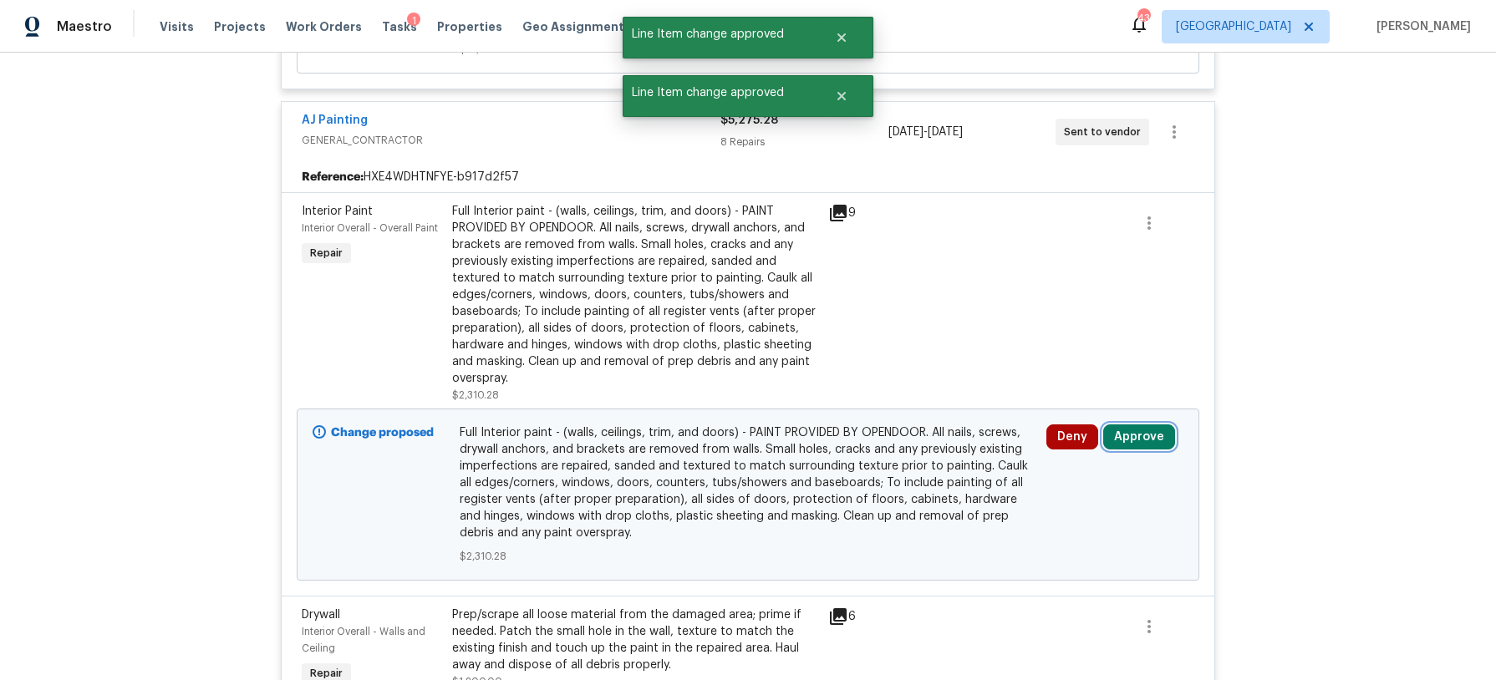
drag, startPoint x: 1157, startPoint y: 438, endPoint x: 1148, endPoint y: 436, distance: 8.5
click at [1157, 438] on button "Approve" at bounding box center [1139, 437] width 72 height 25
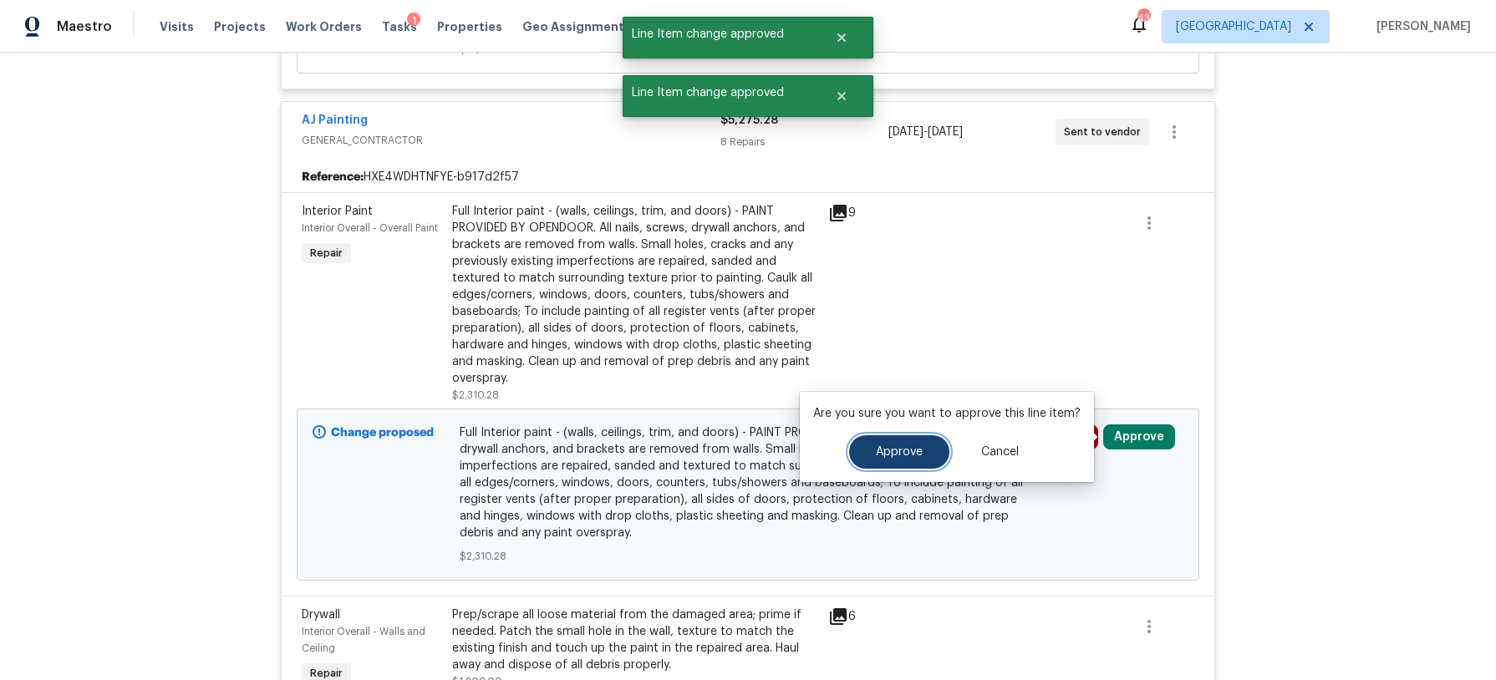
click at [920, 449] on button "Approve" at bounding box center [899, 451] width 100 height 33
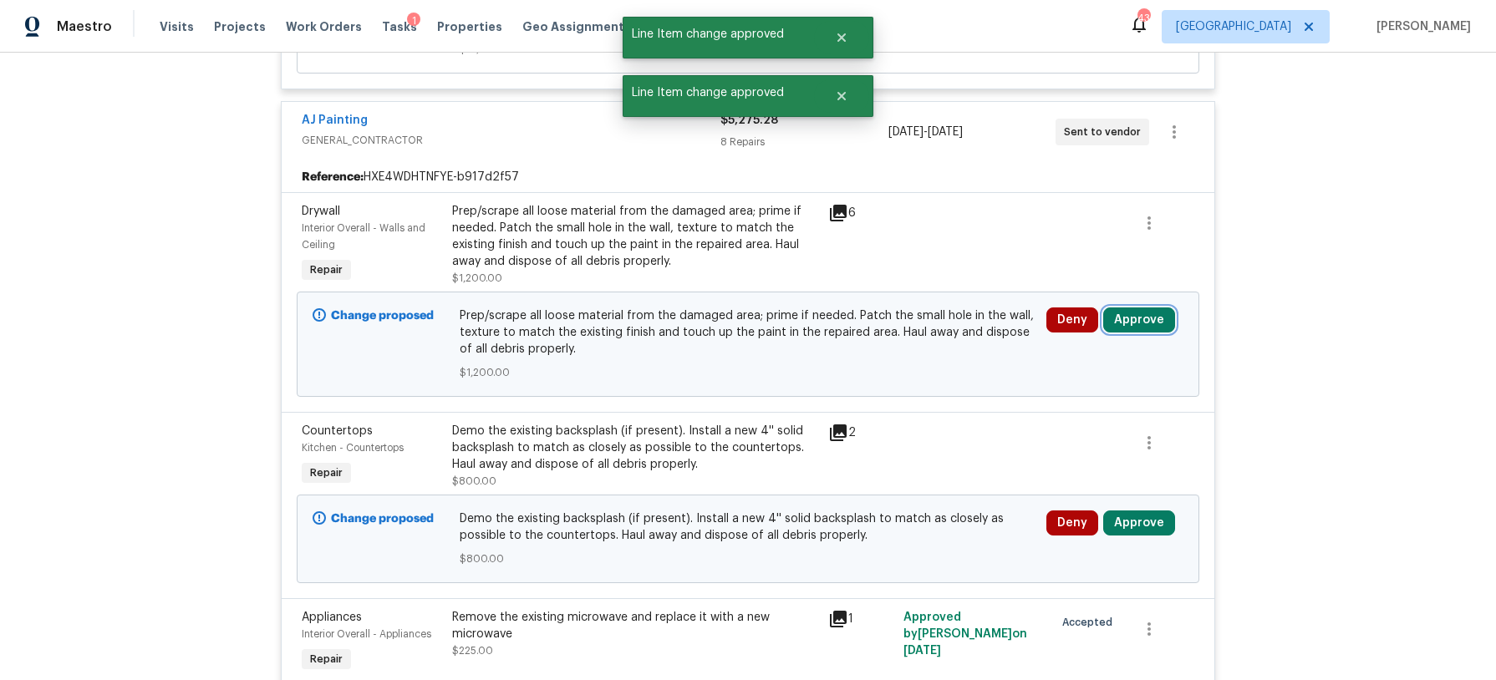
click at [1149, 319] on button "Approve" at bounding box center [1139, 320] width 72 height 25
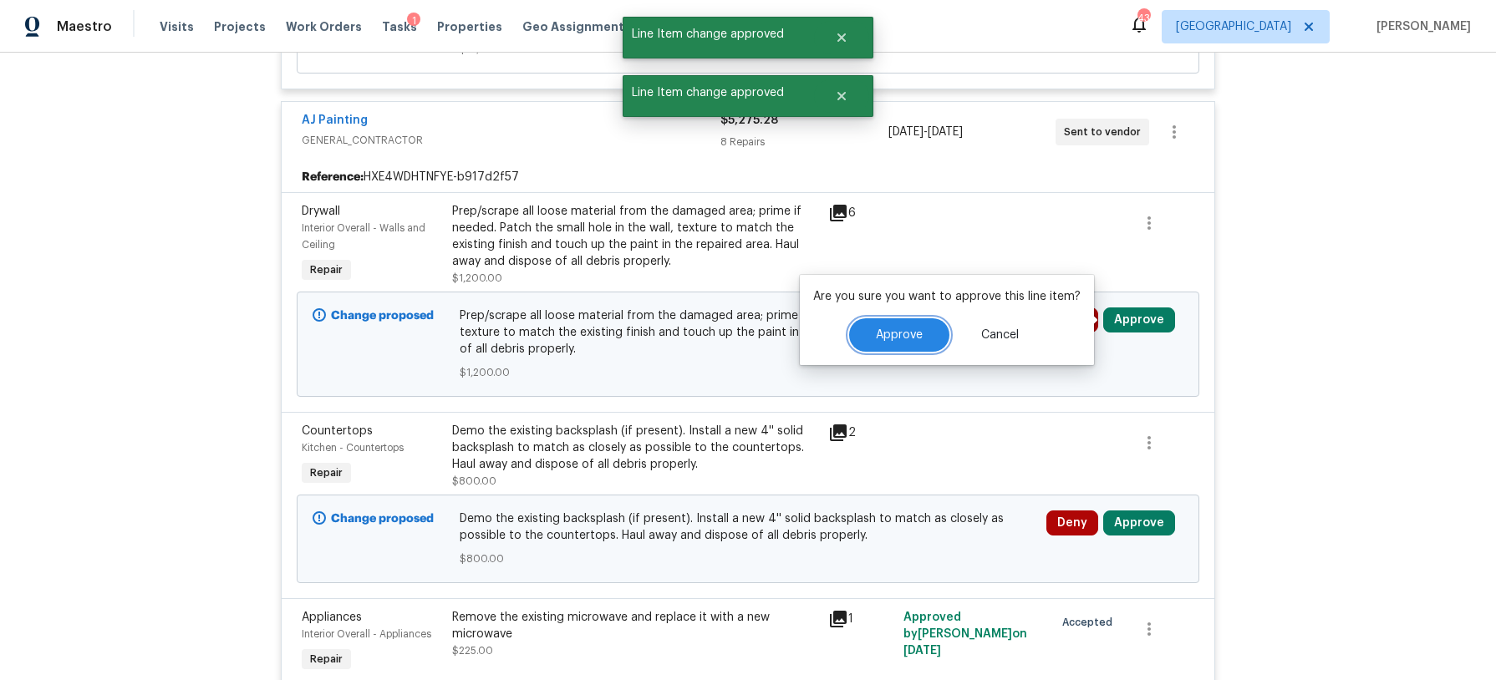
click at [927, 333] on button "Approve" at bounding box center [899, 334] width 100 height 33
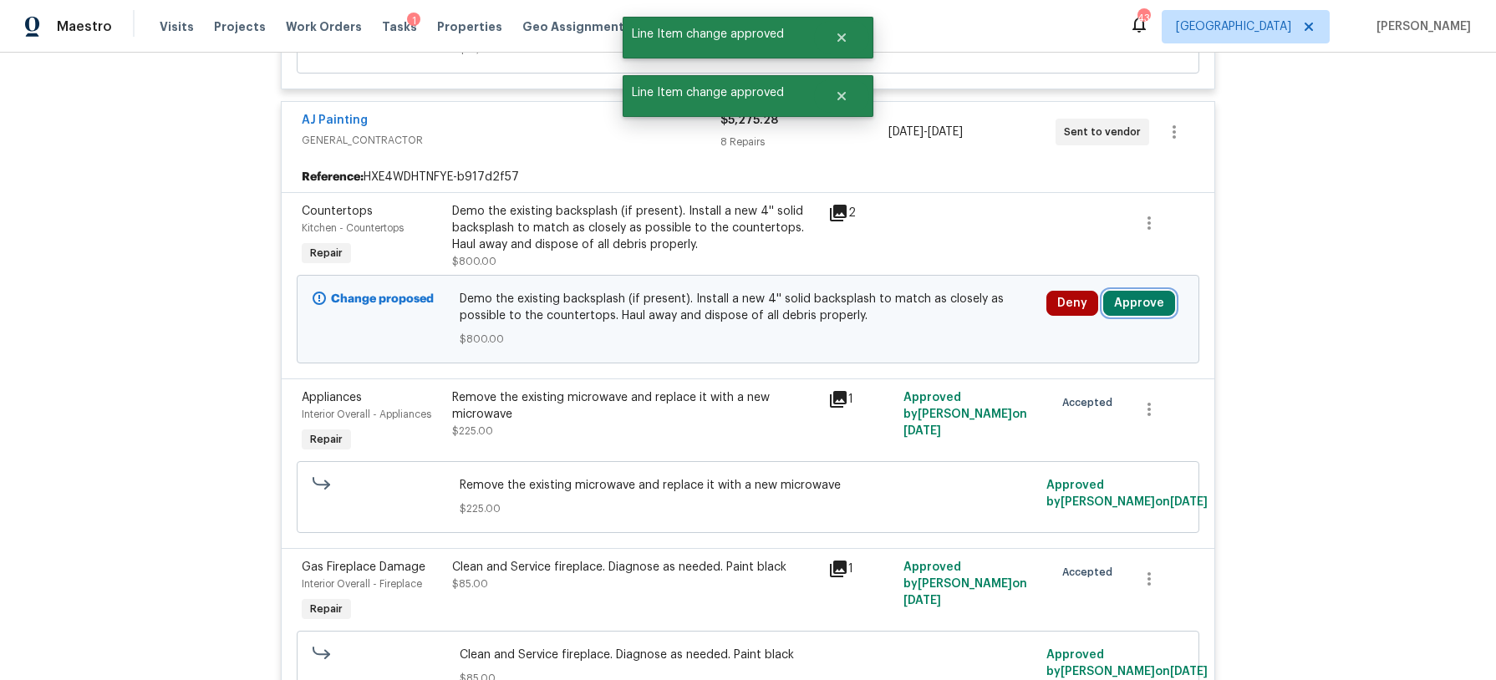
click at [1150, 309] on button "Approve" at bounding box center [1139, 303] width 72 height 25
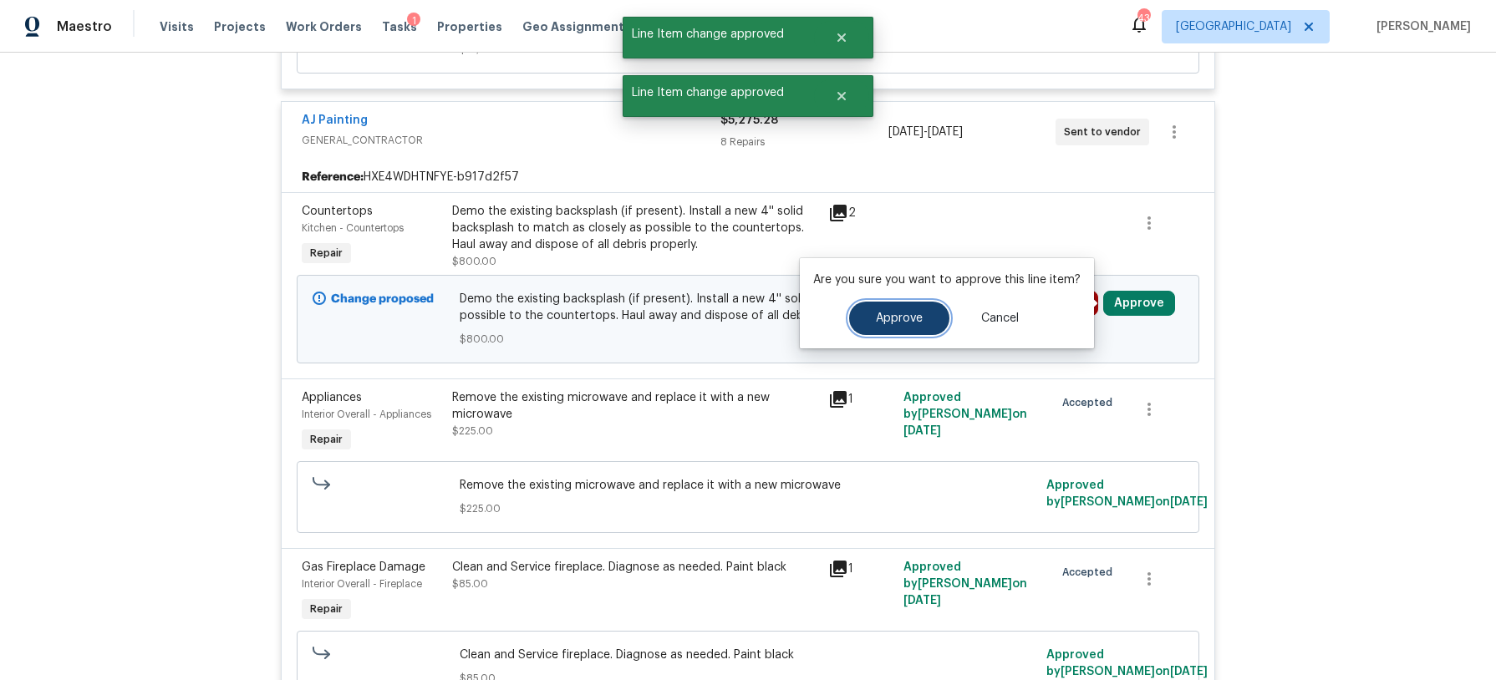
click at [890, 313] on span "Approve" at bounding box center [899, 319] width 47 height 13
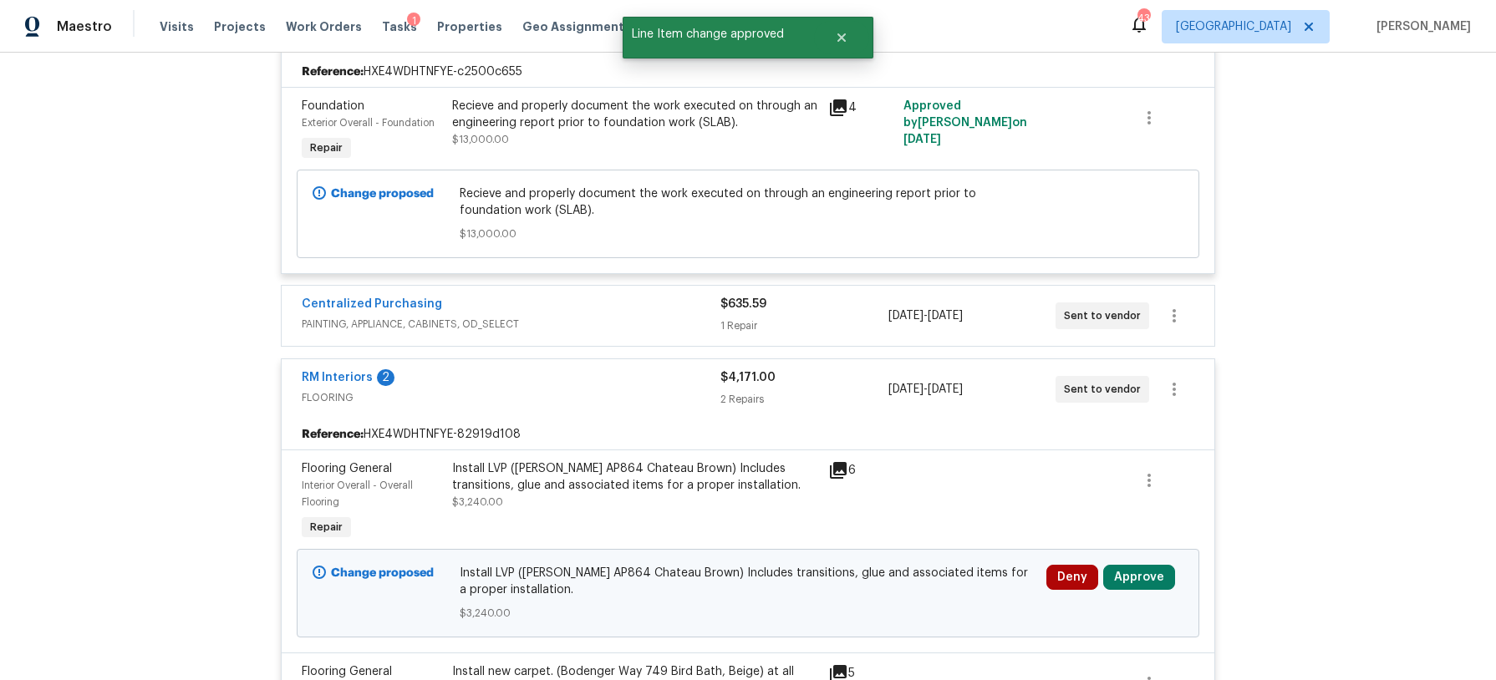
scroll to position [2446, 0]
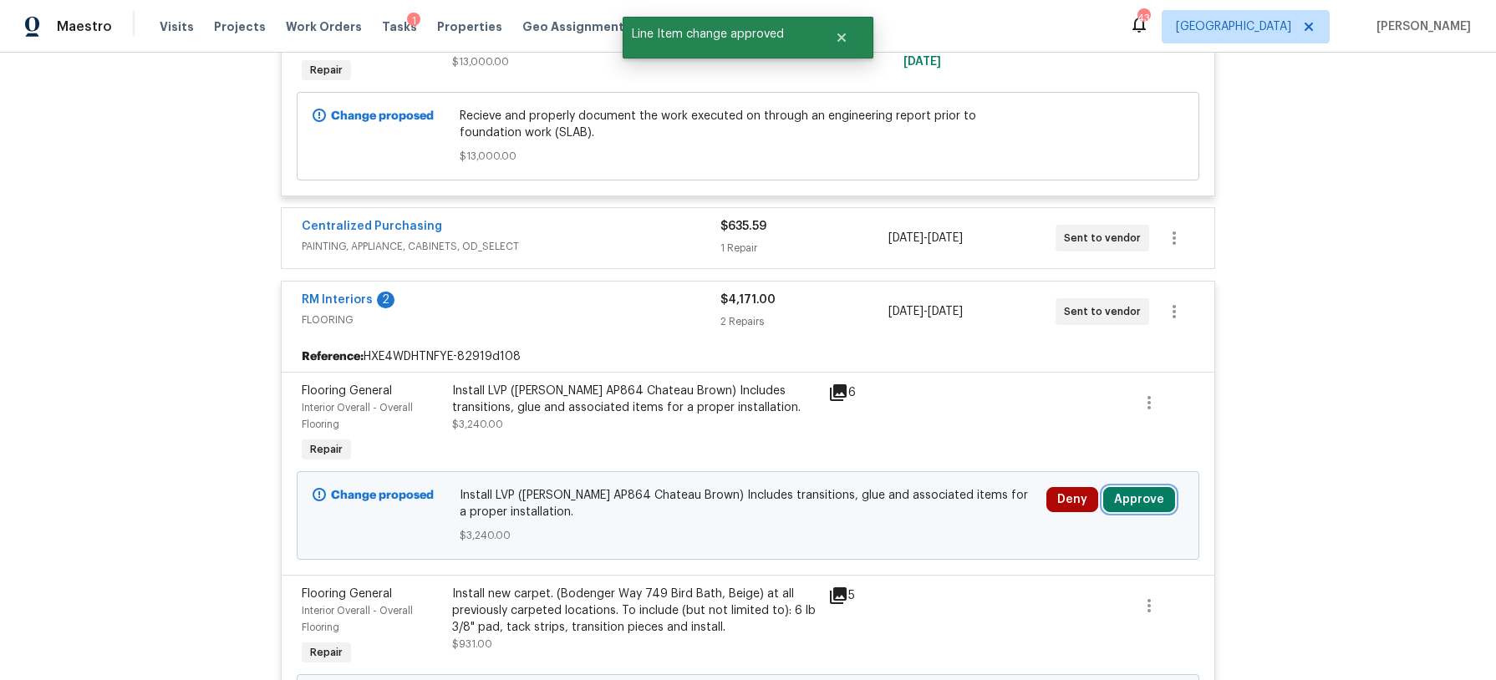
click at [1134, 496] on button "Approve" at bounding box center [1139, 499] width 72 height 25
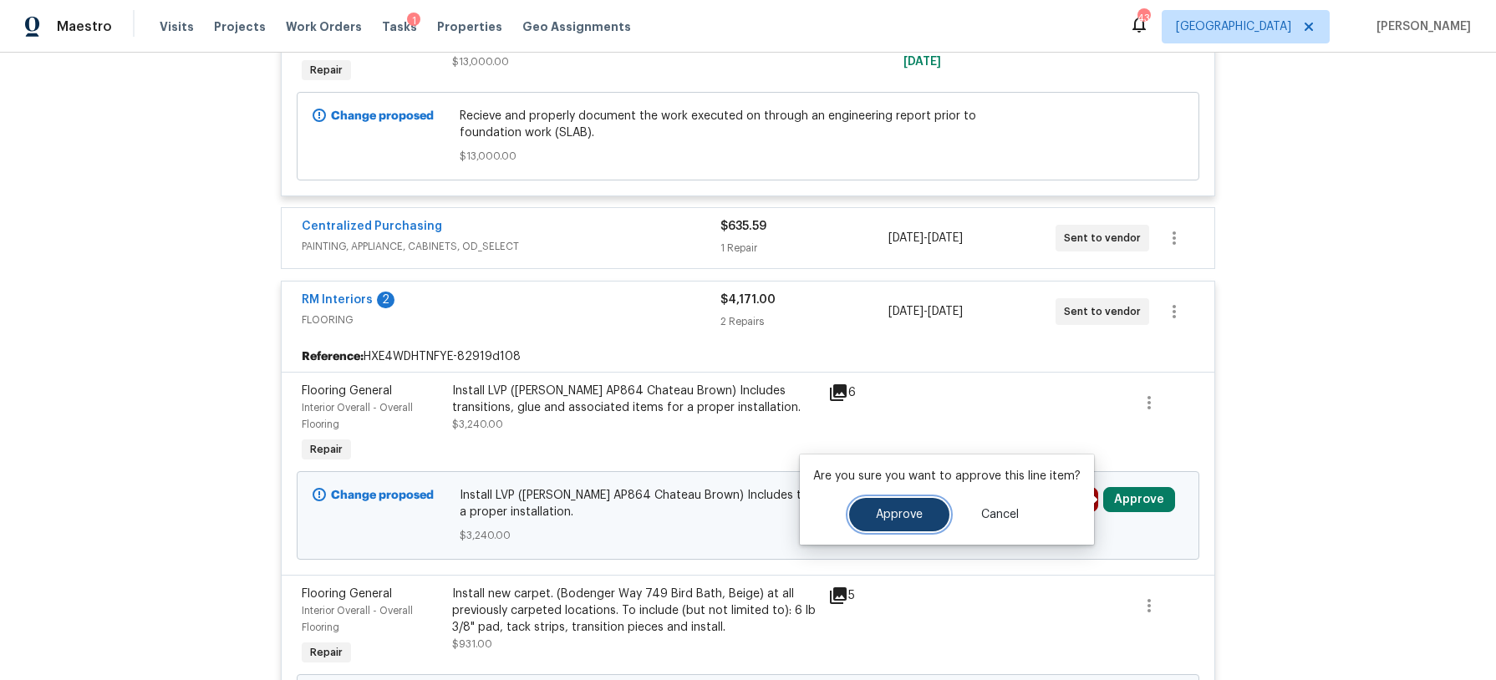
click at [921, 510] on button "Approve" at bounding box center [899, 514] width 100 height 33
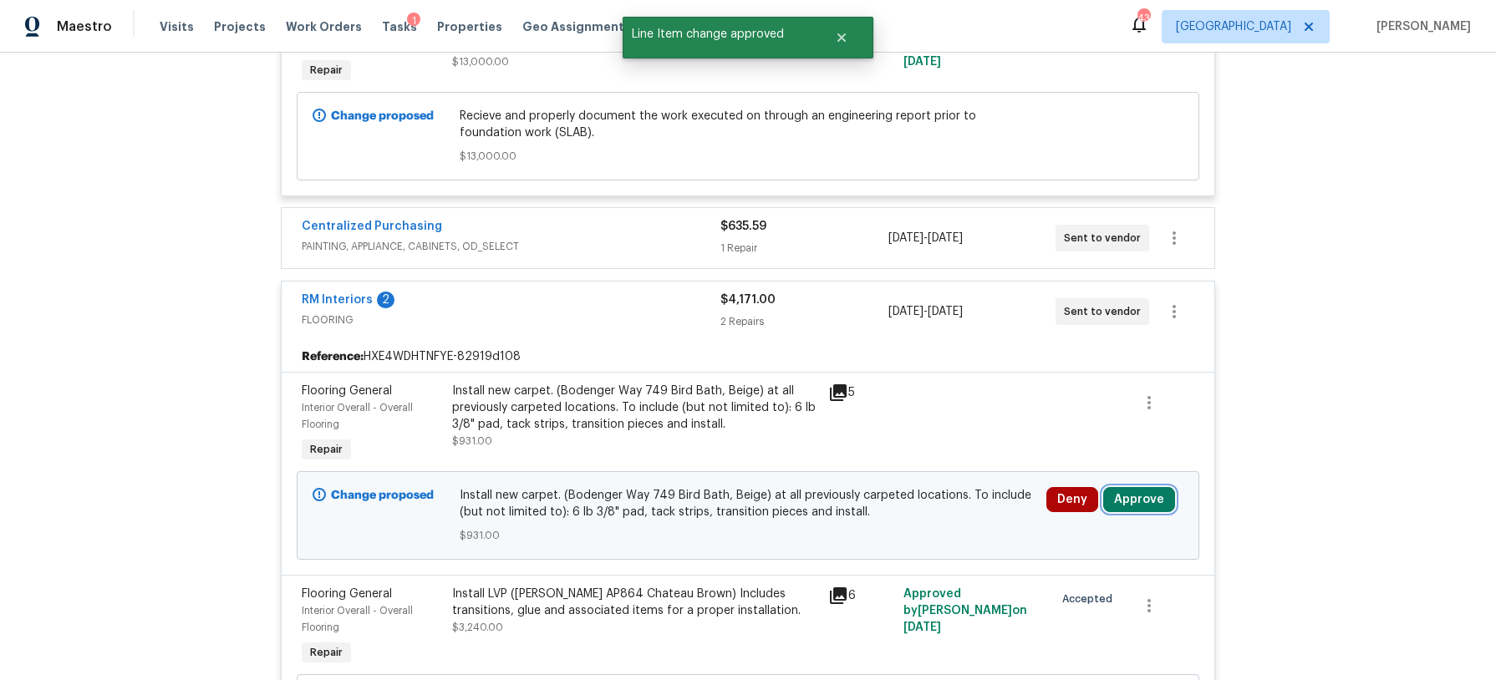
click at [1163, 491] on button "Approve" at bounding box center [1139, 499] width 72 height 25
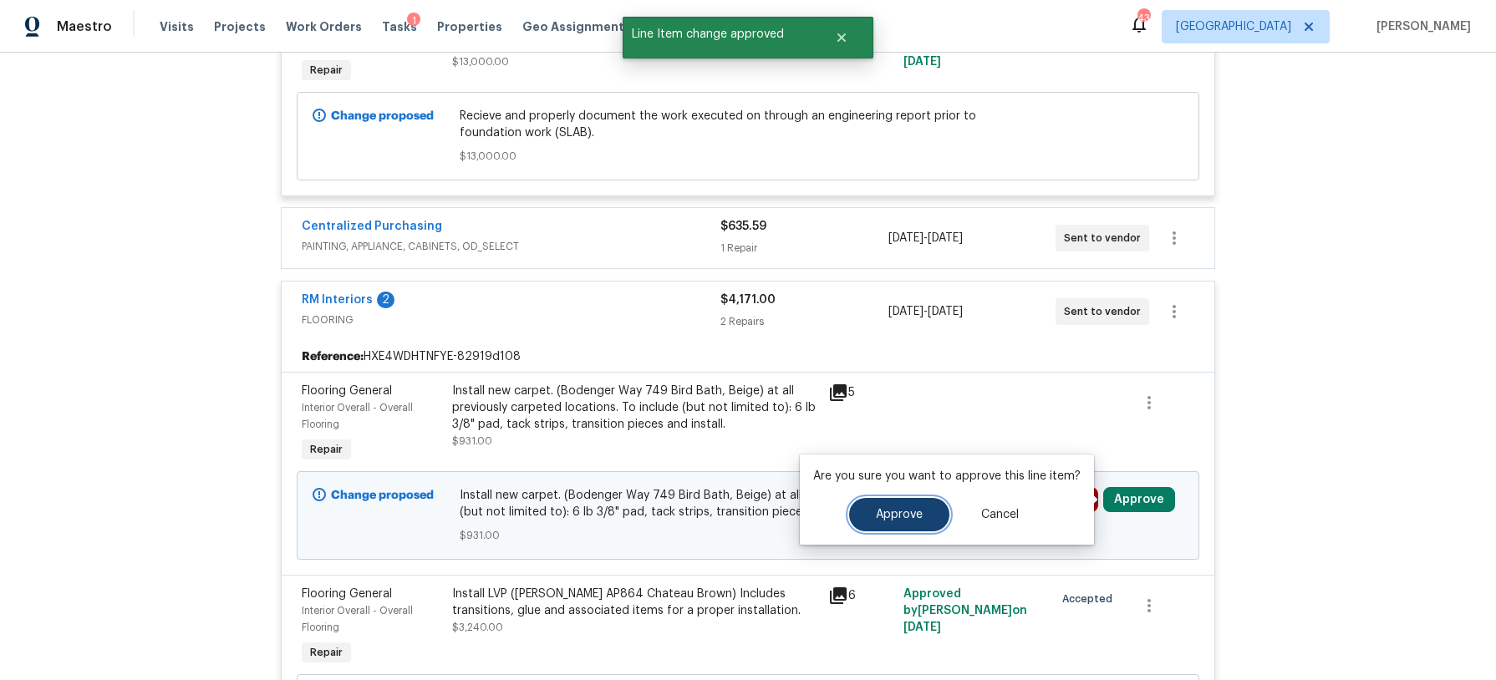
click at [933, 516] on button "Approve" at bounding box center [899, 514] width 100 height 33
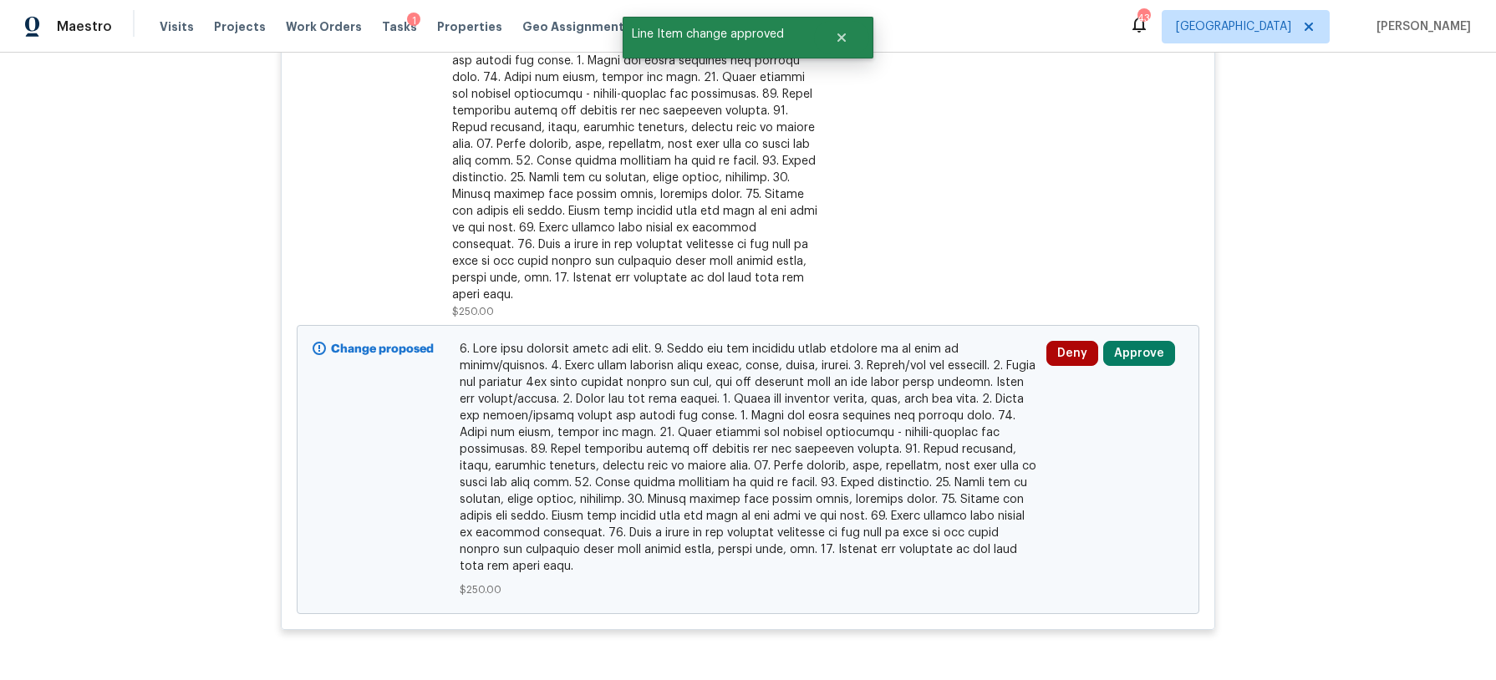
scroll to position [3419, 0]
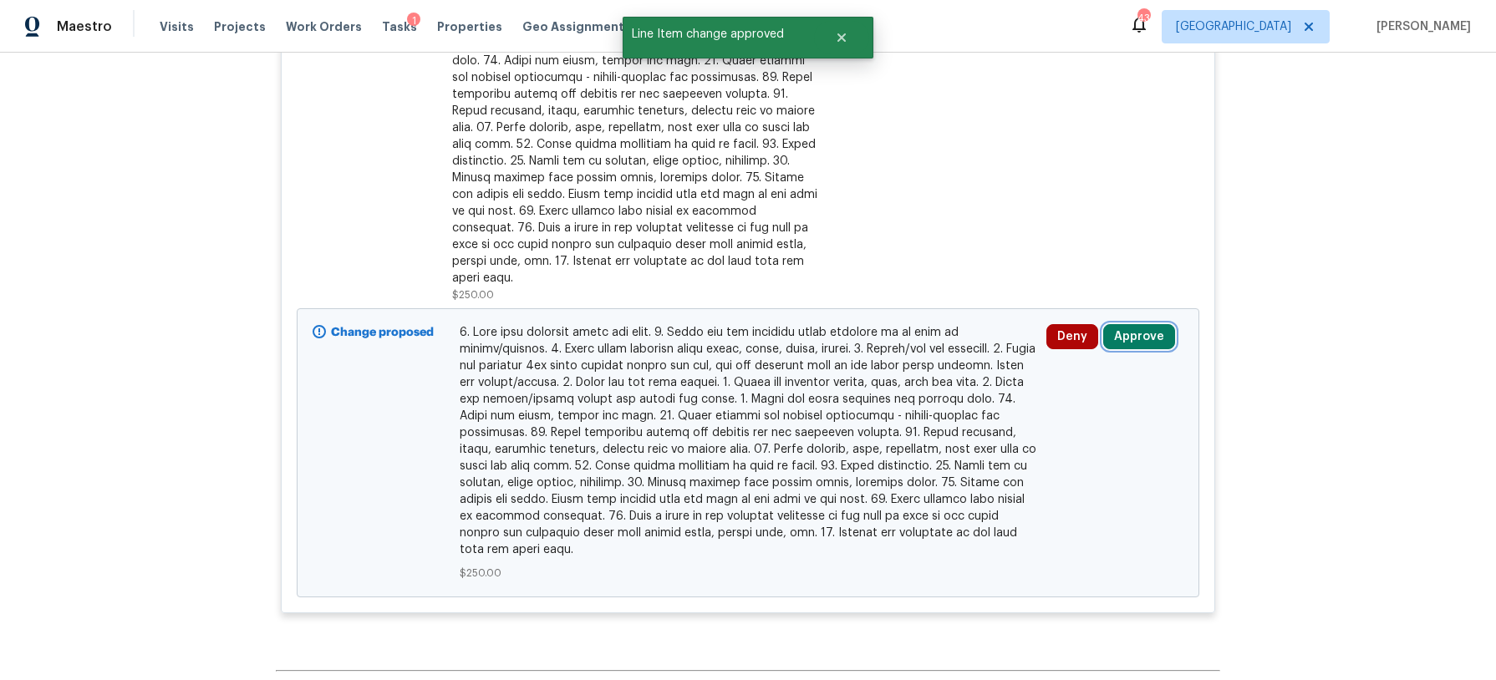
click at [1142, 325] on button "Approve" at bounding box center [1139, 336] width 72 height 25
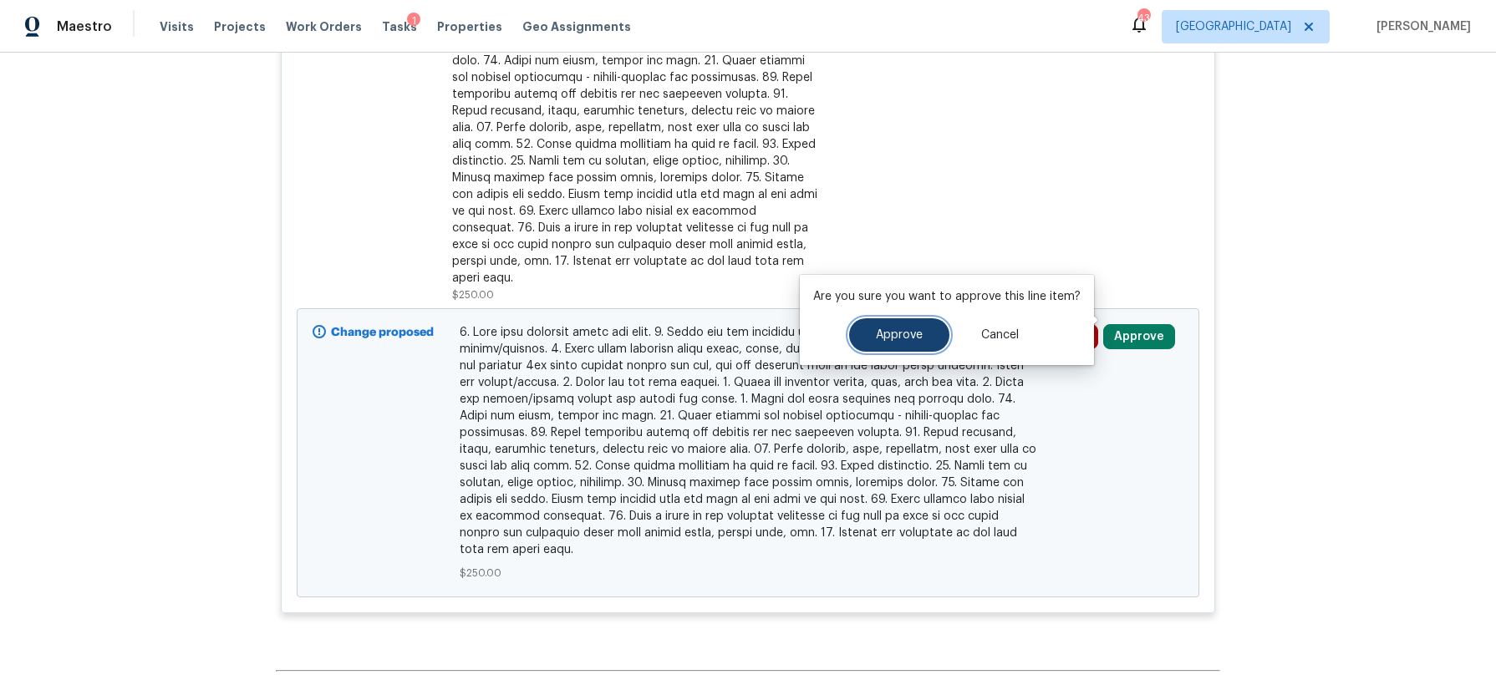
click at [913, 348] on button "Approve" at bounding box center [899, 334] width 100 height 33
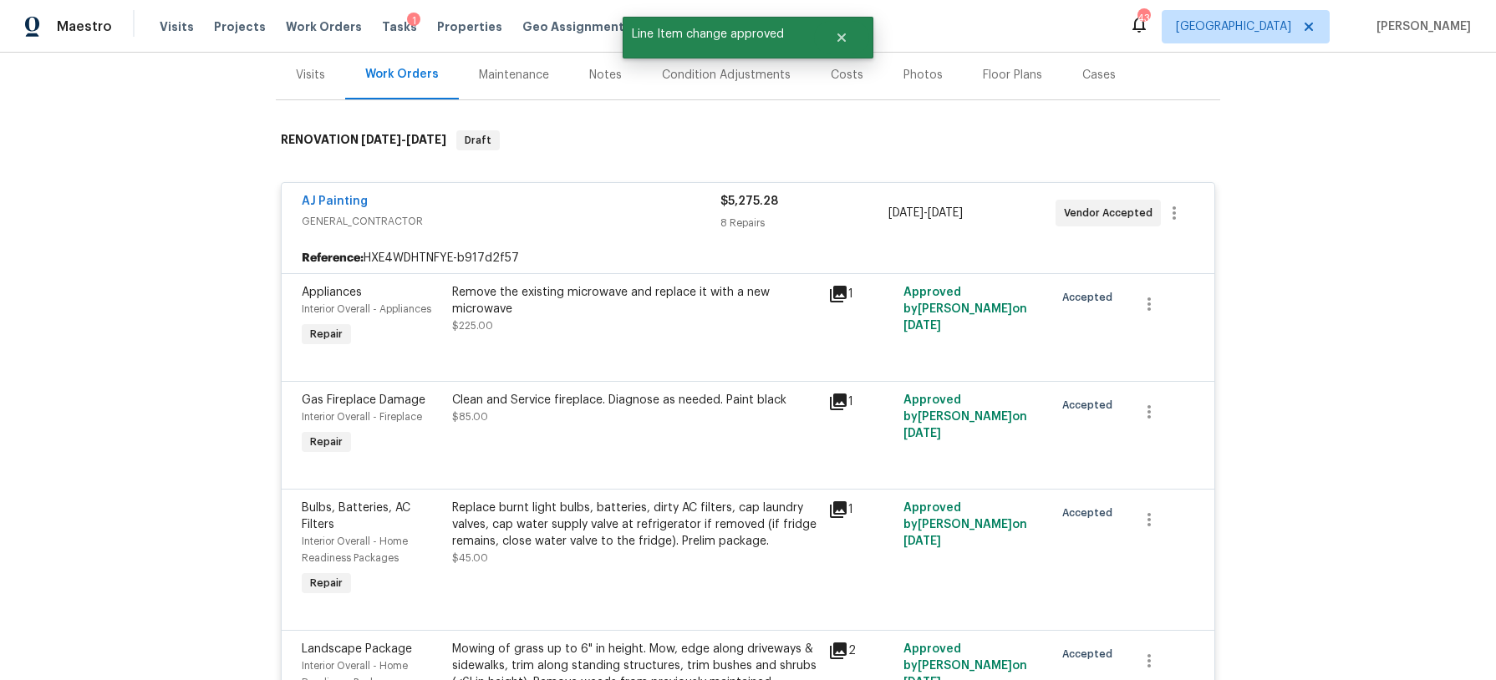
scroll to position [0, 0]
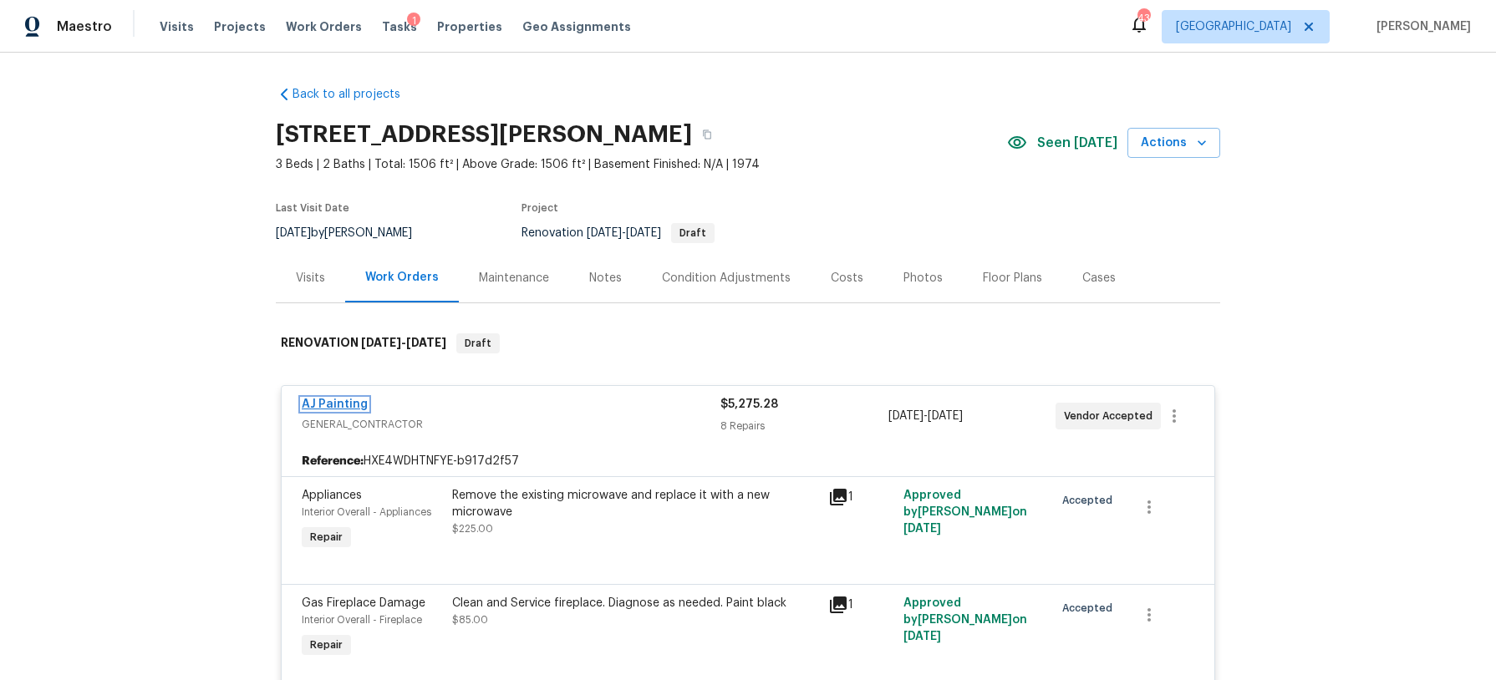
click at [330, 406] on link "AJ Painting" at bounding box center [335, 405] width 66 height 12
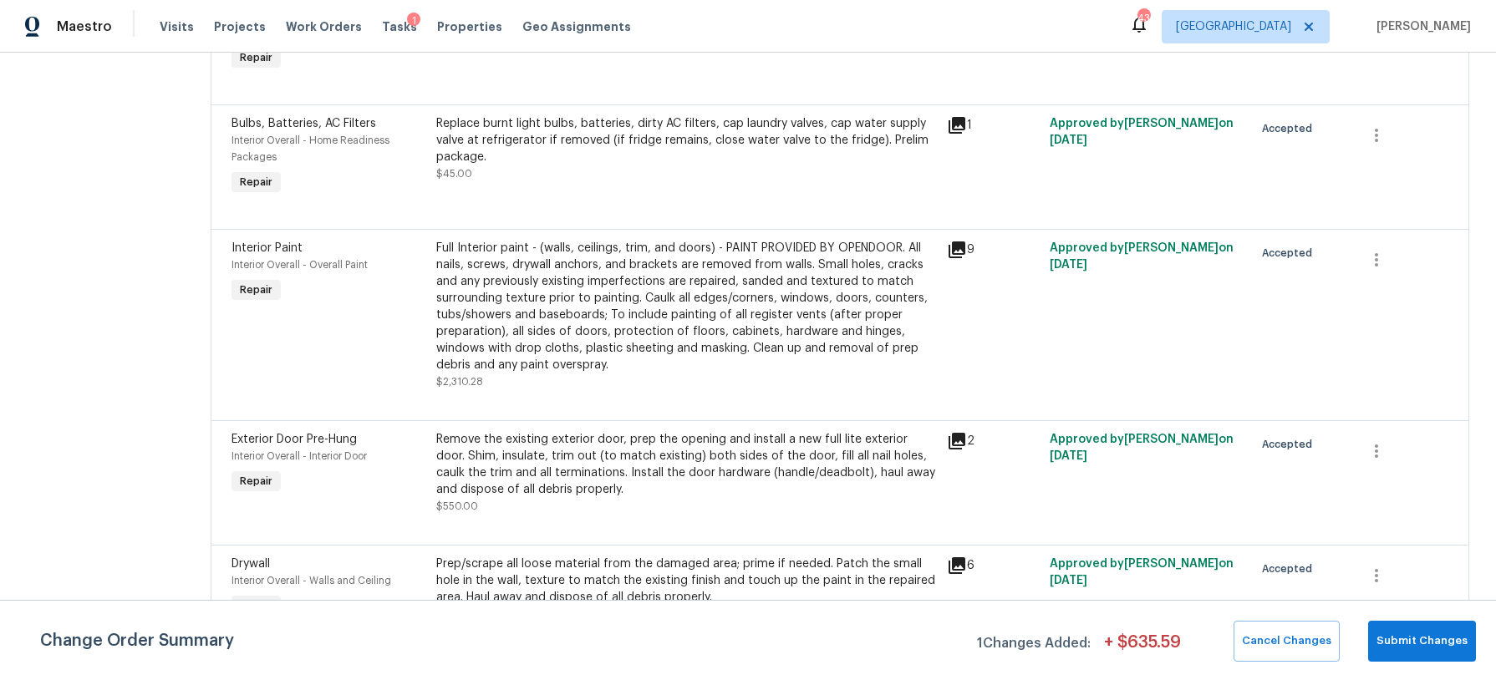
scroll to position [685, 0]
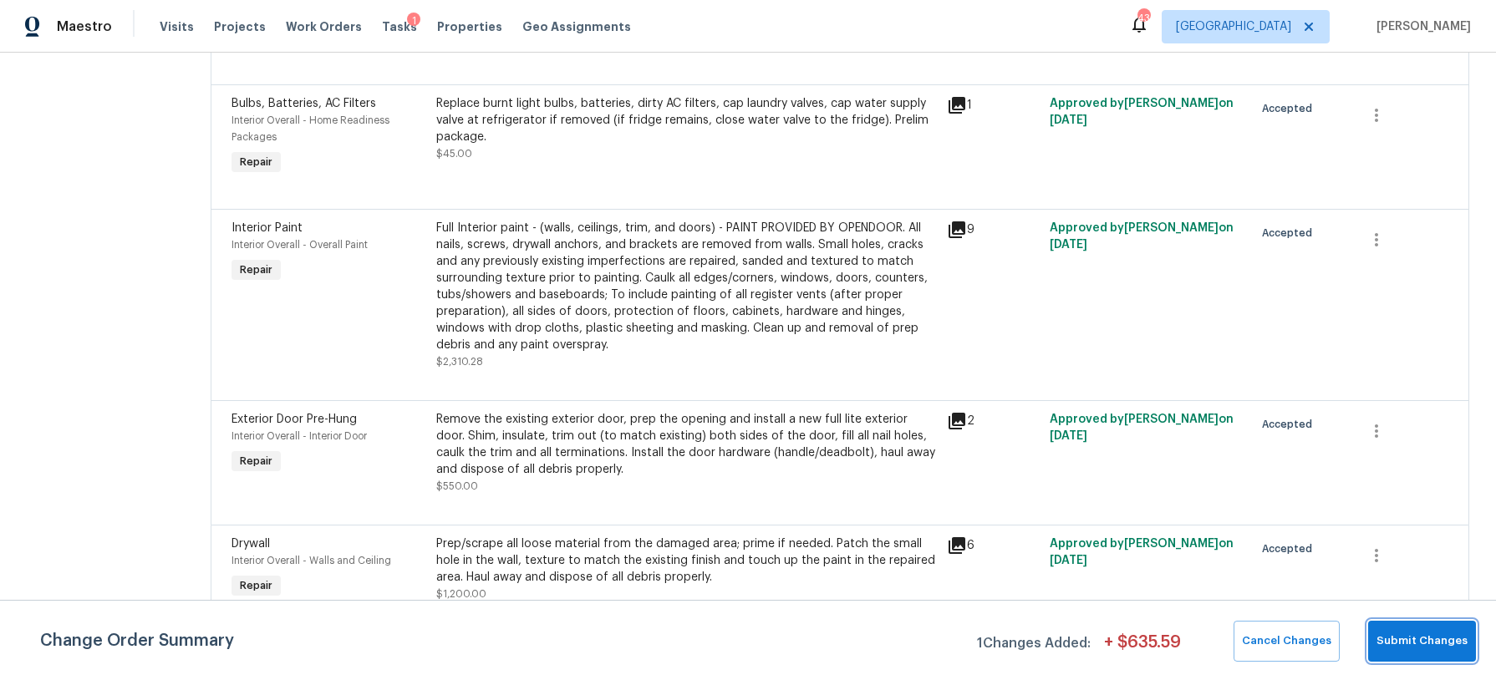
click at [1413, 633] on span "Submit Changes" at bounding box center [1421, 641] width 91 height 19
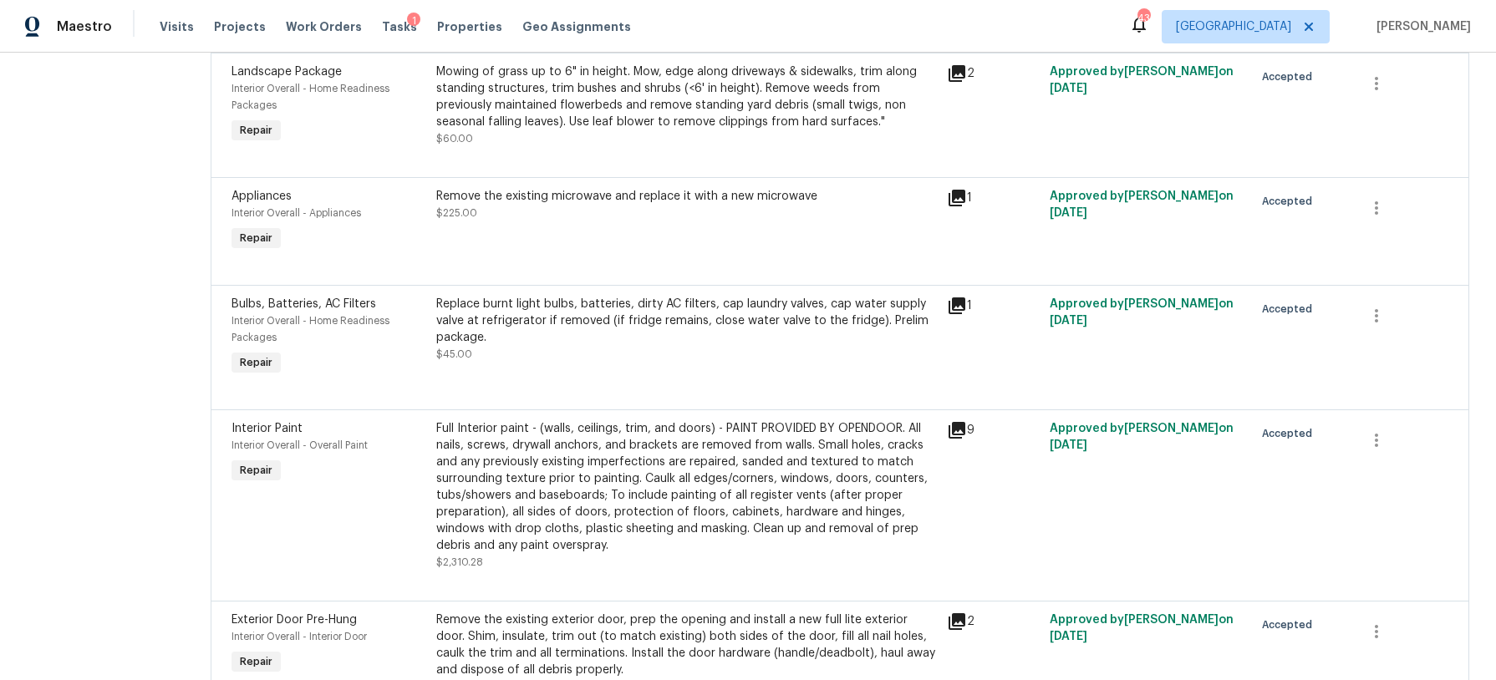
scroll to position [0, 0]
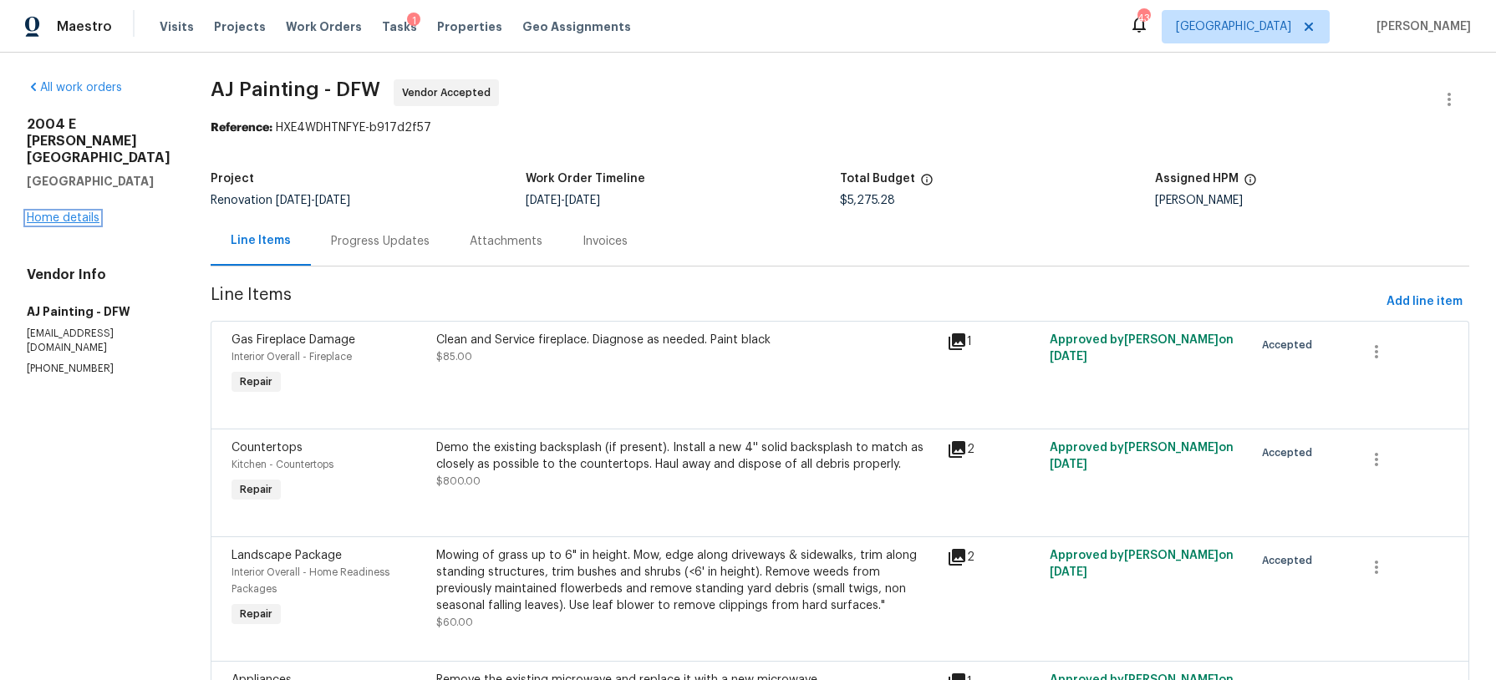
click at [72, 212] on link "Home details" at bounding box center [63, 218] width 73 height 12
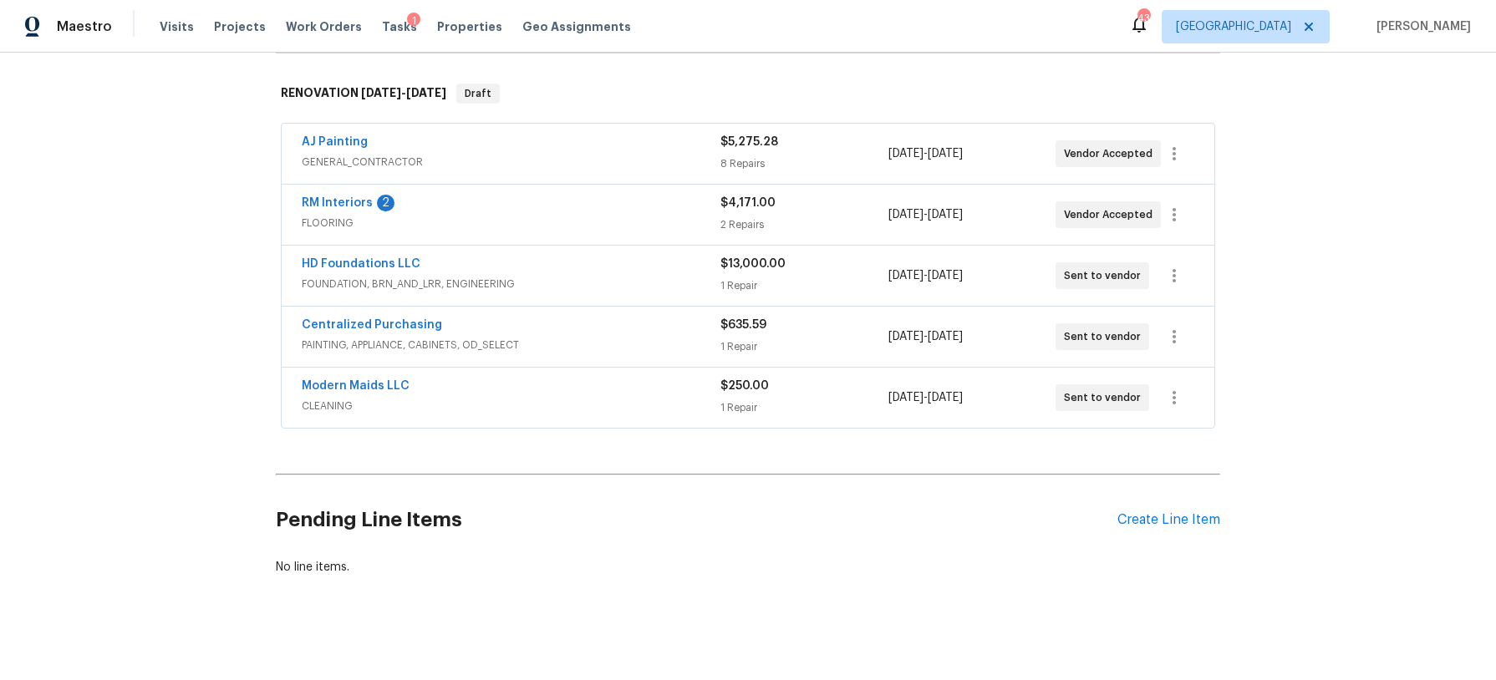
scroll to position [259, 0]
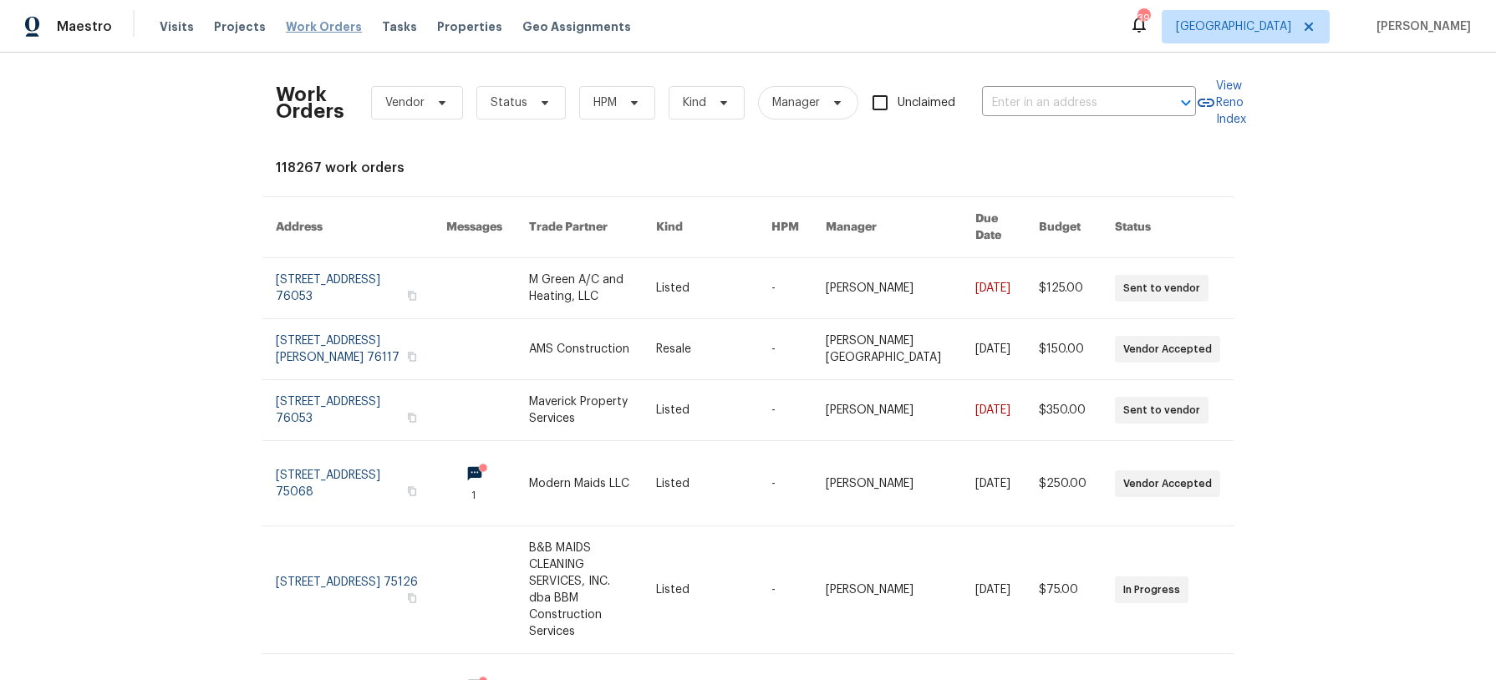
click at [332, 25] on span "Work Orders" at bounding box center [324, 26] width 76 height 17
click at [1087, 109] on input "text" at bounding box center [1065, 103] width 167 height 26
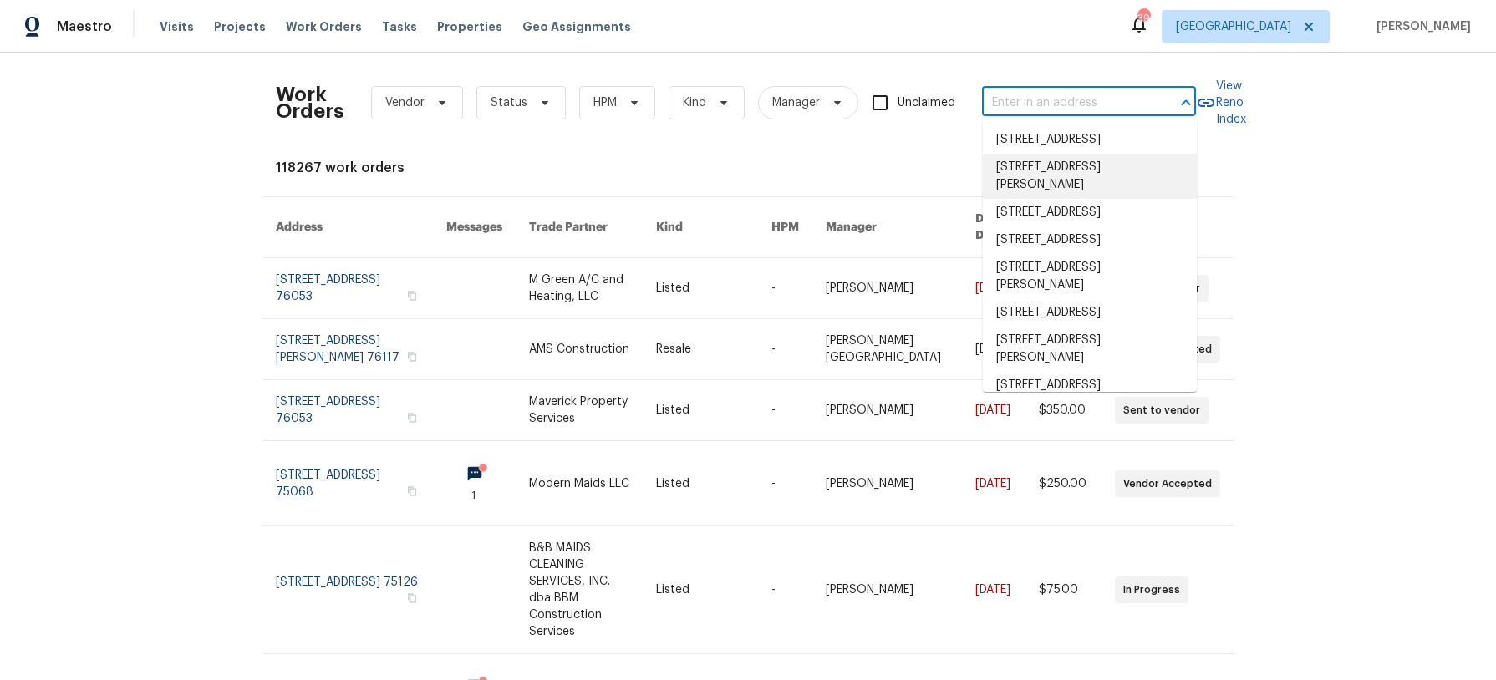
paste input "4640 Corregidor St, Dallas, TX 75216"
type input "4640 Corregidor St, Dallas, TX 75216"
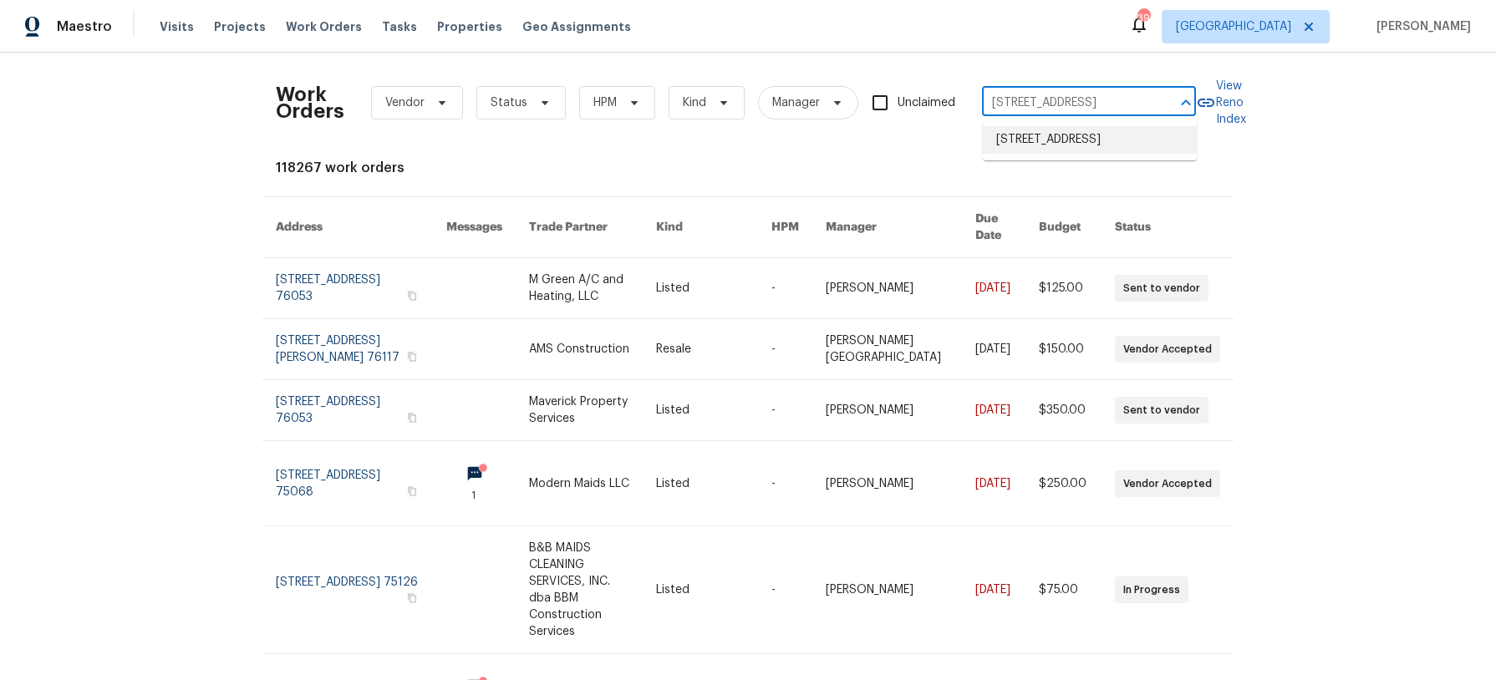
click at [1081, 140] on li "4640 Corregidor St, Dallas, TX 75216" at bounding box center [1090, 140] width 214 height 28
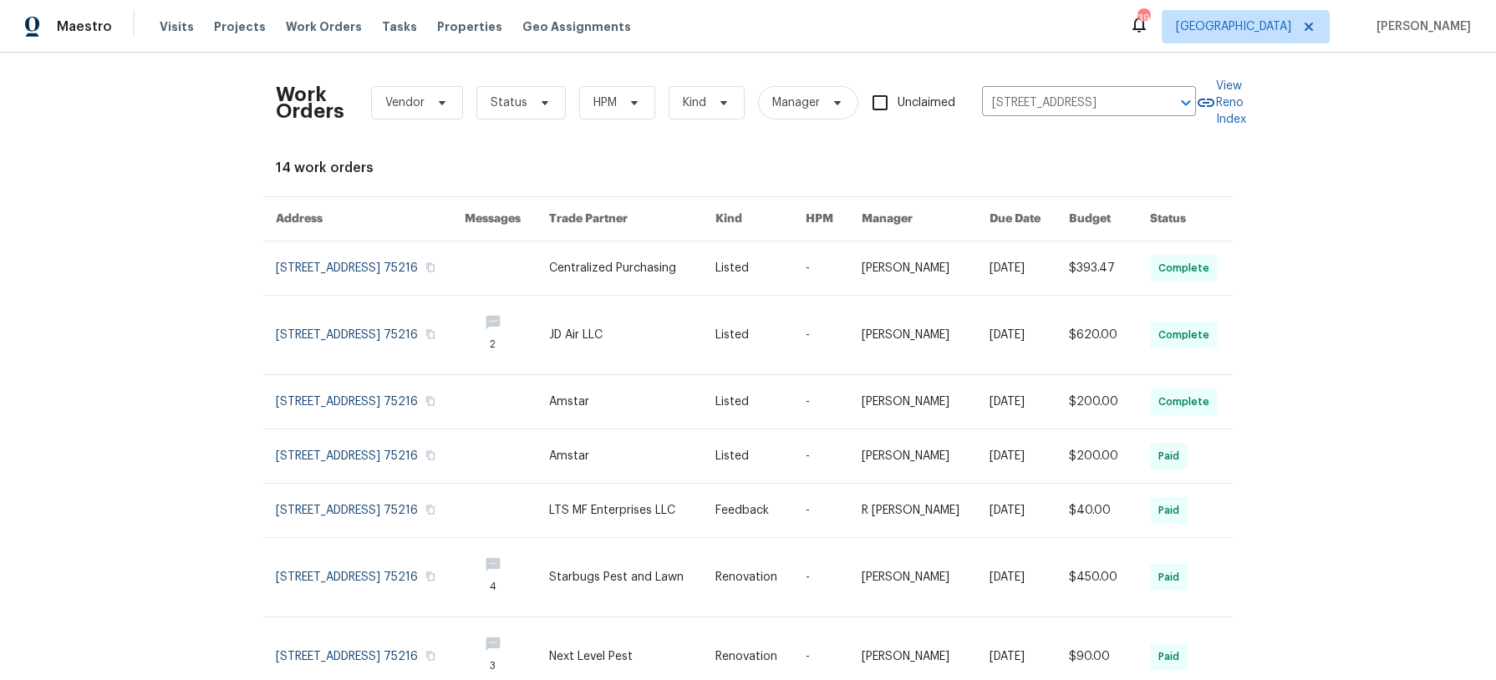
scroll to position [302, 0]
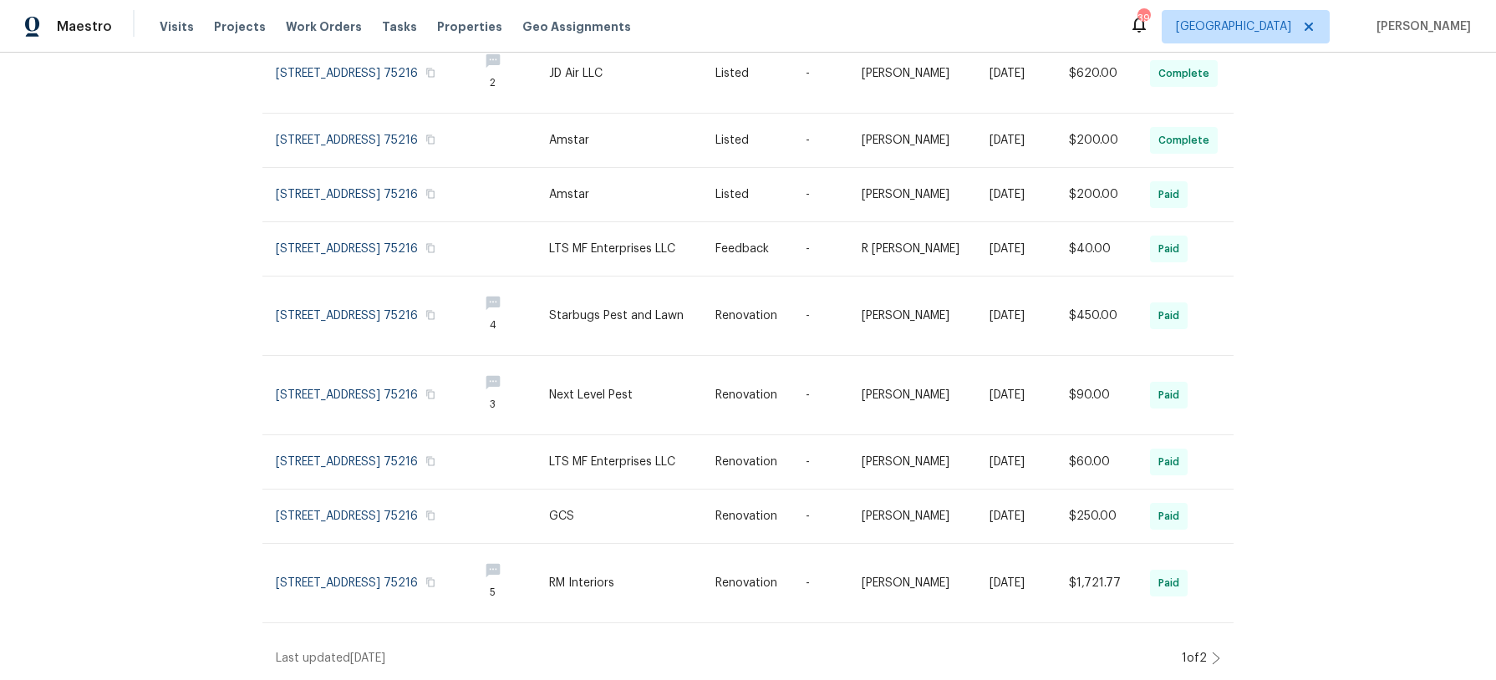
click at [1218, 658] on icon at bounding box center [1216, 659] width 7 height 12
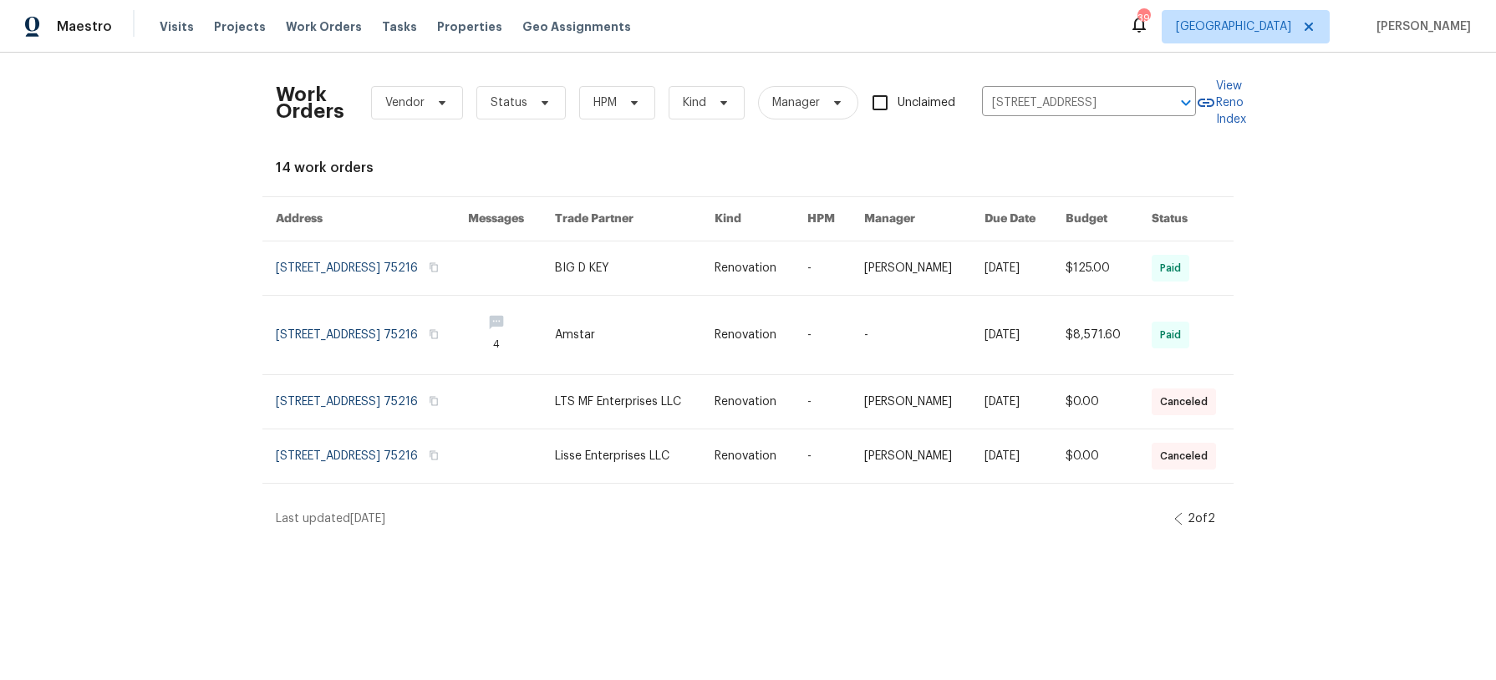
click at [1176, 526] on icon at bounding box center [1178, 518] width 8 height 13
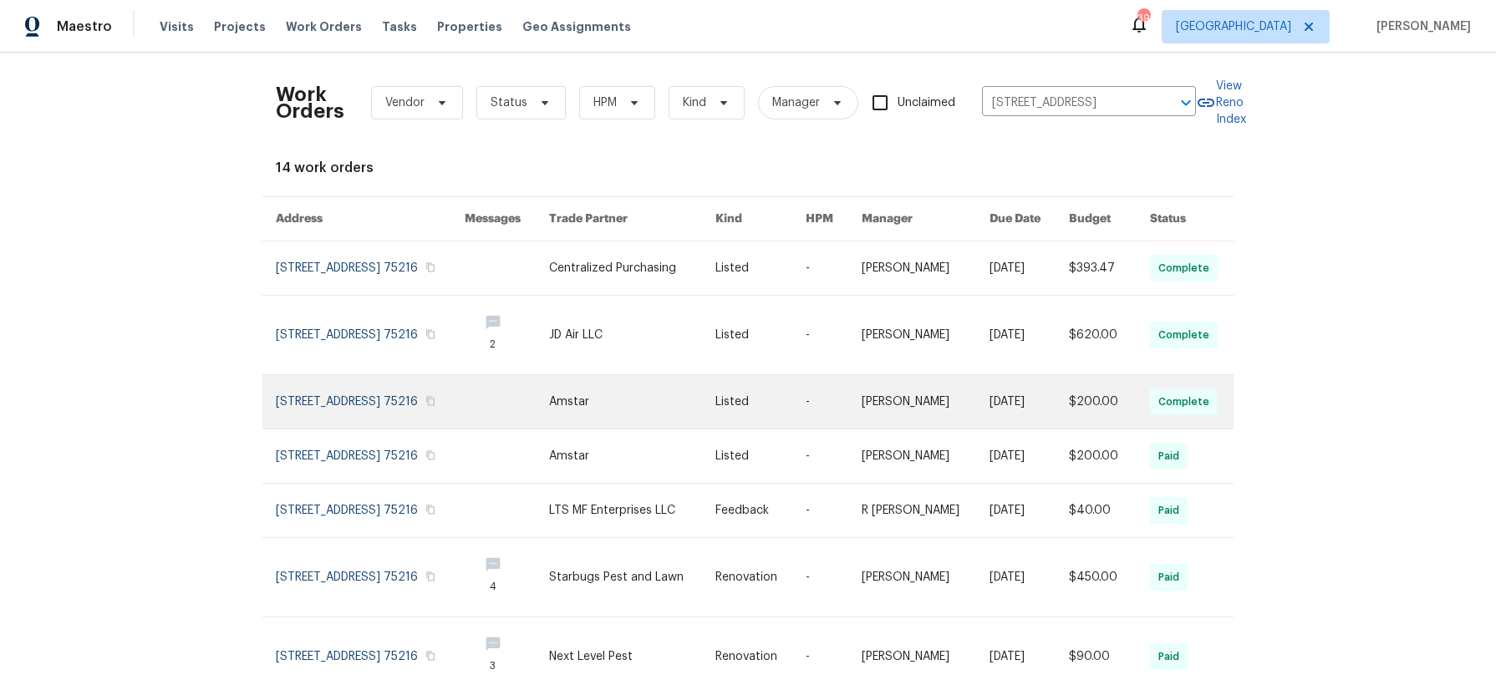
click at [342, 404] on link at bounding box center [370, 401] width 189 height 53
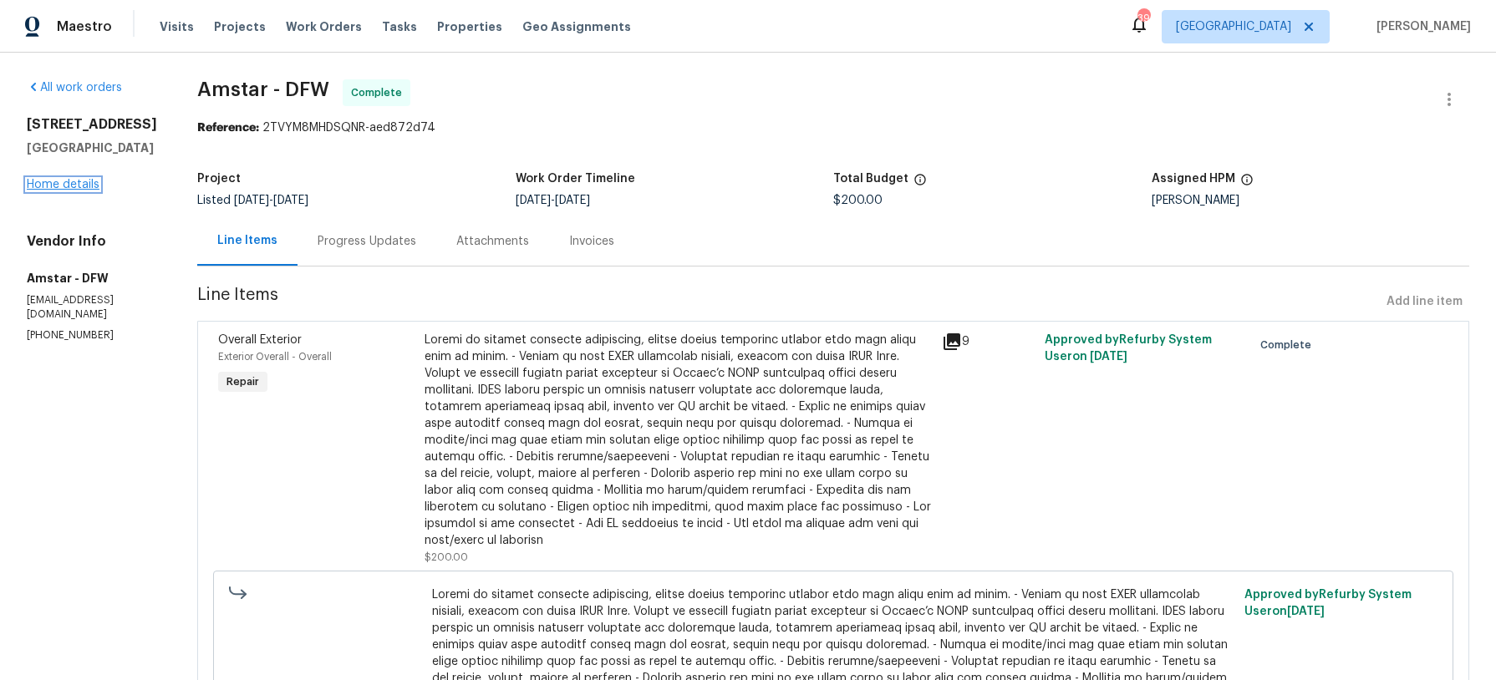
click at [54, 191] on link "Home details" at bounding box center [63, 185] width 73 height 12
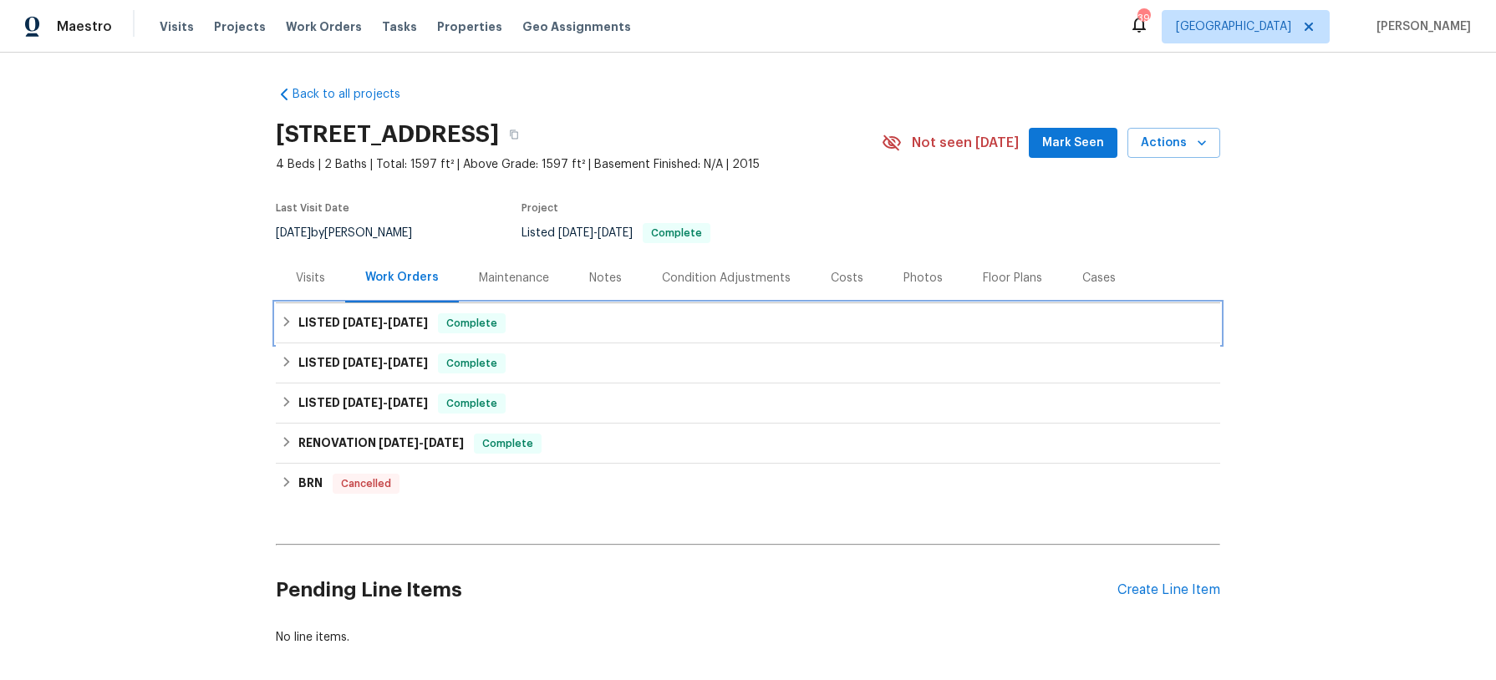
click at [338, 320] on h6 "LISTED 9/16/25 - 9/19/25" at bounding box center [363, 323] width 130 height 20
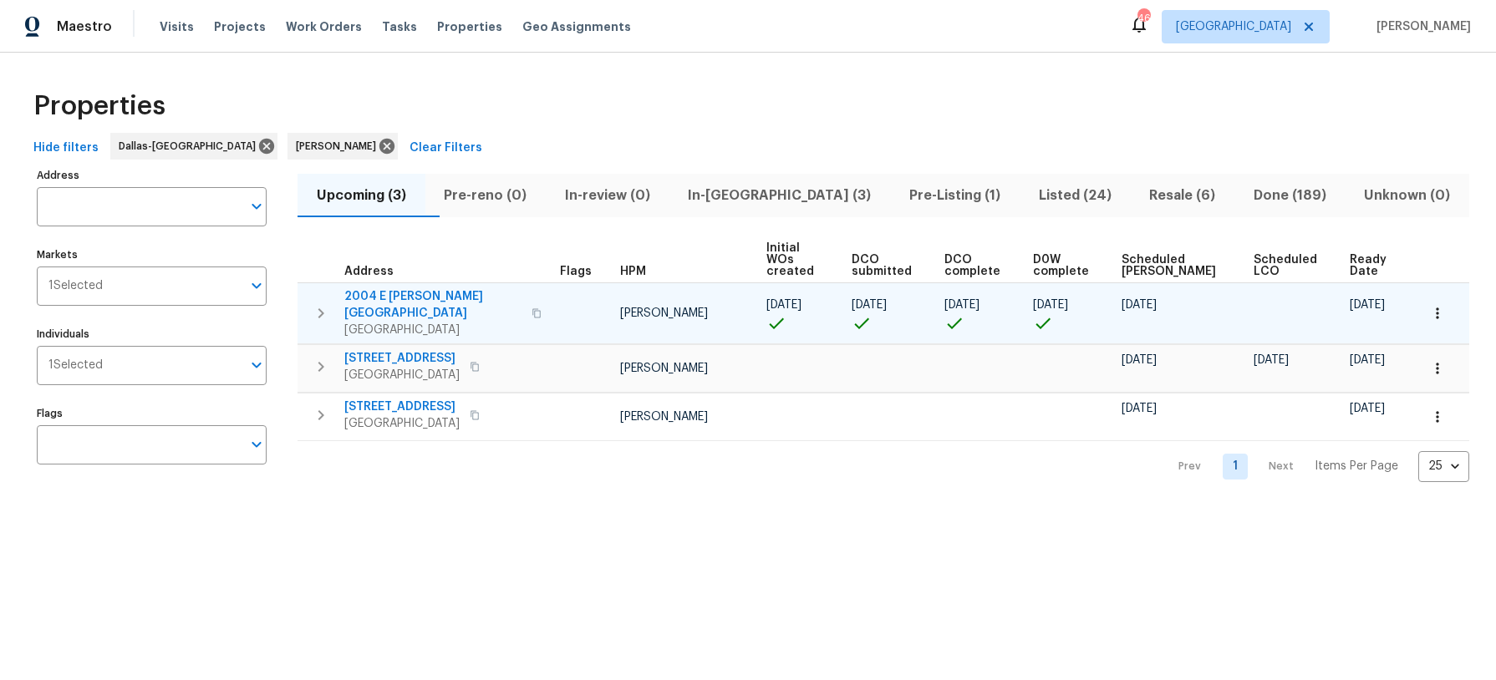
click at [402, 288] on span "2004 E [PERSON_NAME][GEOGRAPHIC_DATA]" at bounding box center [432, 304] width 177 height 33
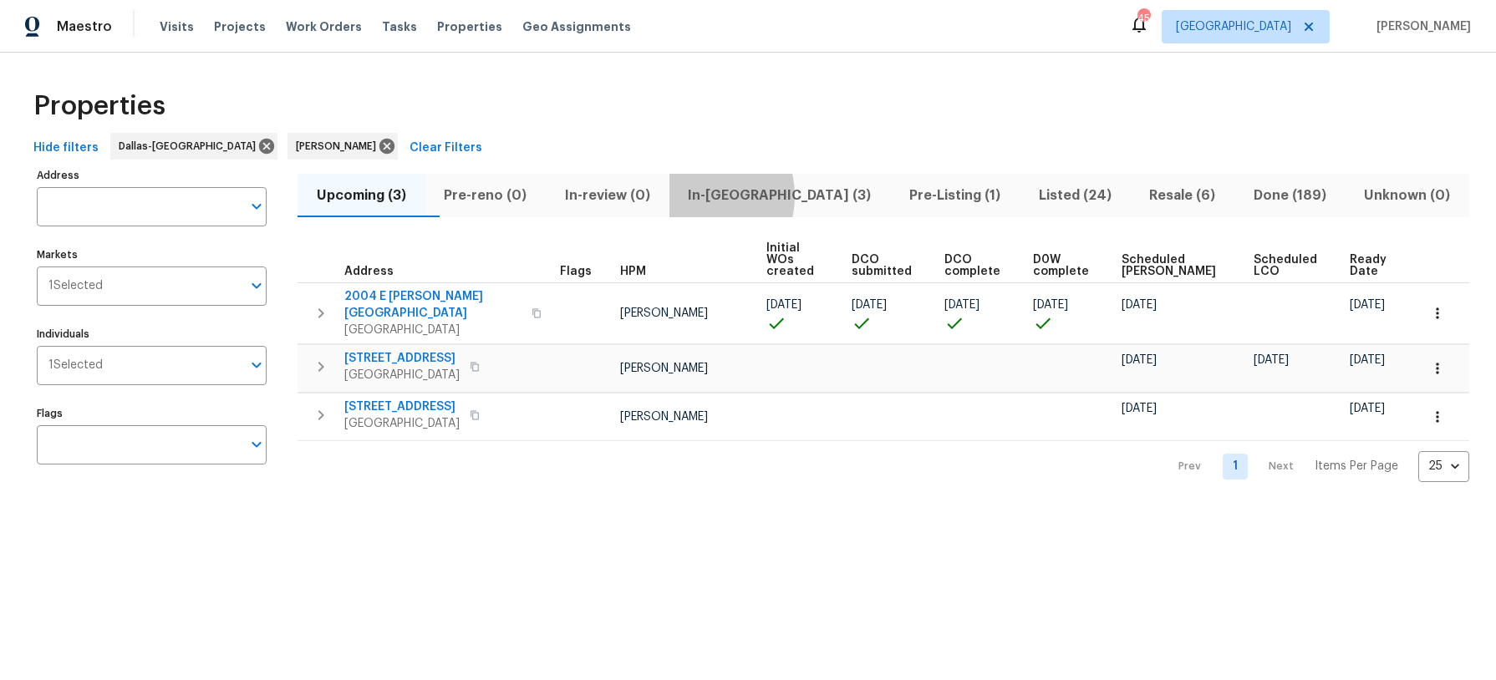
click at [733, 196] on span "In-reno (3)" at bounding box center [779, 195] width 201 height 23
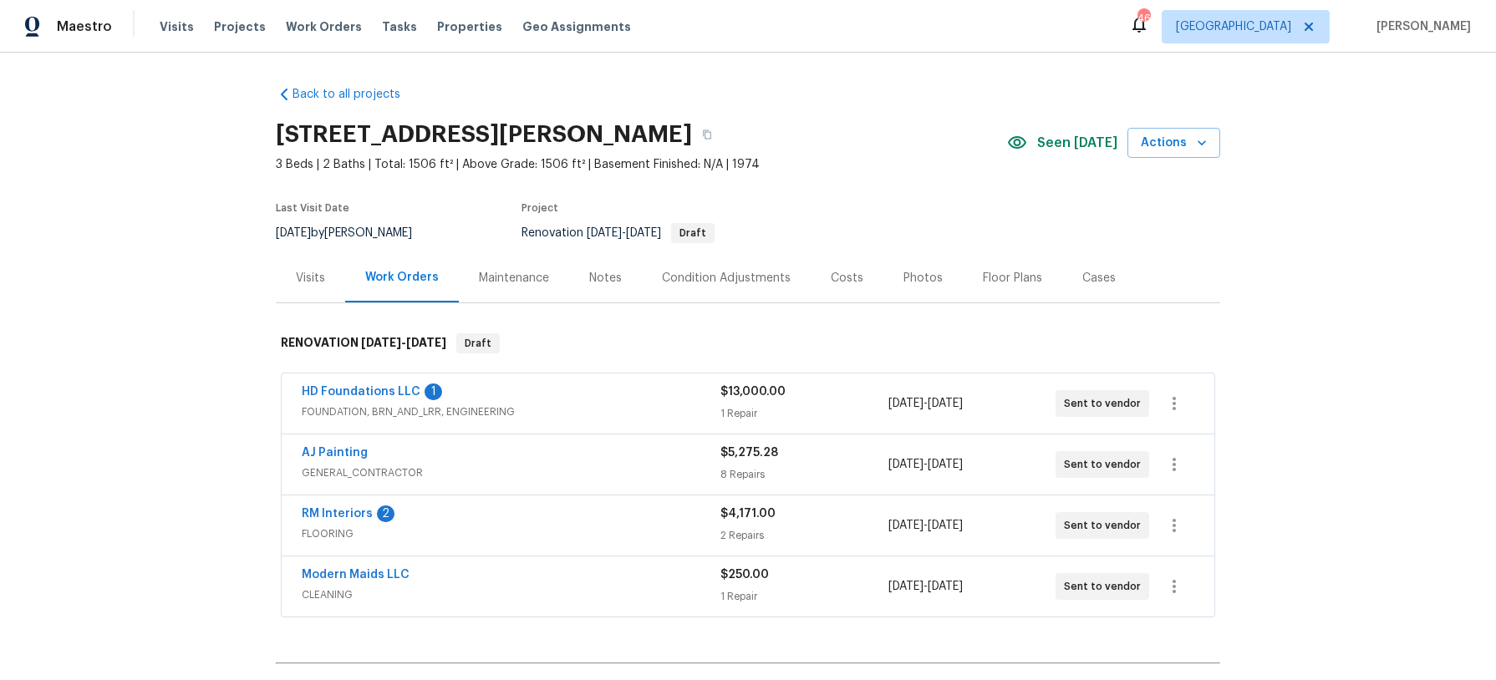
click at [626, 282] on div "Notes" at bounding box center [605, 277] width 73 height 49
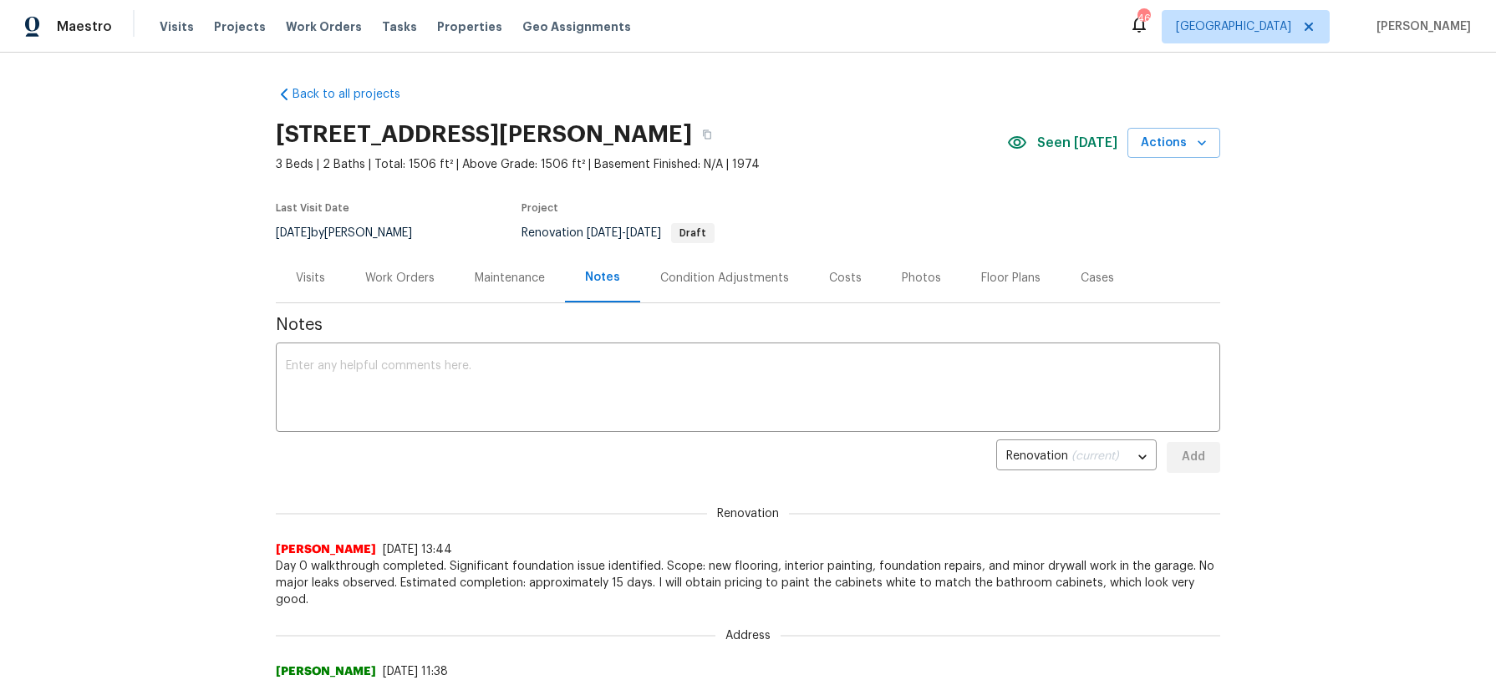
click at [831, 277] on div "Costs" at bounding box center [845, 278] width 33 height 17
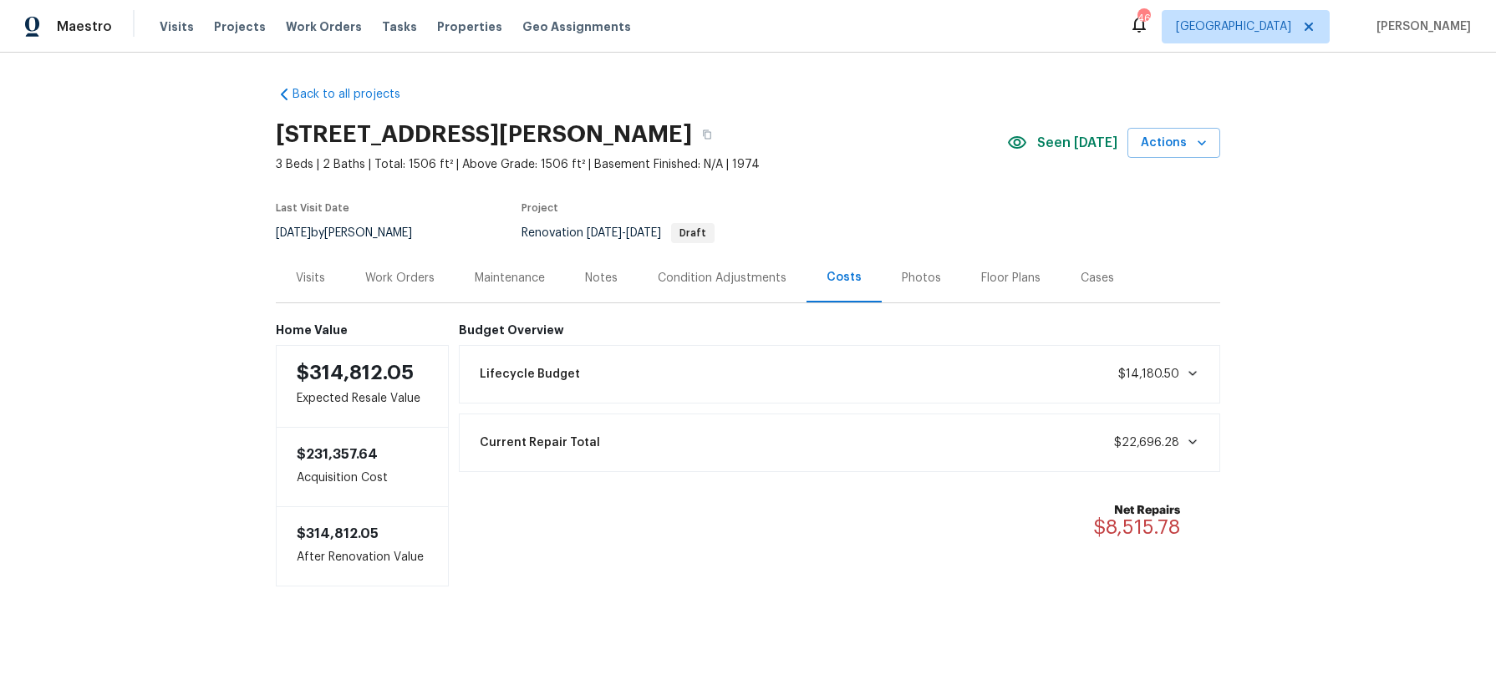
click at [424, 275] on div "Work Orders" at bounding box center [399, 278] width 69 height 17
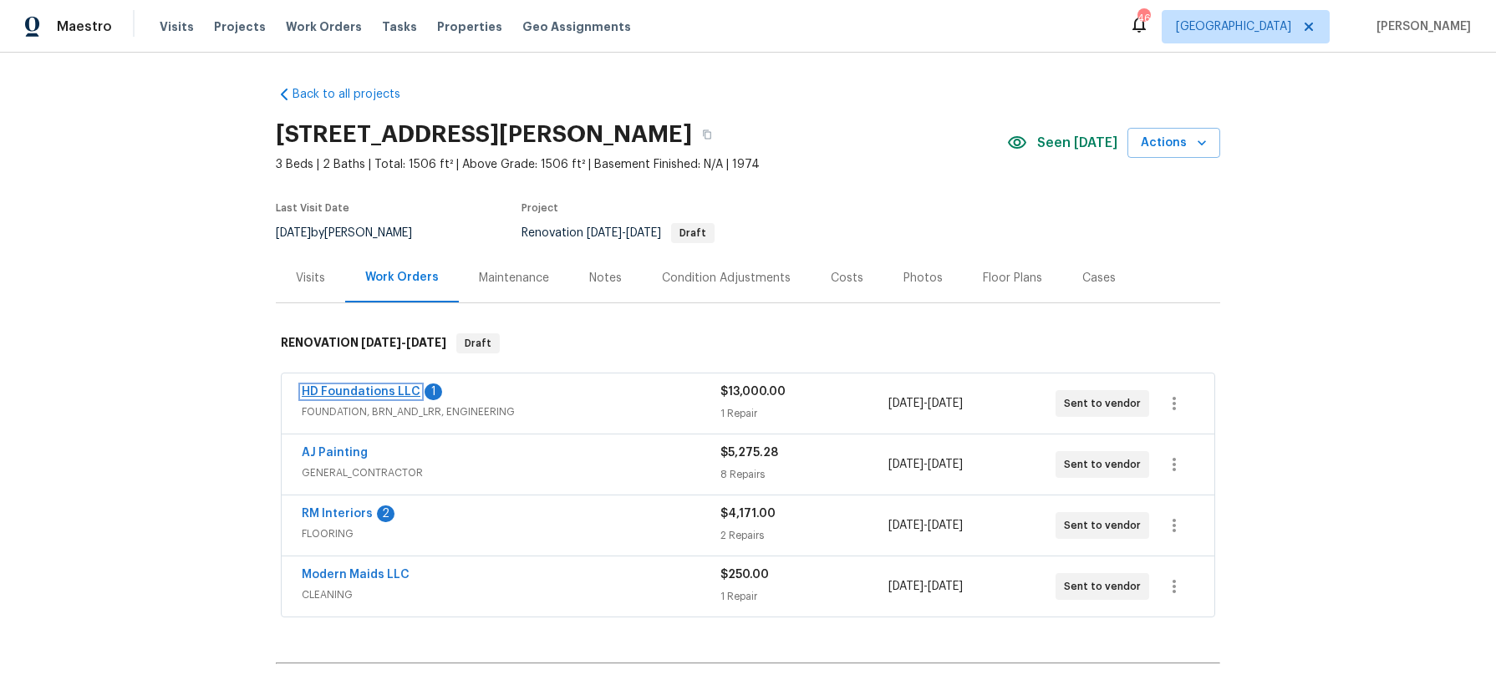
click at [374, 392] on link "HD Foundations LLC" at bounding box center [361, 392] width 119 height 12
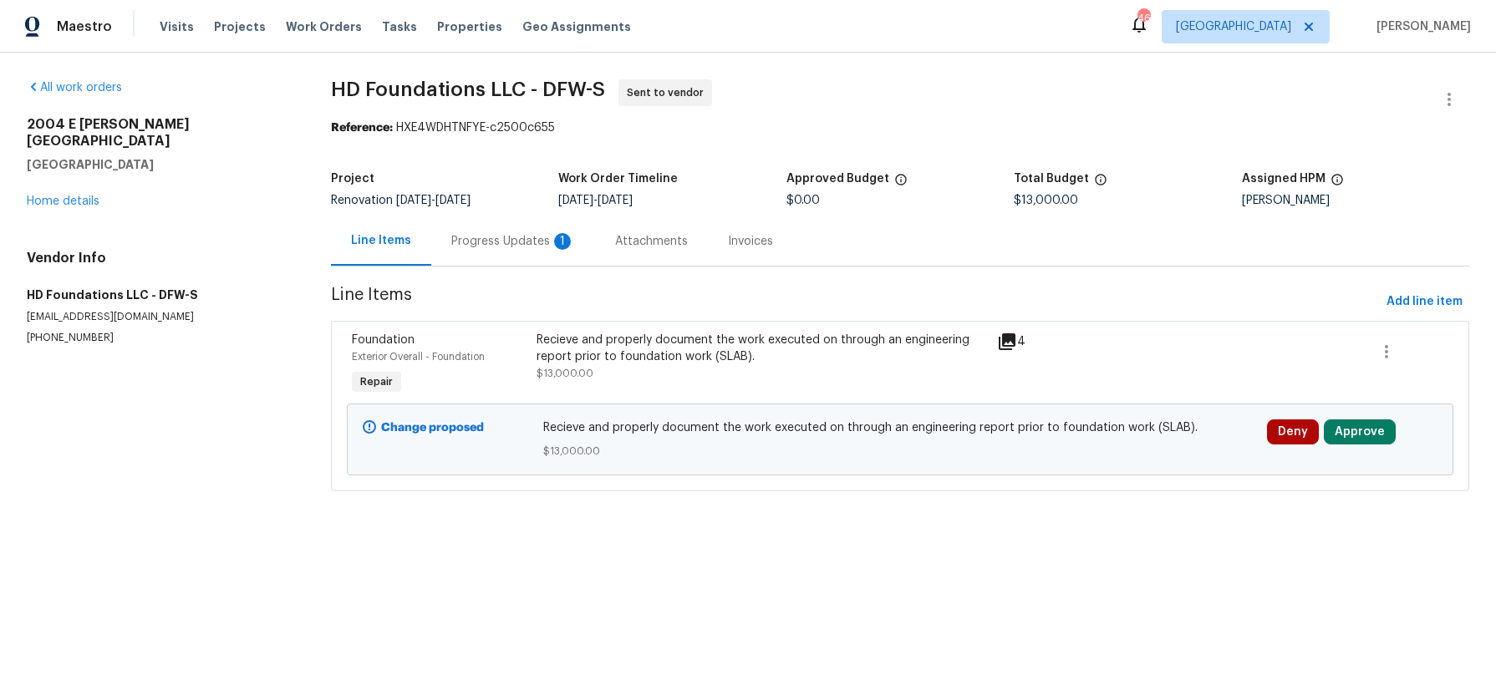
click at [486, 236] on div "Progress Updates 1" at bounding box center [513, 241] width 124 height 17
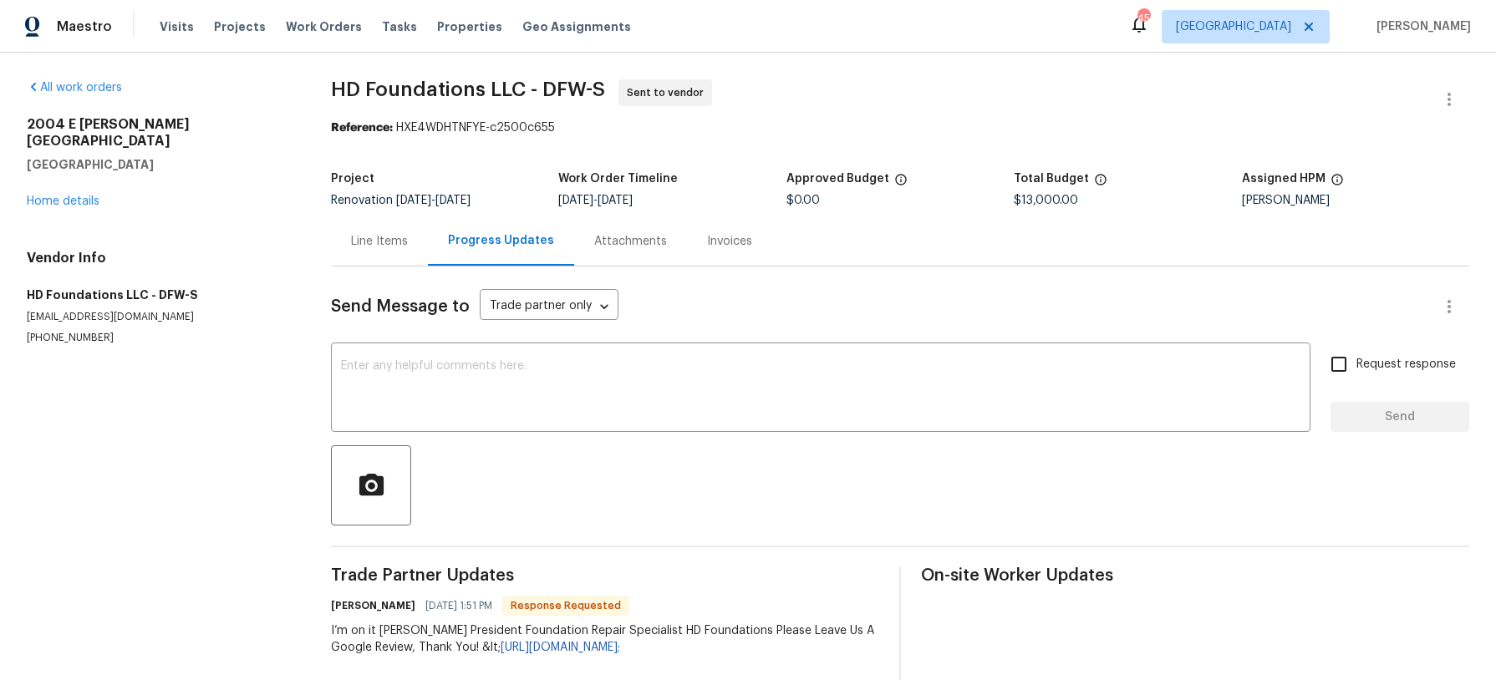
click at [351, 235] on div "Line Items" at bounding box center [379, 241] width 57 height 17
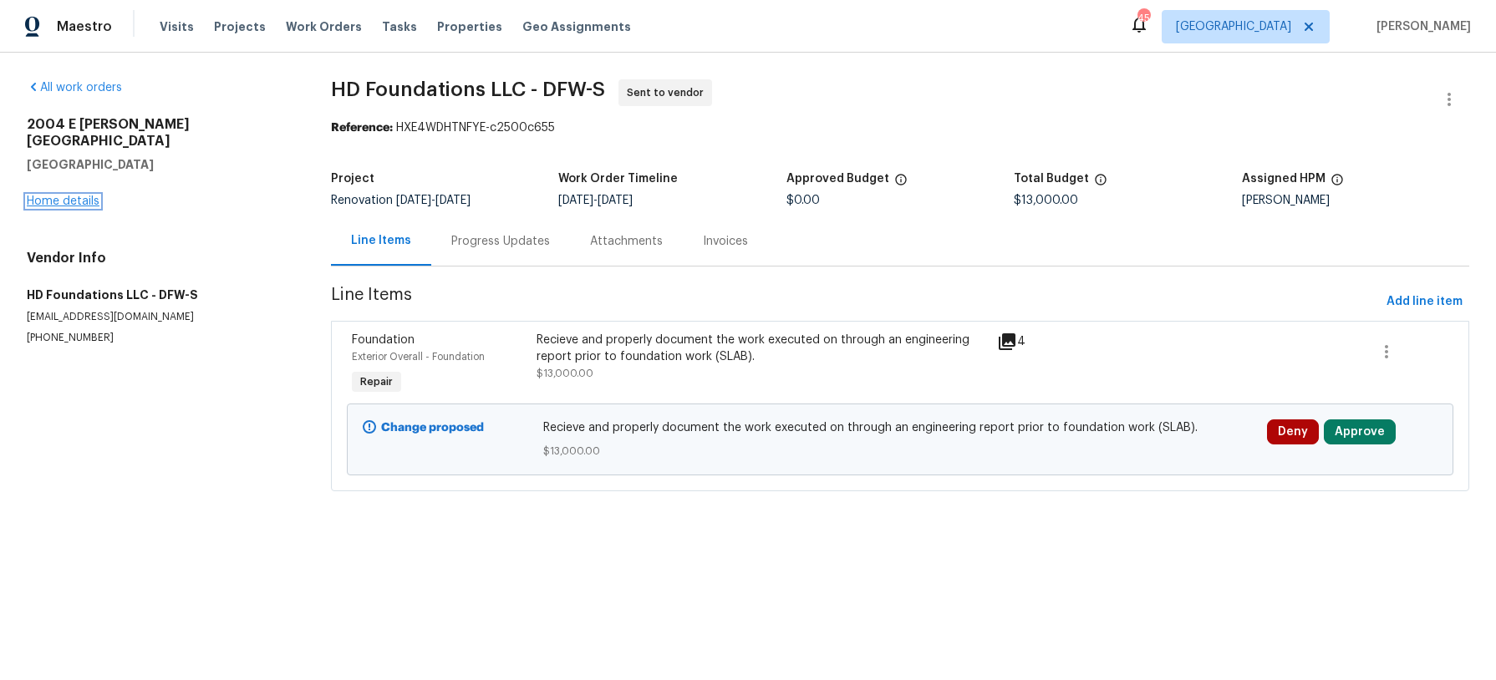
click at [90, 196] on link "Home details" at bounding box center [63, 202] width 73 height 12
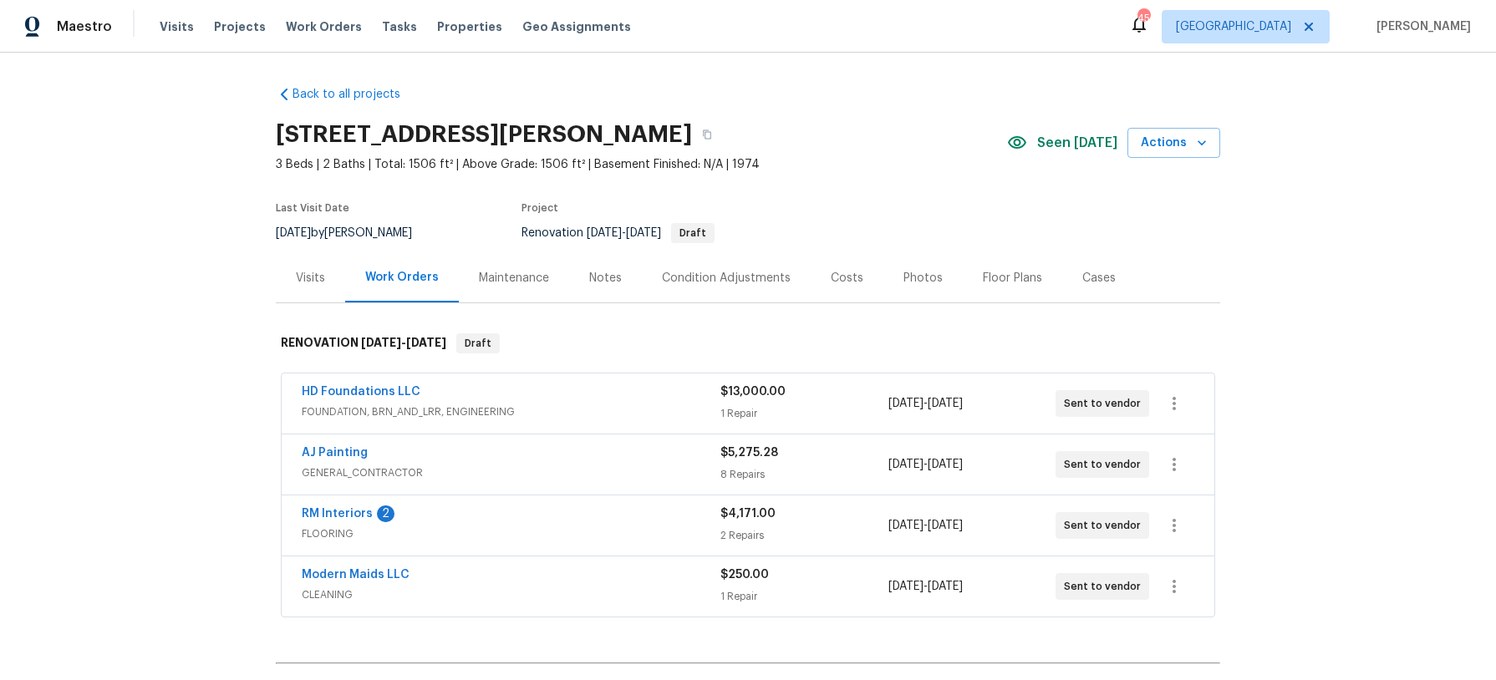
click at [681, 282] on div "Condition Adjustments" at bounding box center [726, 278] width 129 height 17
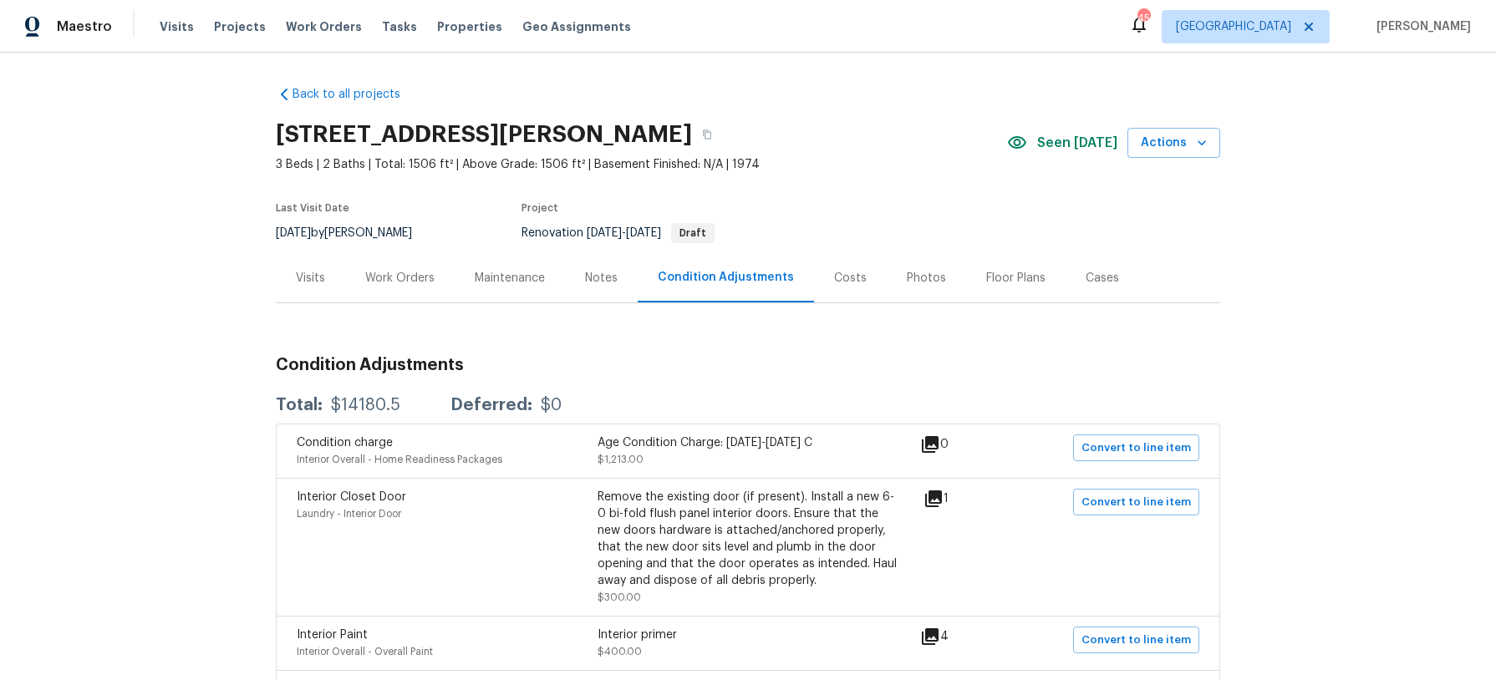
click at [426, 273] on div "Work Orders" at bounding box center [399, 278] width 69 height 17
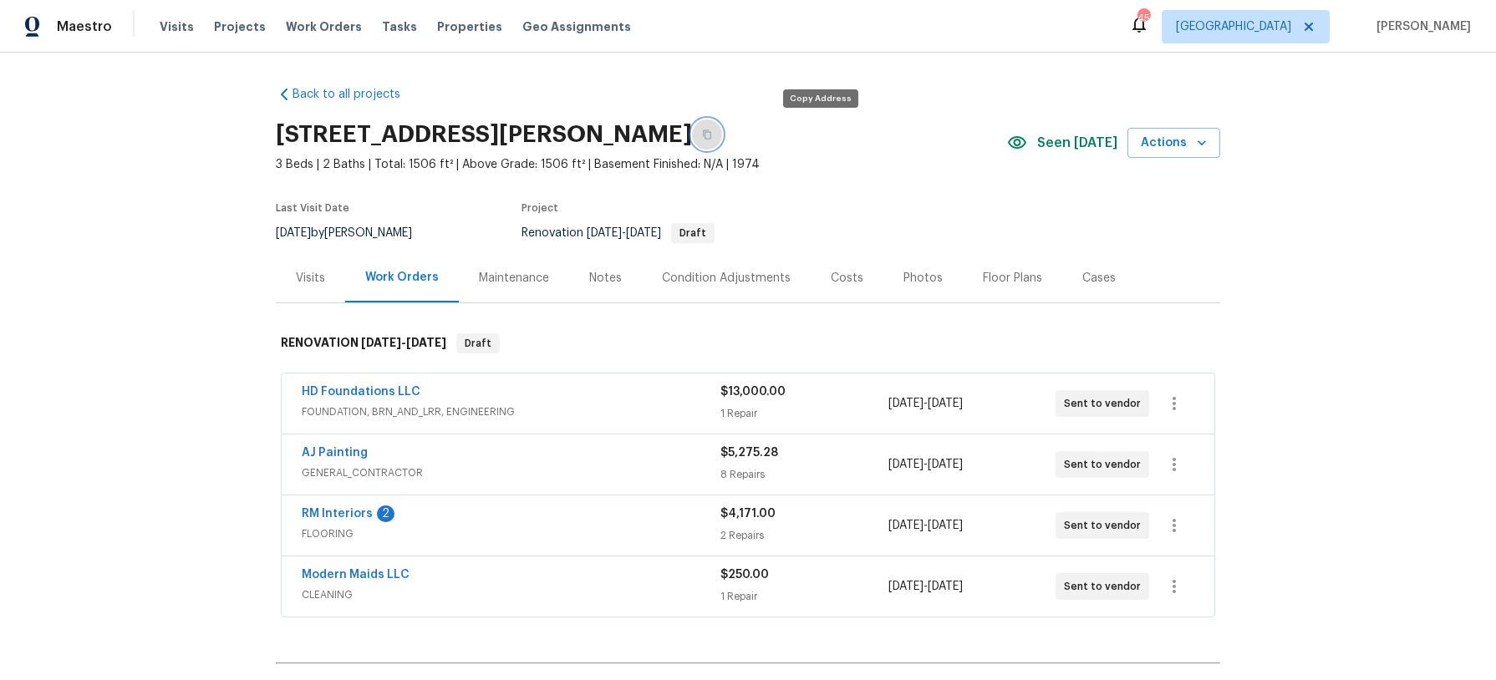
click at [722, 135] on button "button" at bounding box center [707, 134] width 30 height 30
click at [308, 281] on div "Visits" at bounding box center [310, 278] width 29 height 17
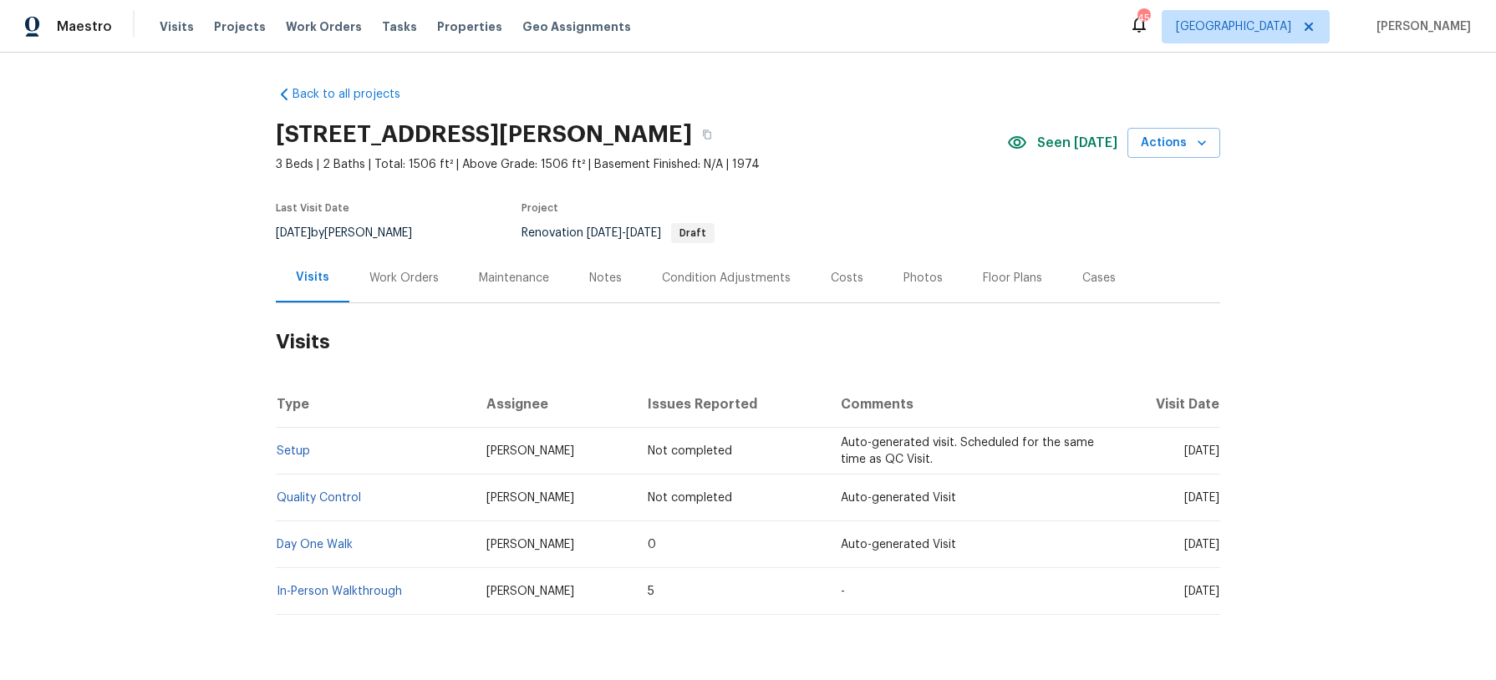
click at [710, 277] on div "Condition Adjustments" at bounding box center [726, 278] width 129 height 17
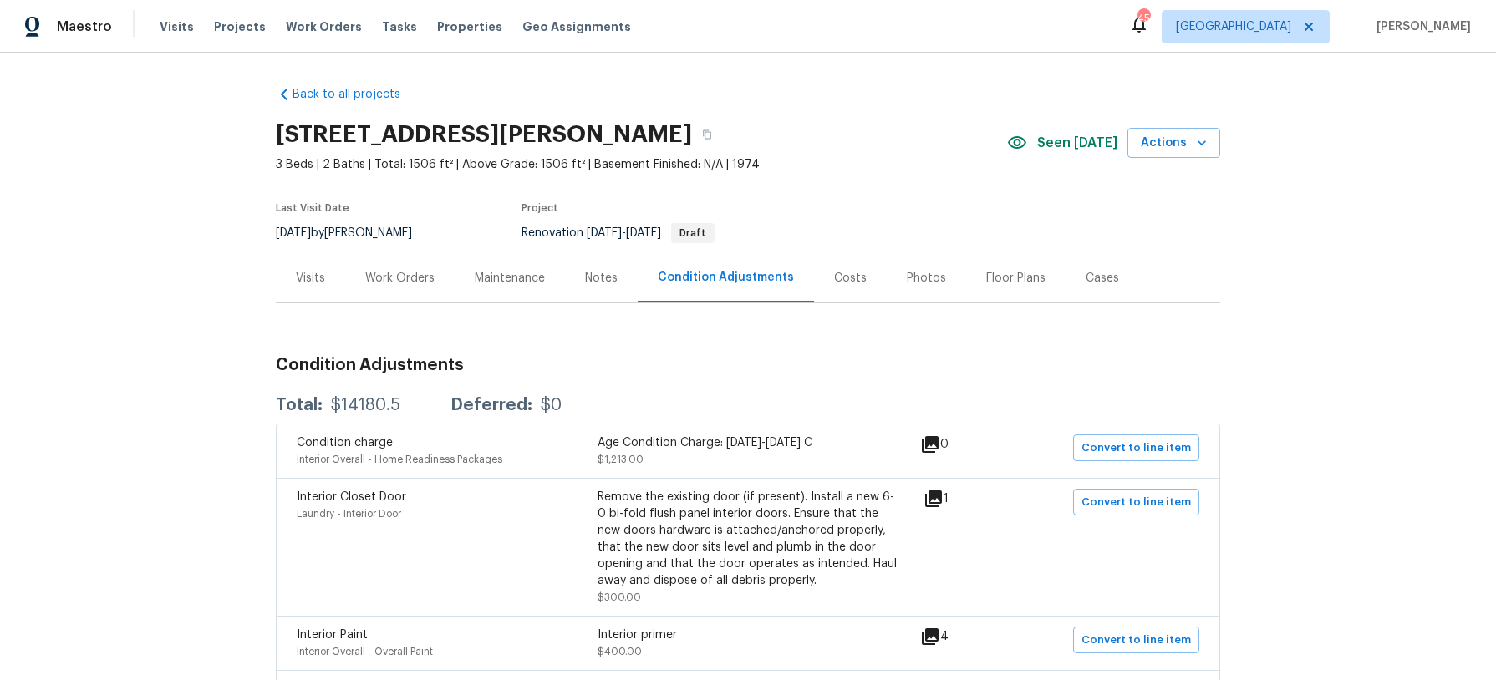
click at [605, 279] on div "Notes" at bounding box center [601, 278] width 33 height 17
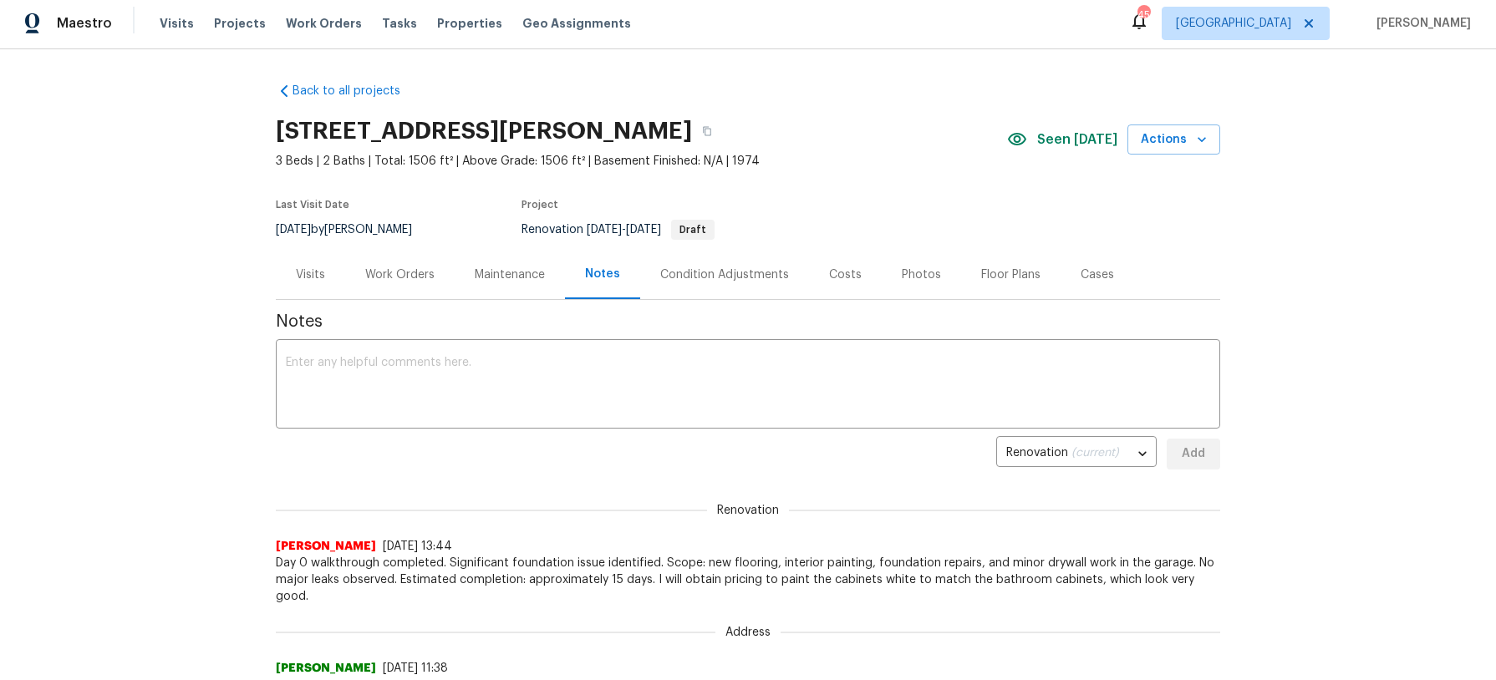
click at [831, 276] on div "Costs" at bounding box center [845, 275] width 33 height 17
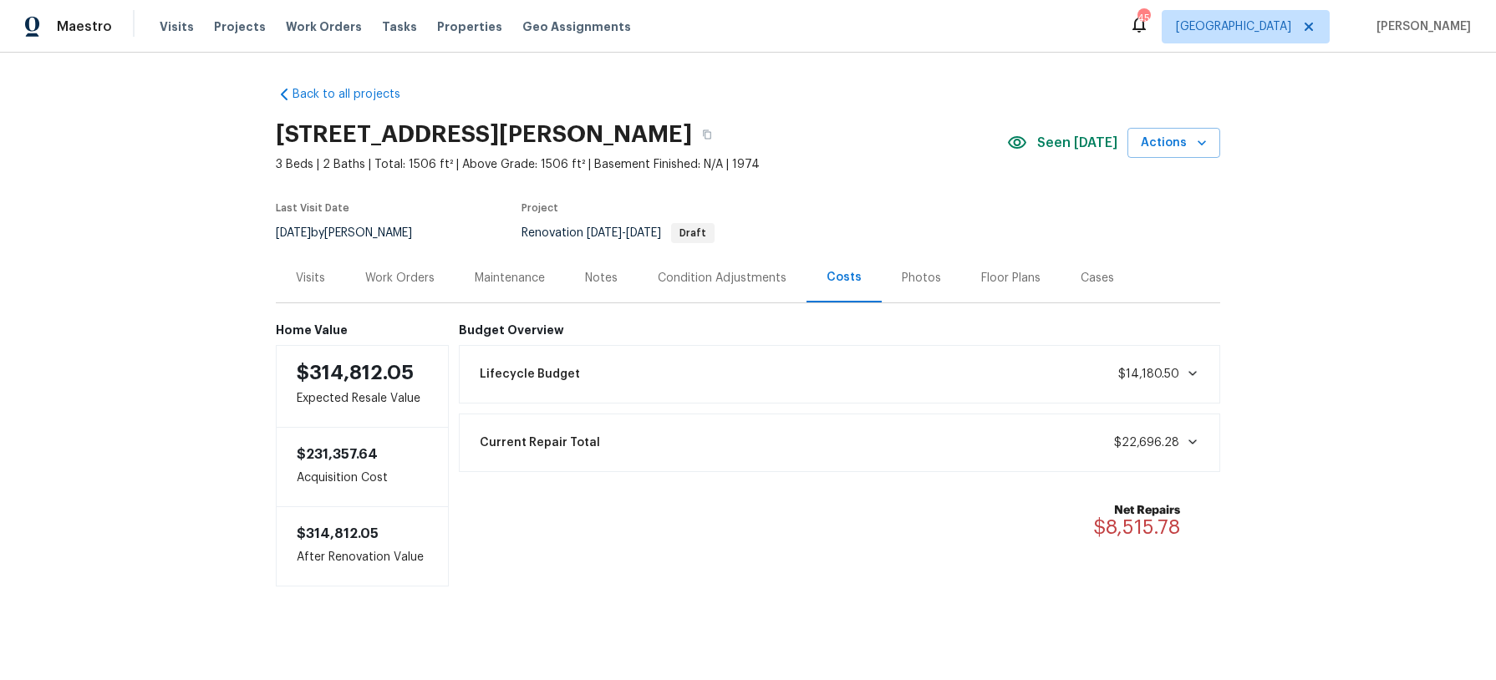
click at [815, 364] on div "Lifecycle Budget $14,180.50" at bounding box center [840, 374] width 740 height 37
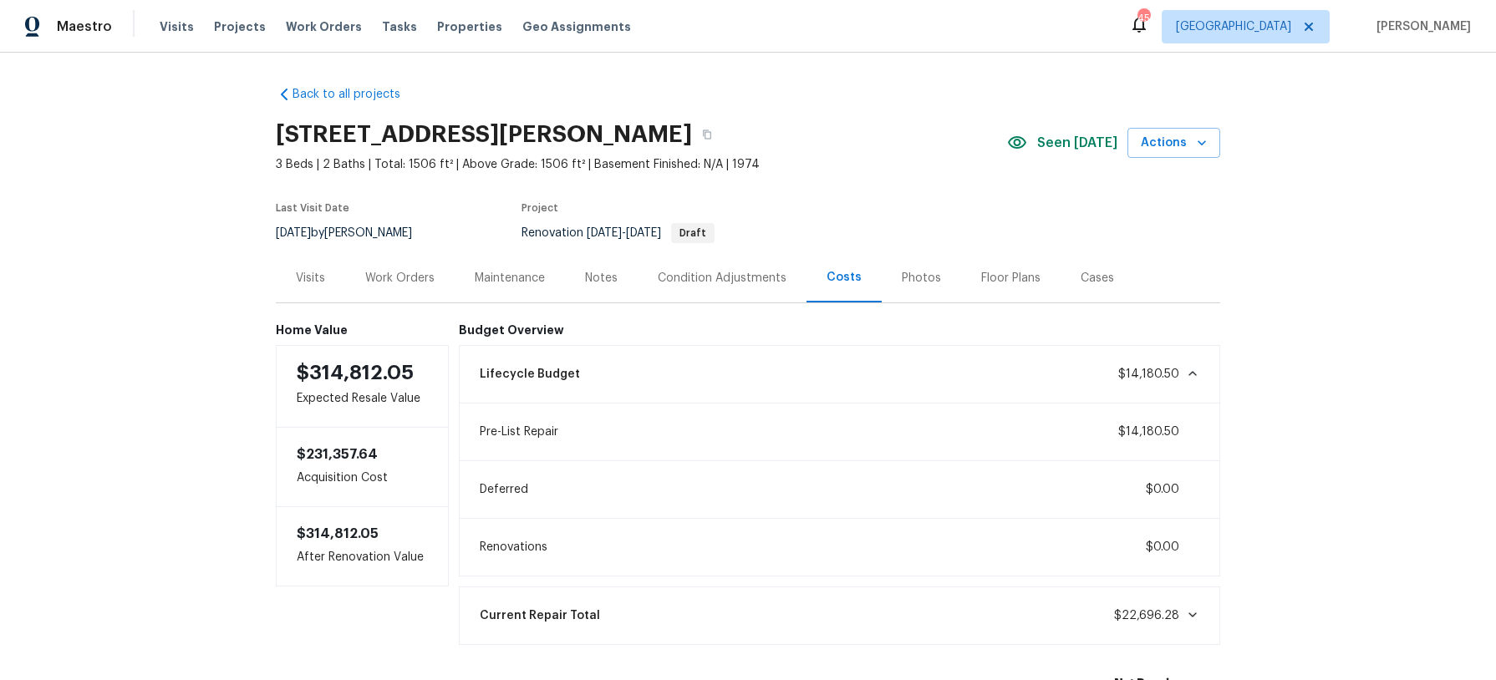
click at [815, 363] on div "Lifecycle Budget $14,180.50" at bounding box center [840, 374] width 740 height 37
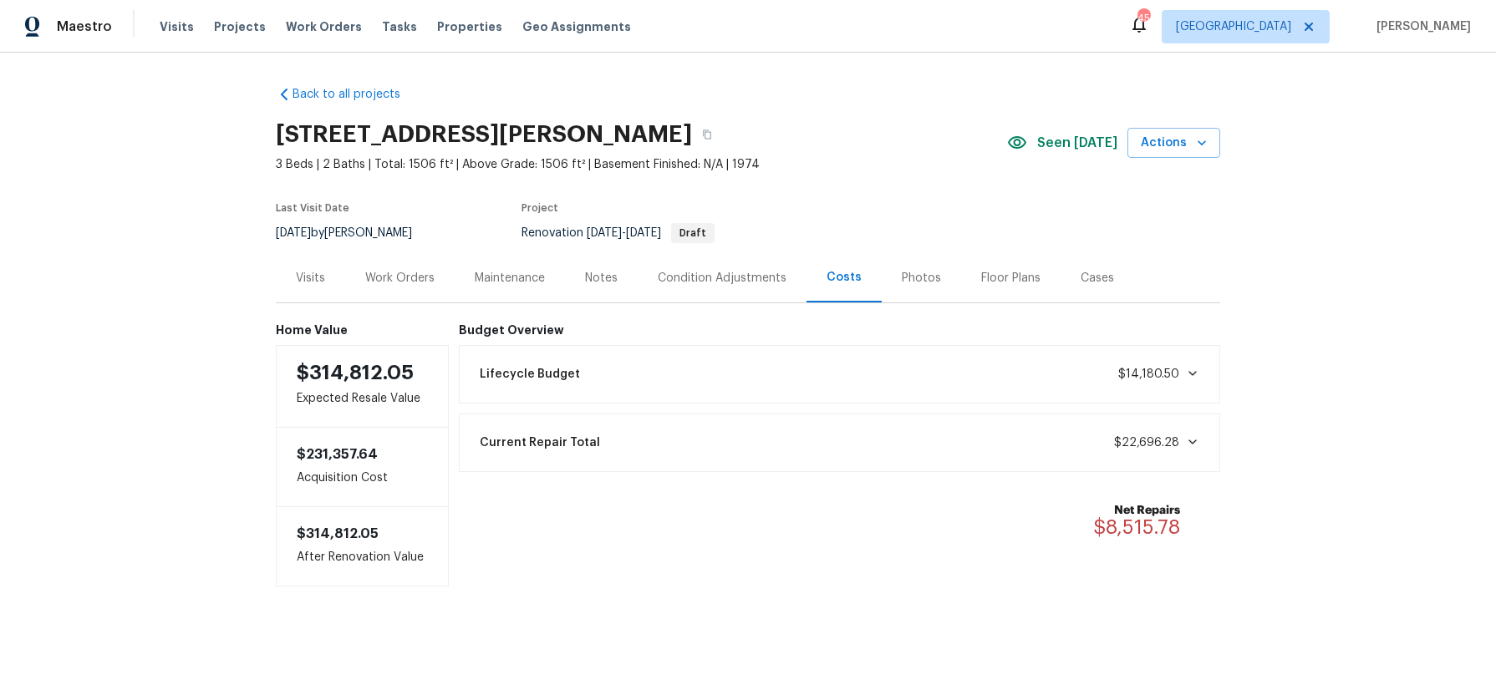
click at [820, 429] on div "Current Repair Total $22,696.28" at bounding box center [840, 443] width 740 height 37
click at [597, 276] on div "Notes" at bounding box center [601, 278] width 33 height 17
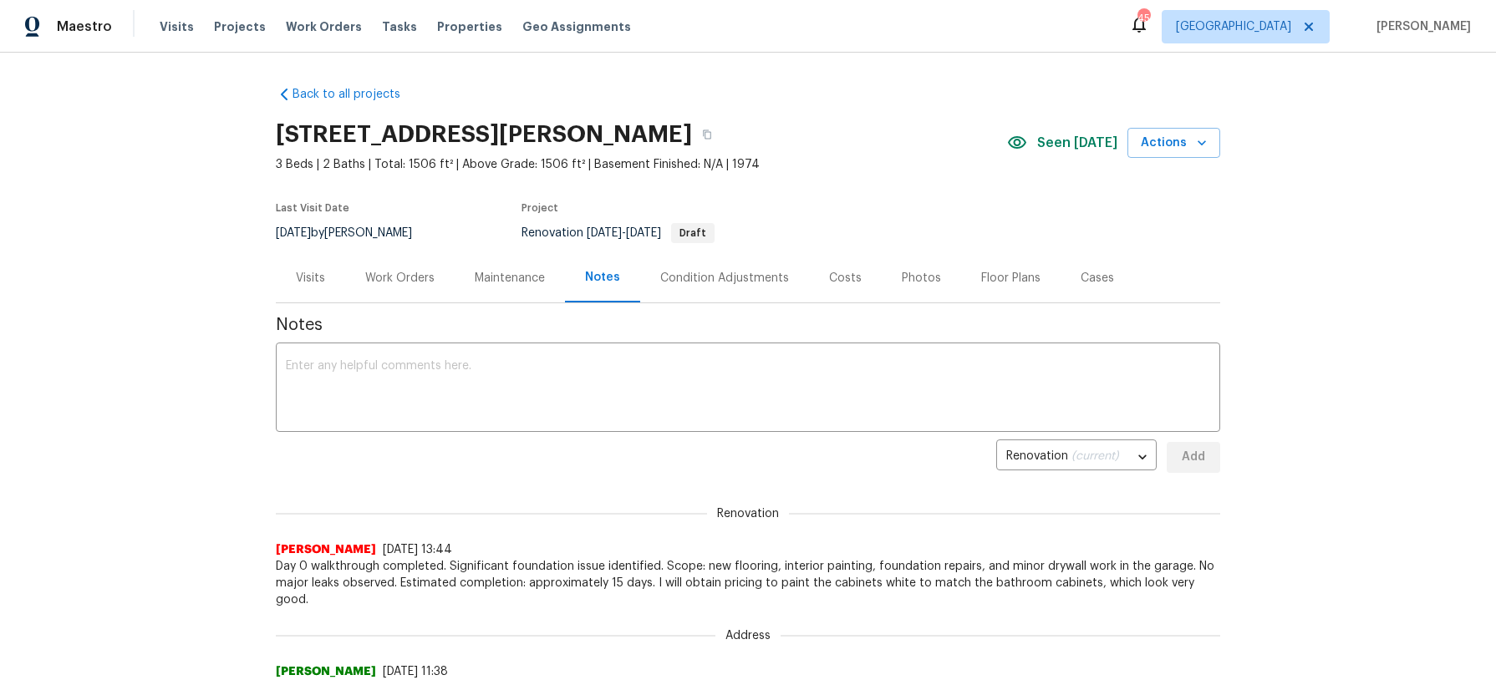
click at [729, 282] on div "Condition Adjustments" at bounding box center [724, 278] width 129 height 17
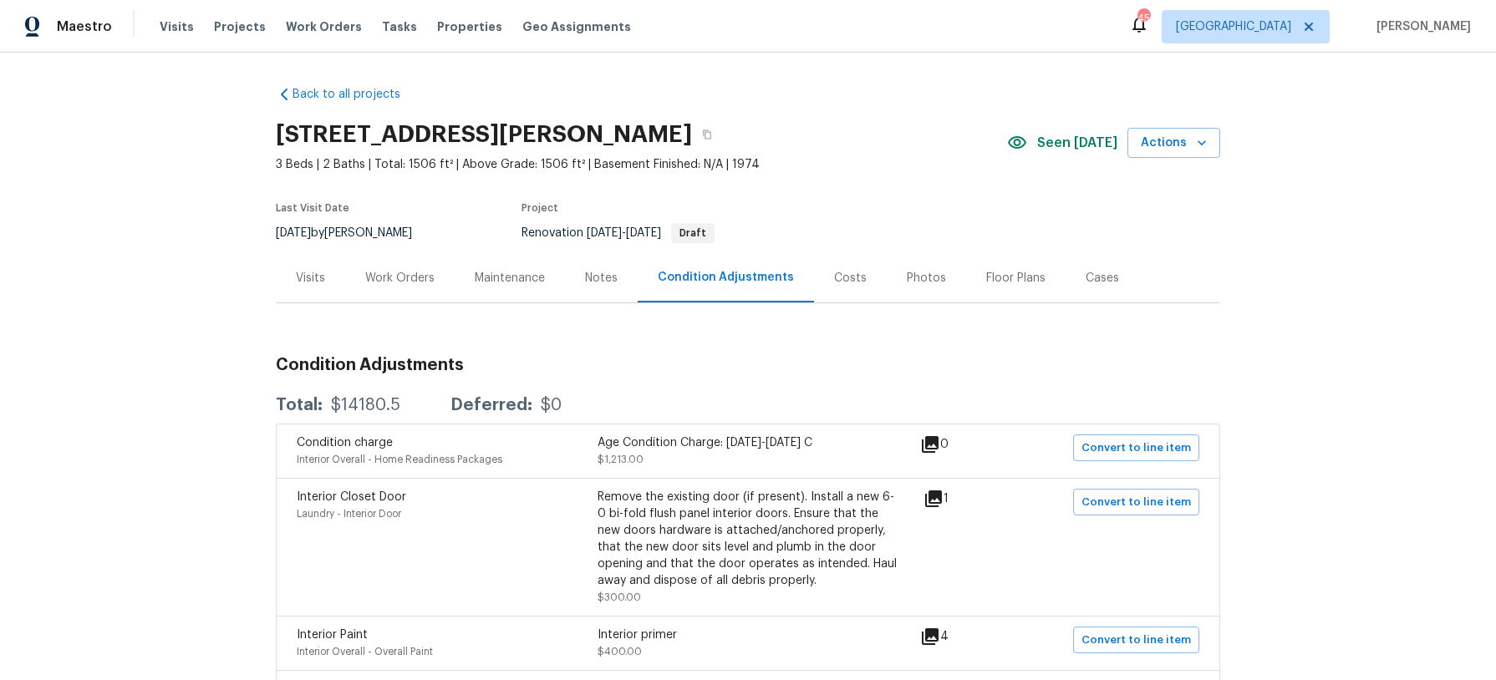
click at [628, 275] on div "Notes" at bounding box center [601, 277] width 73 height 49
